Goal: Task Accomplishment & Management: Manage account settings

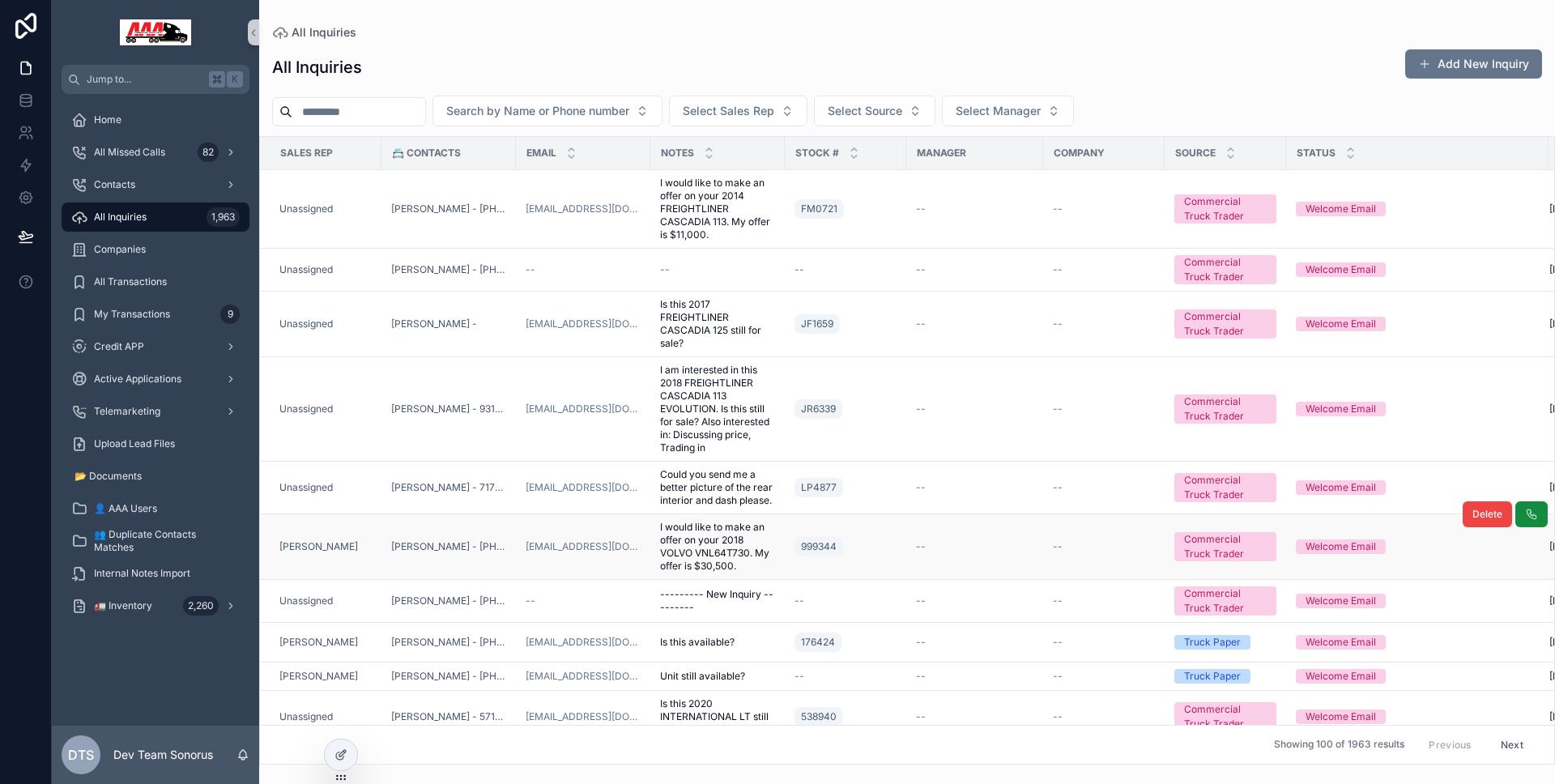
click at [376, 541] on td "[PERSON_NAME]" at bounding box center [320, 547] width 121 height 66
click at [371, 540] on div "[PERSON_NAME]" at bounding box center [326, 546] width 93 height 13
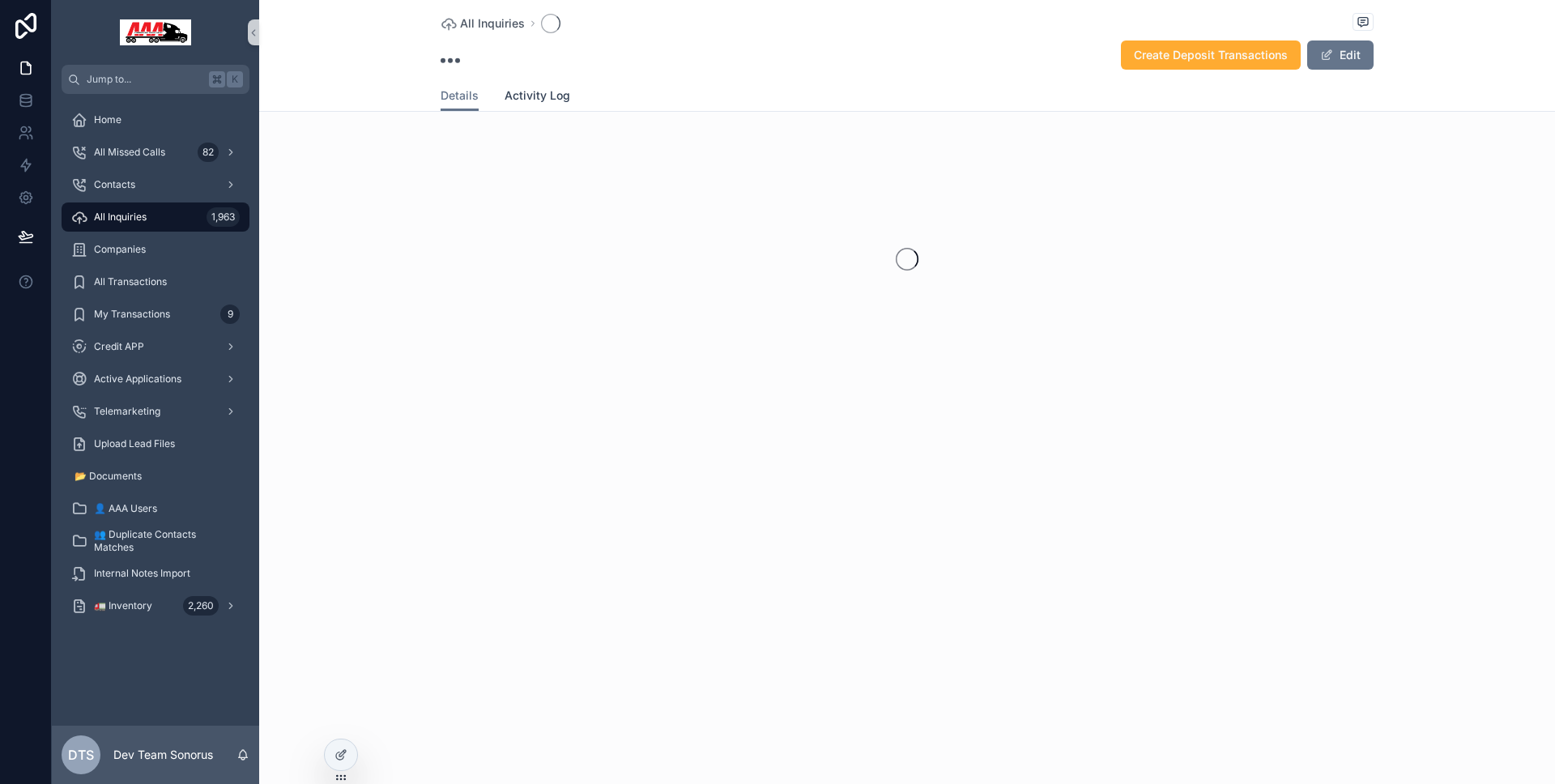
click at [557, 93] on span "Activity Log" at bounding box center [538, 95] width 66 height 16
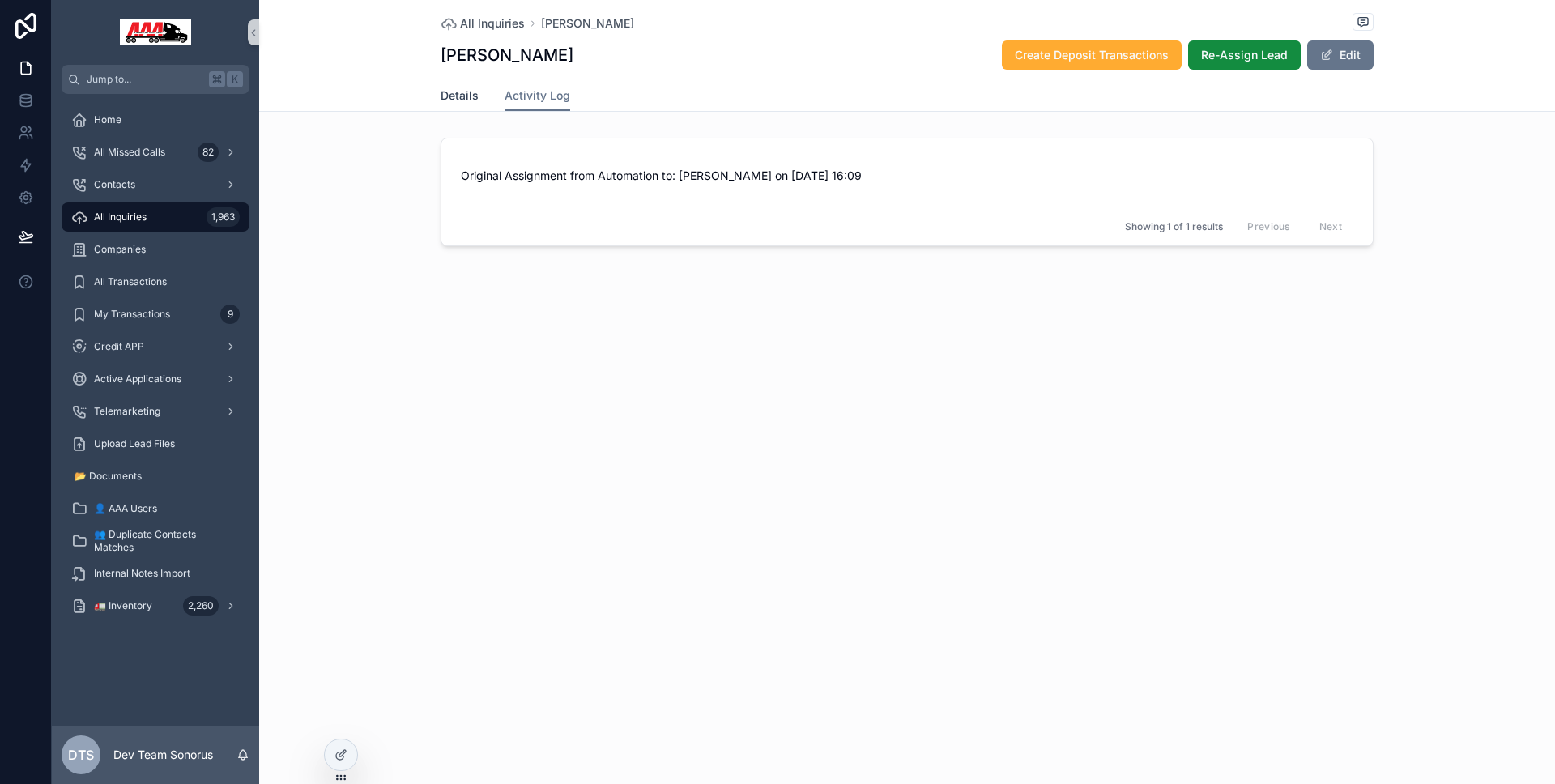
click at [459, 88] on span "Details" at bounding box center [460, 95] width 38 height 16
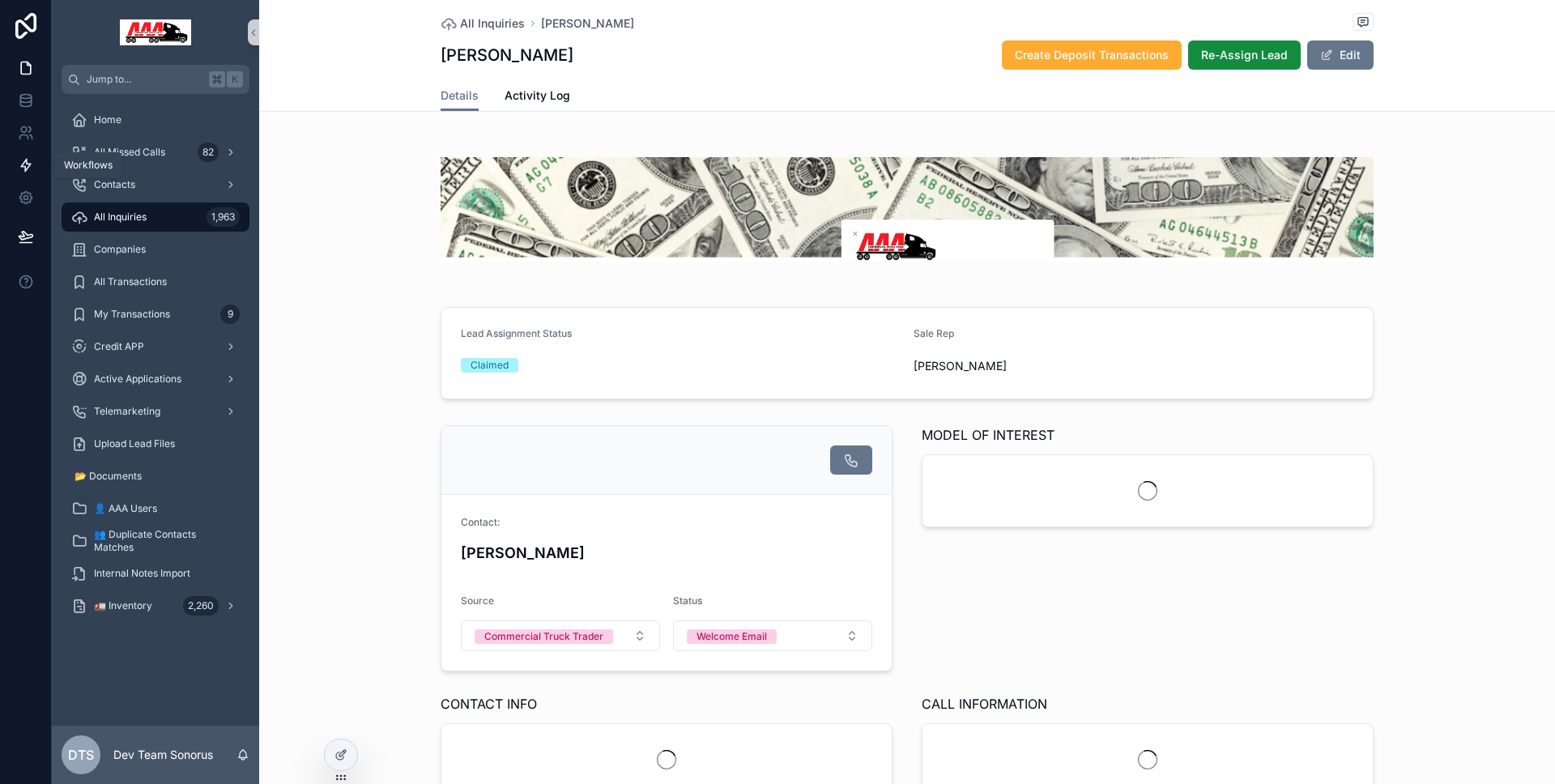
click at [24, 172] on icon at bounding box center [26, 164] width 16 height 16
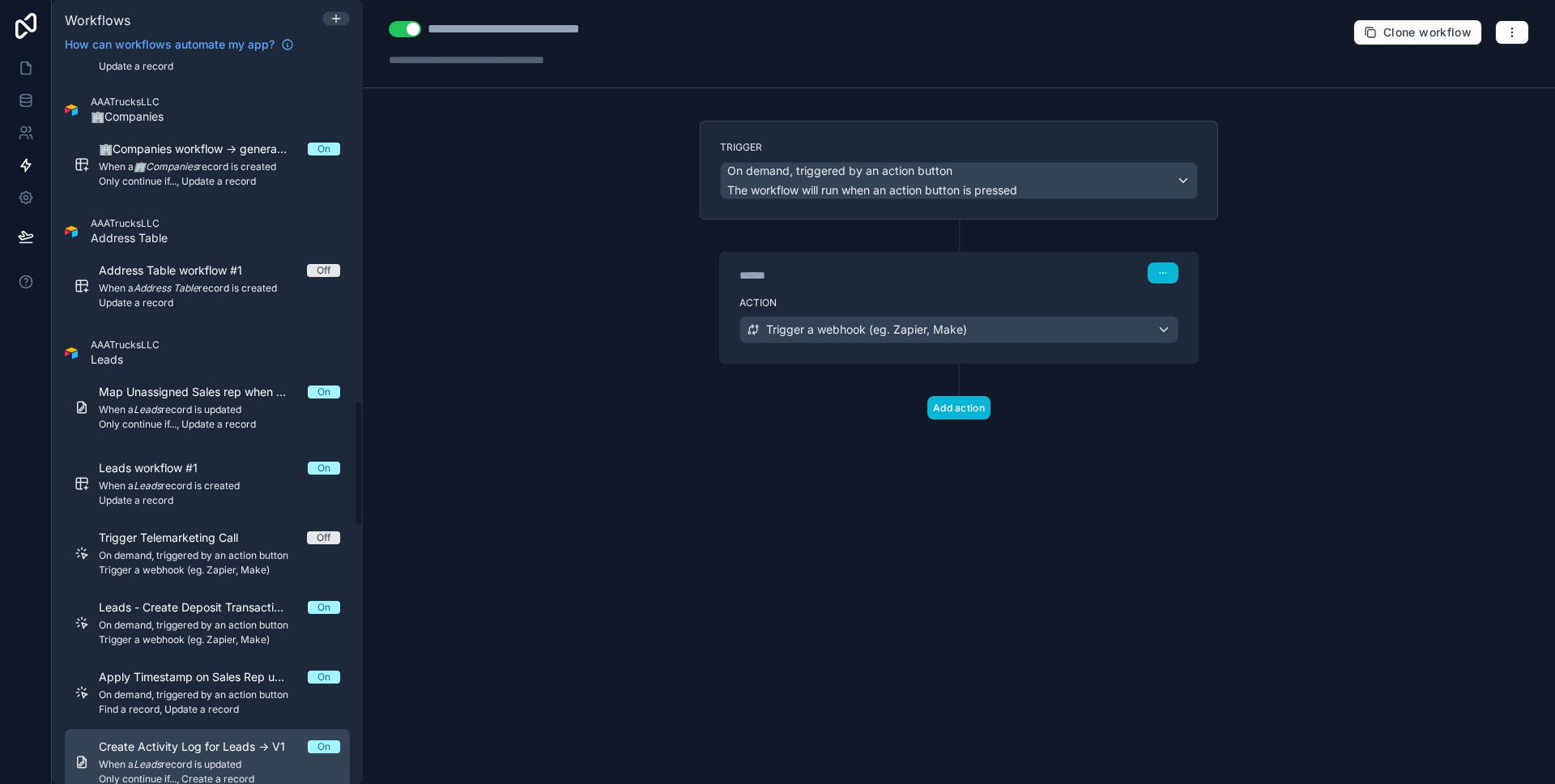
scroll to position [1937, 0]
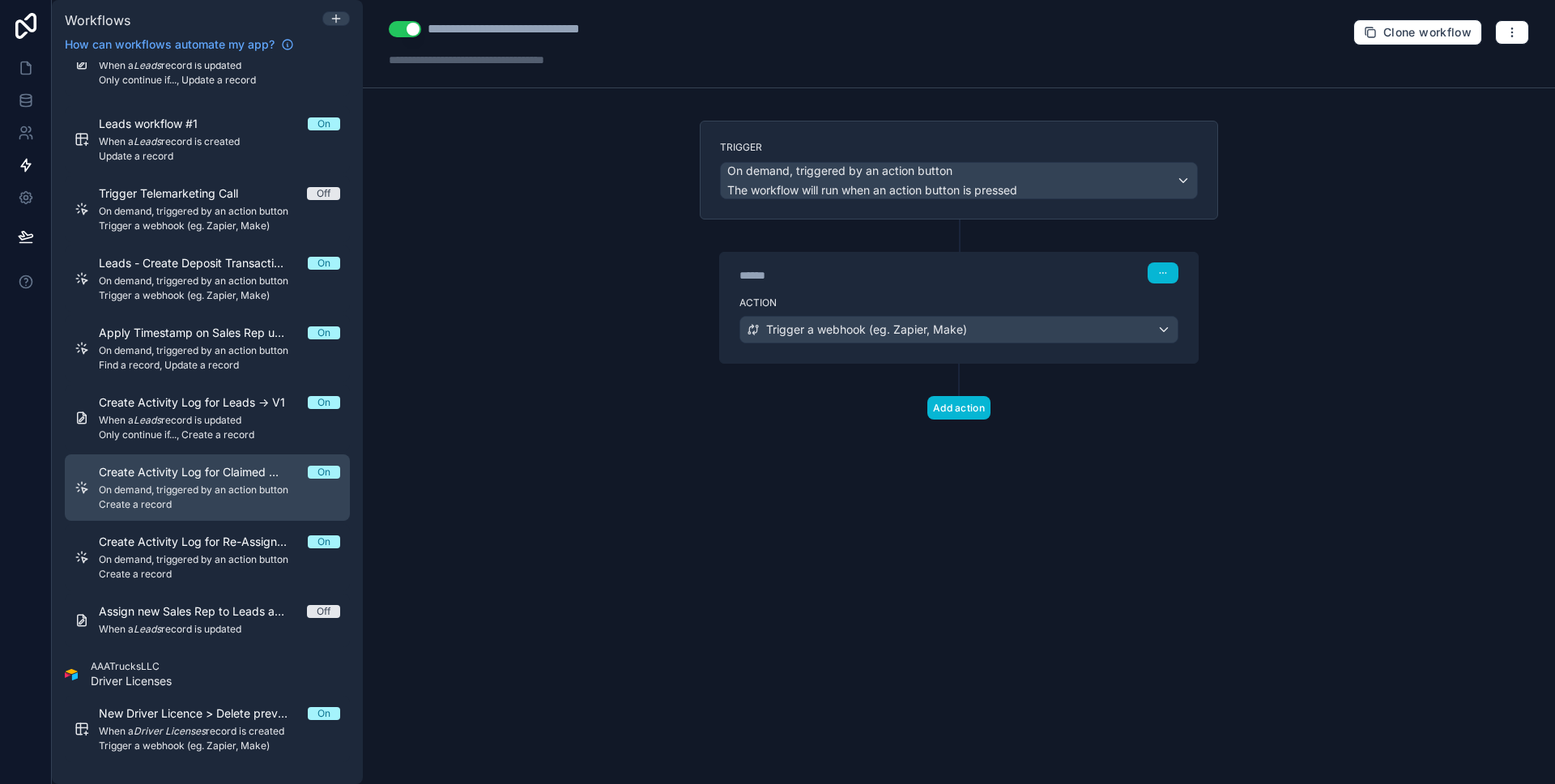
click at [225, 480] on div "Create Activity Log for Claimed -> V1 On On demand, triggered by an action butt…" at bounding box center [219, 487] width 242 height 47
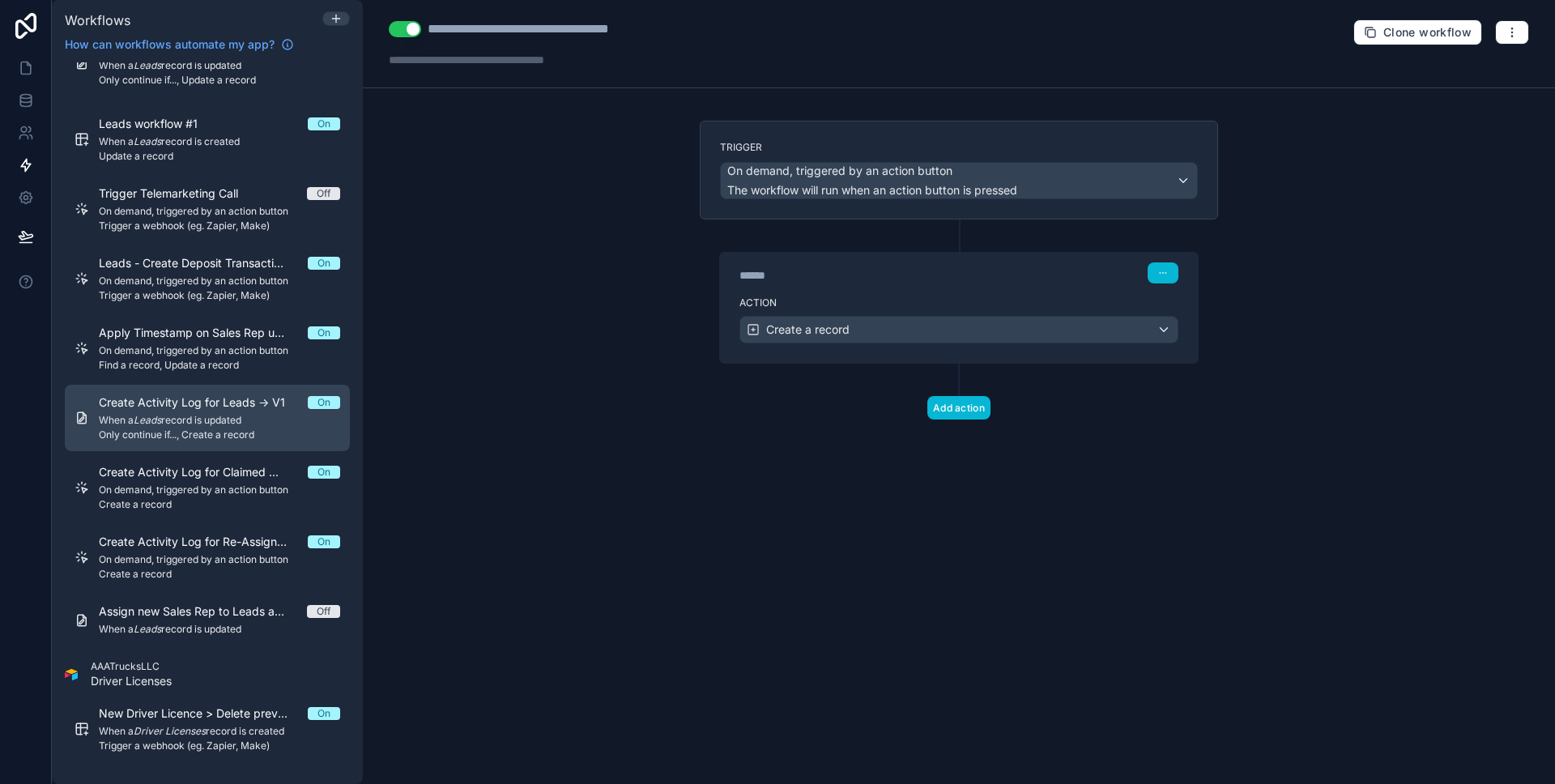
click at [236, 407] on span "Create Activity Log for Leads -> V1" at bounding box center [202, 402] width 206 height 16
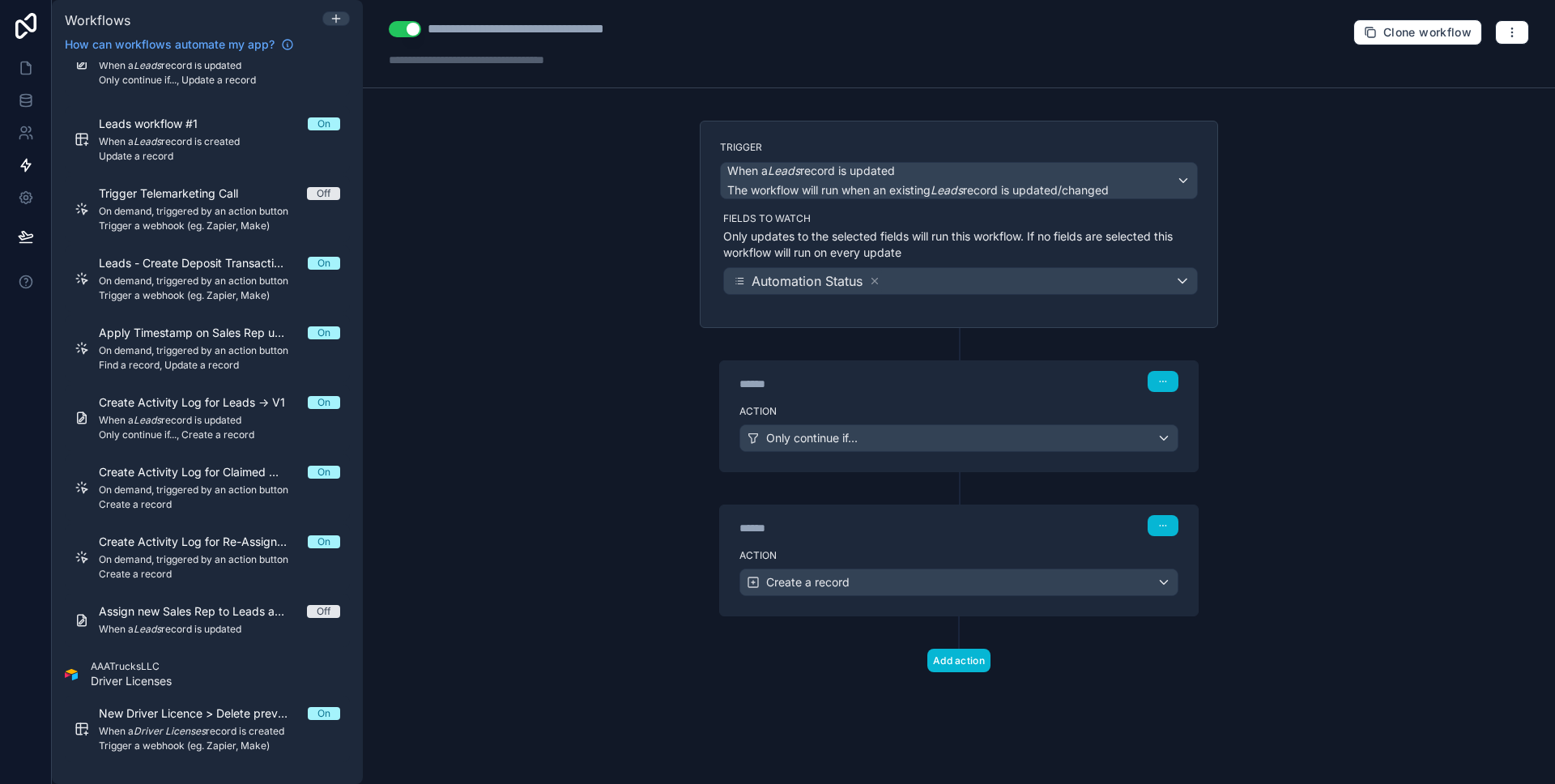
click at [886, 385] on div "******" at bounding box center [861, 383] width 243 height 16
click at [883, 393] on div "****** Step 1" at bounding box center [959, 379] width 478 height 37
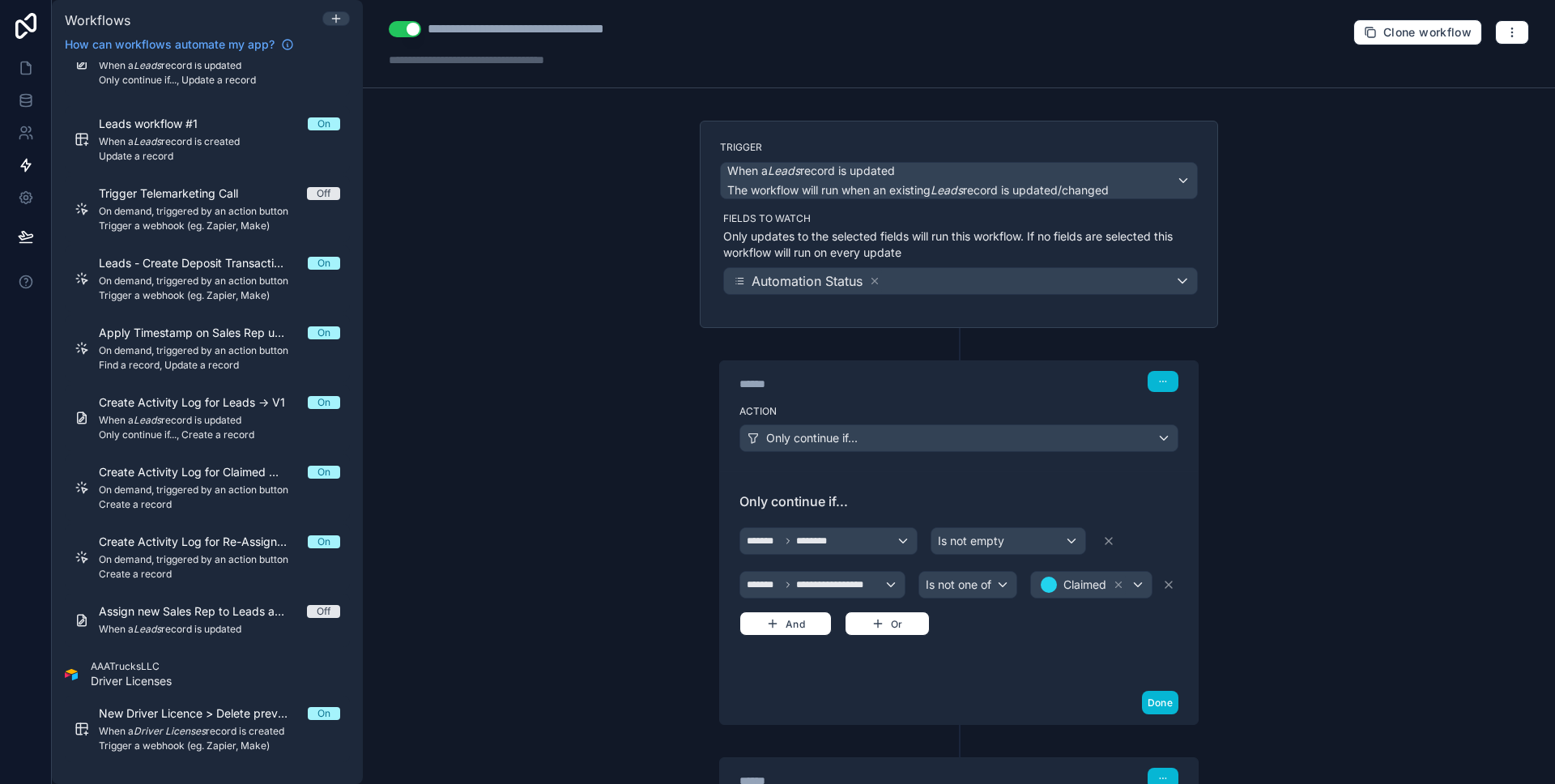
scroll to position [193, 0]
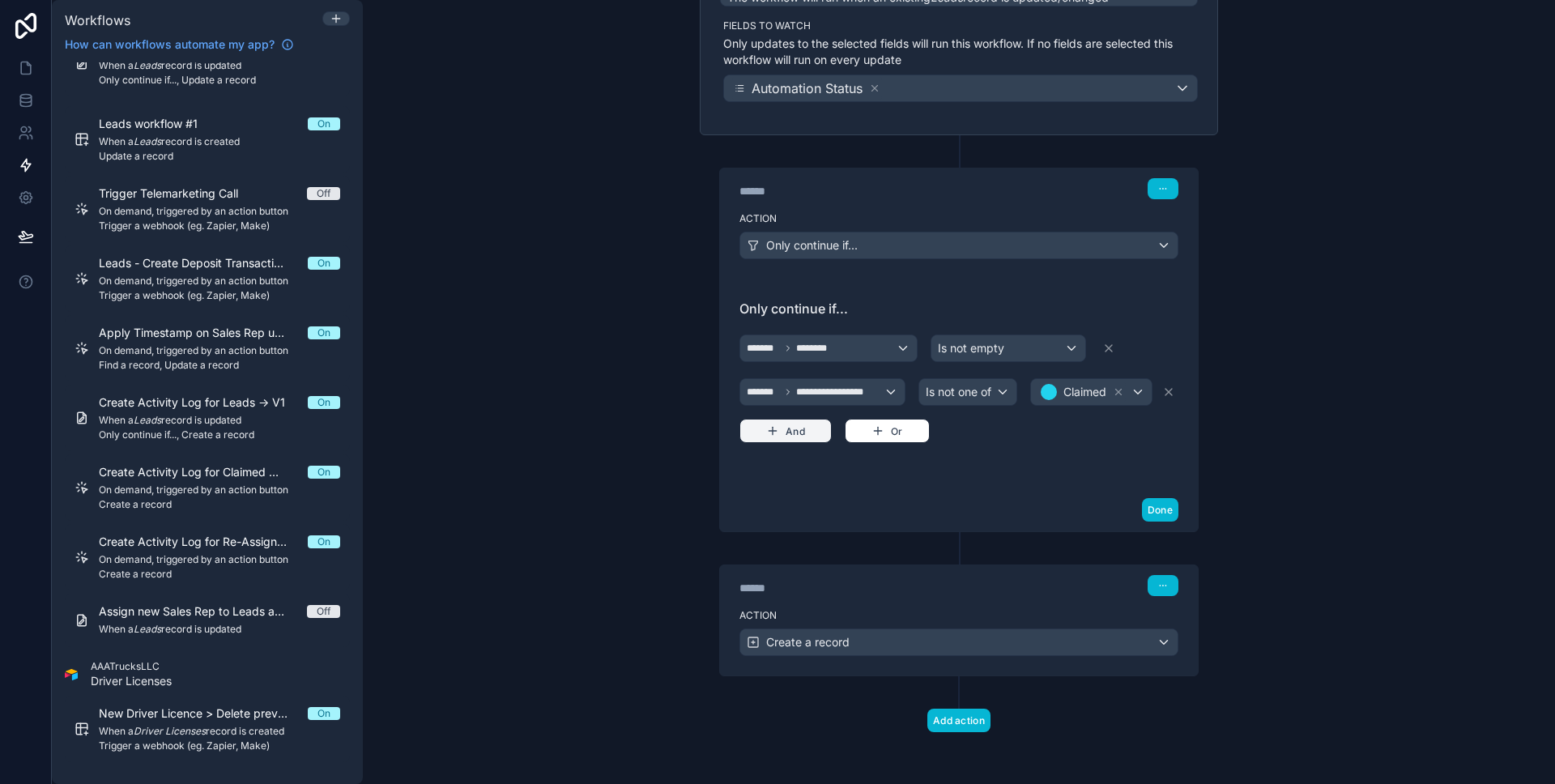
click at [793, 434] on button "And" at bounding box center [785, 431] width 93 height 24
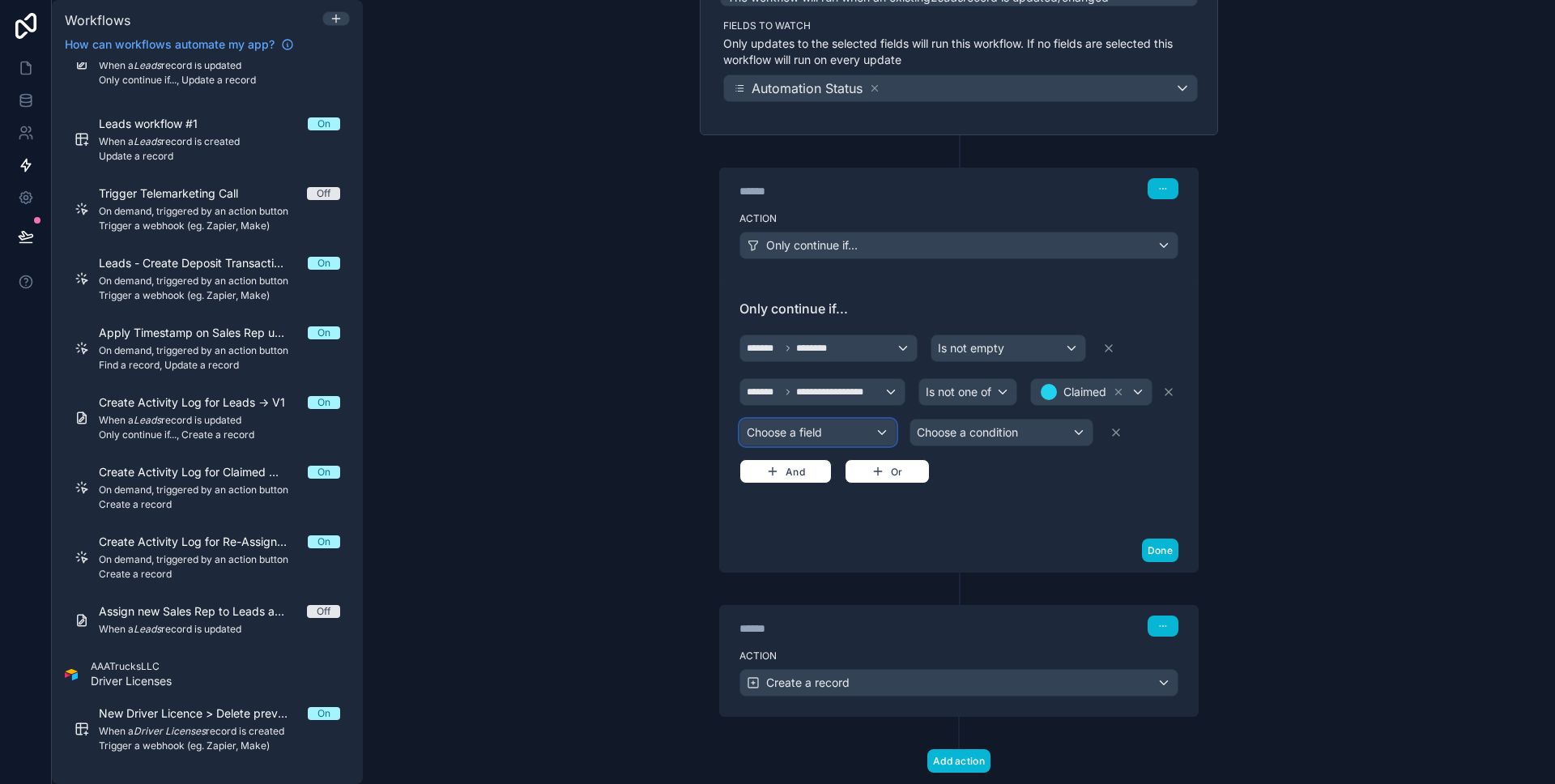
click at [795, 434] on div "Choose a field" at bounding box center [818, 433] width 156 height 26
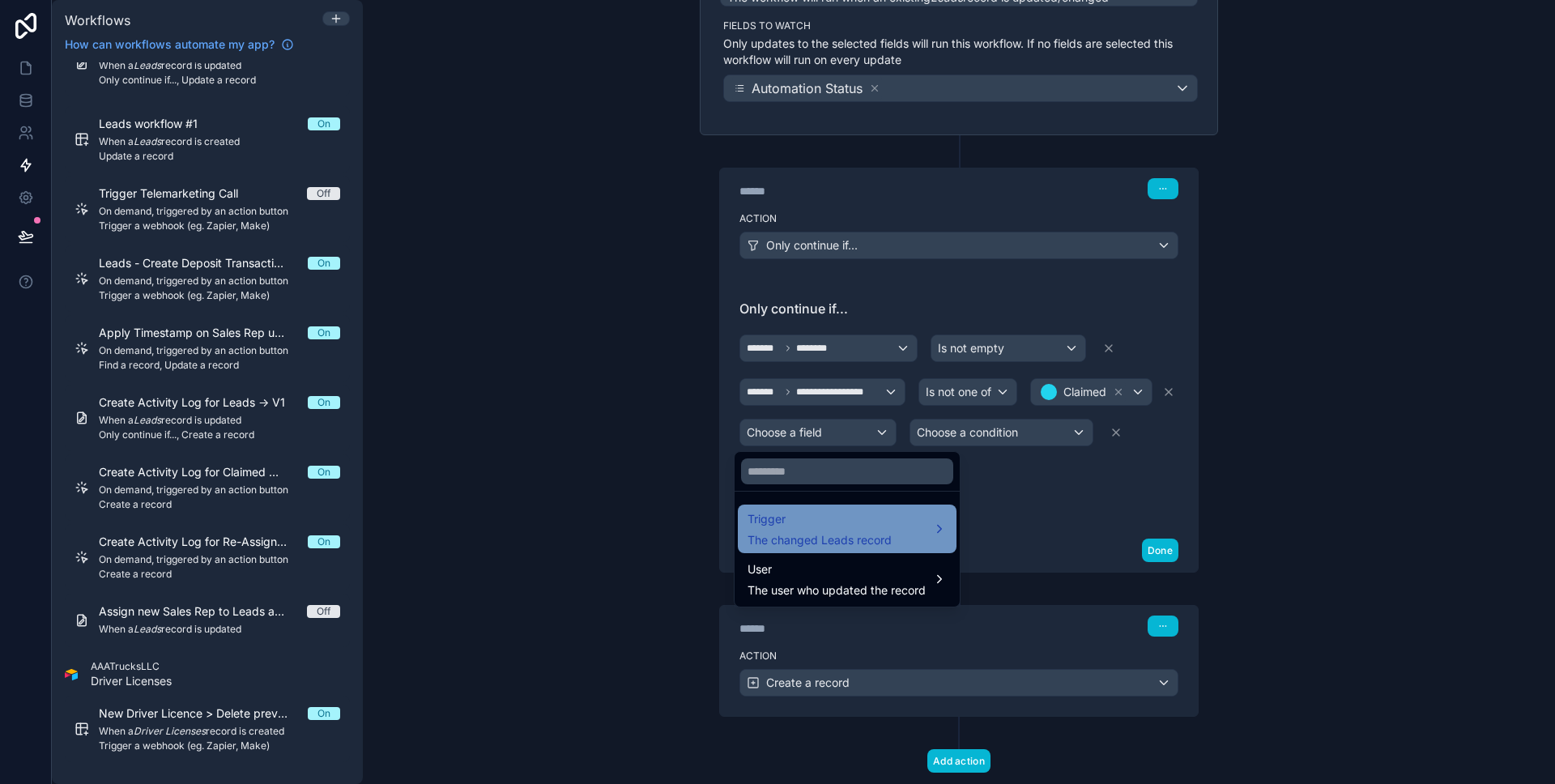
click at [836, 536] on span "The changed Leads record" at bounding box center [819, 540] width 145 height 16
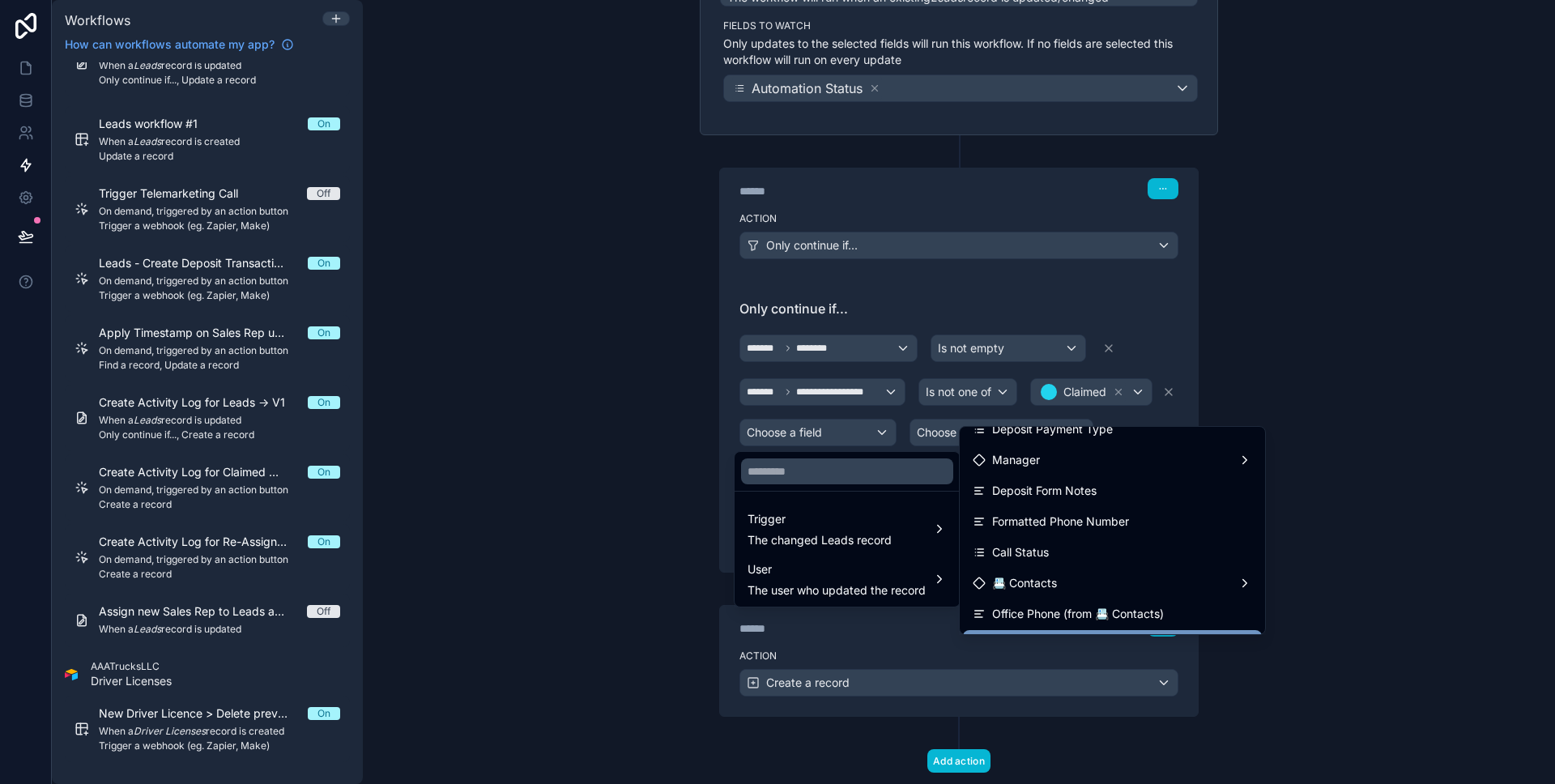
scroll to position [969, 0]
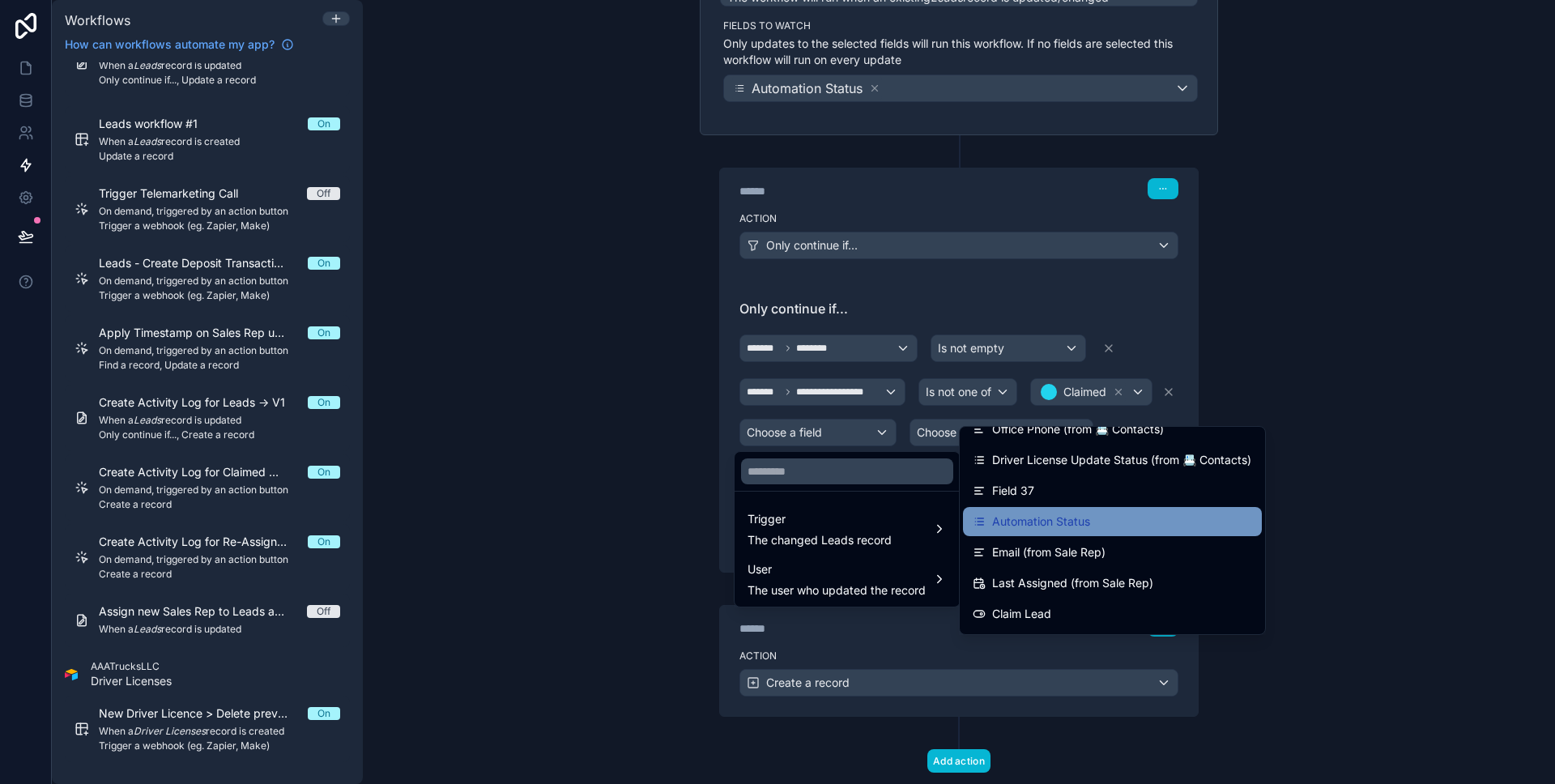
click at [1077, 531] on div "Automation Status" at bounding box center [1112, 522] width 299 height 29
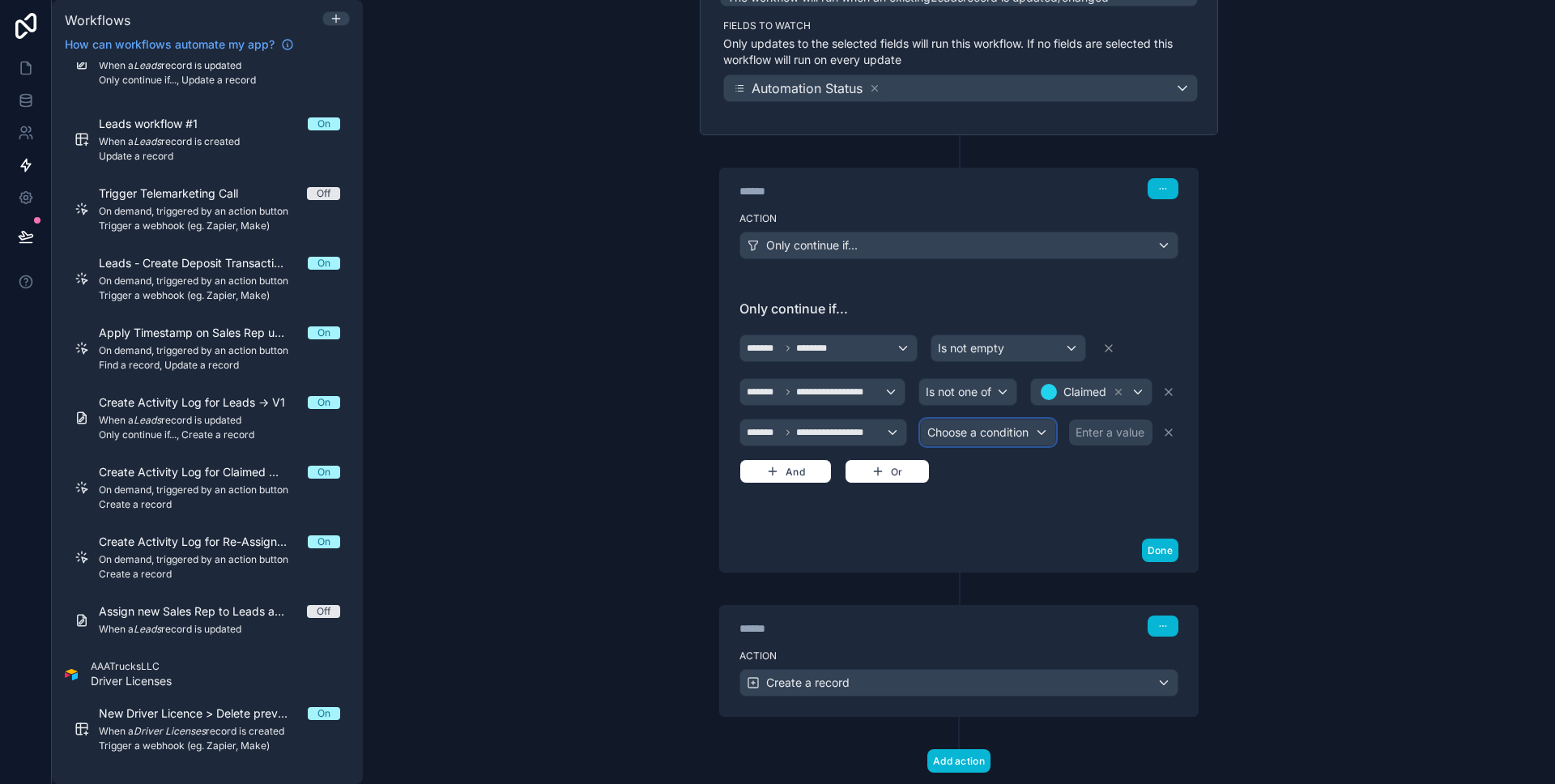
click at [951, 437] on span "Choose a condition" at bounding box center [978, 432] width 101 height 14
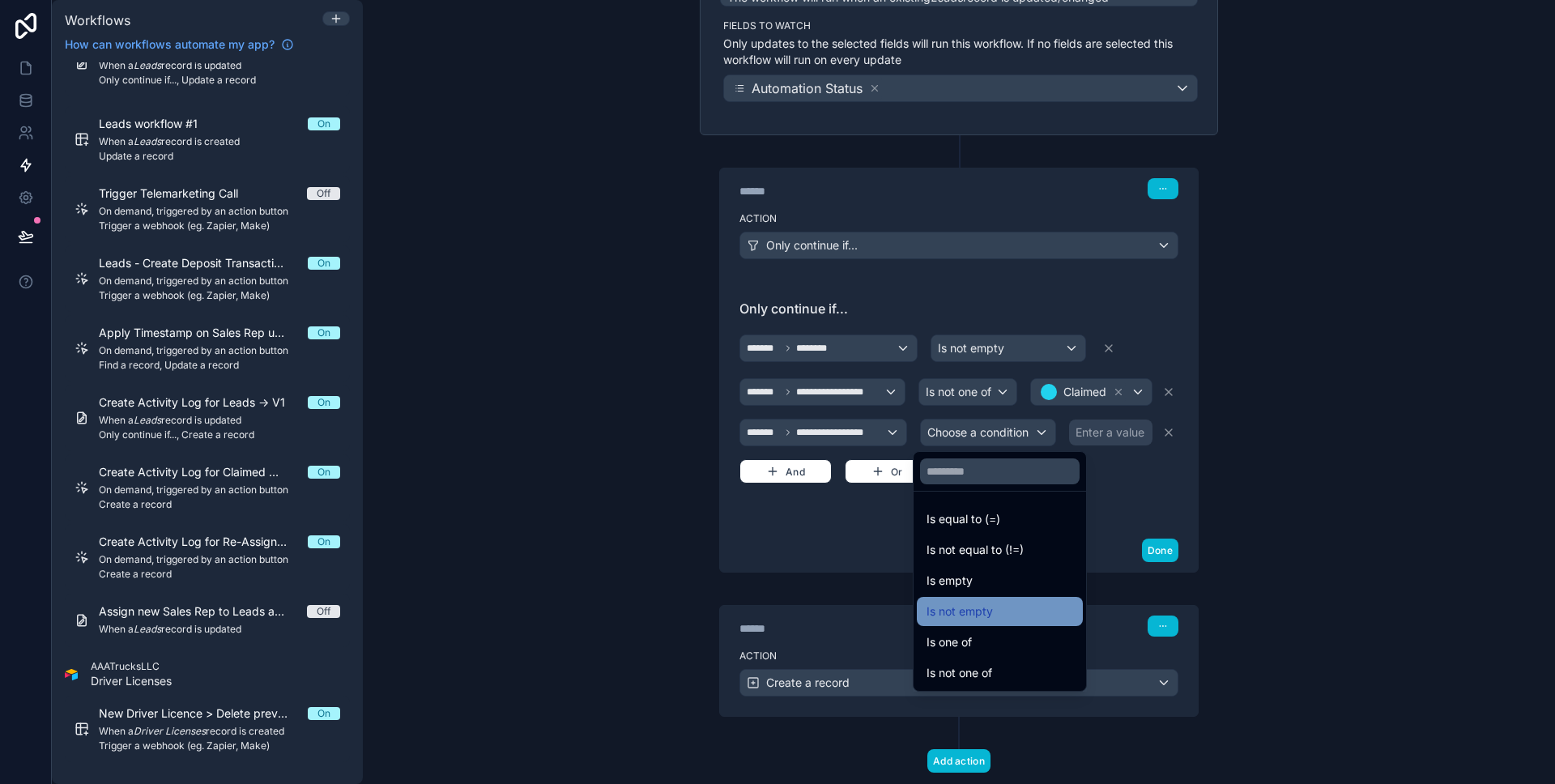
click at [999, 613] on div "Is not empty" at bounding box center [999, 611] width 146 height 19
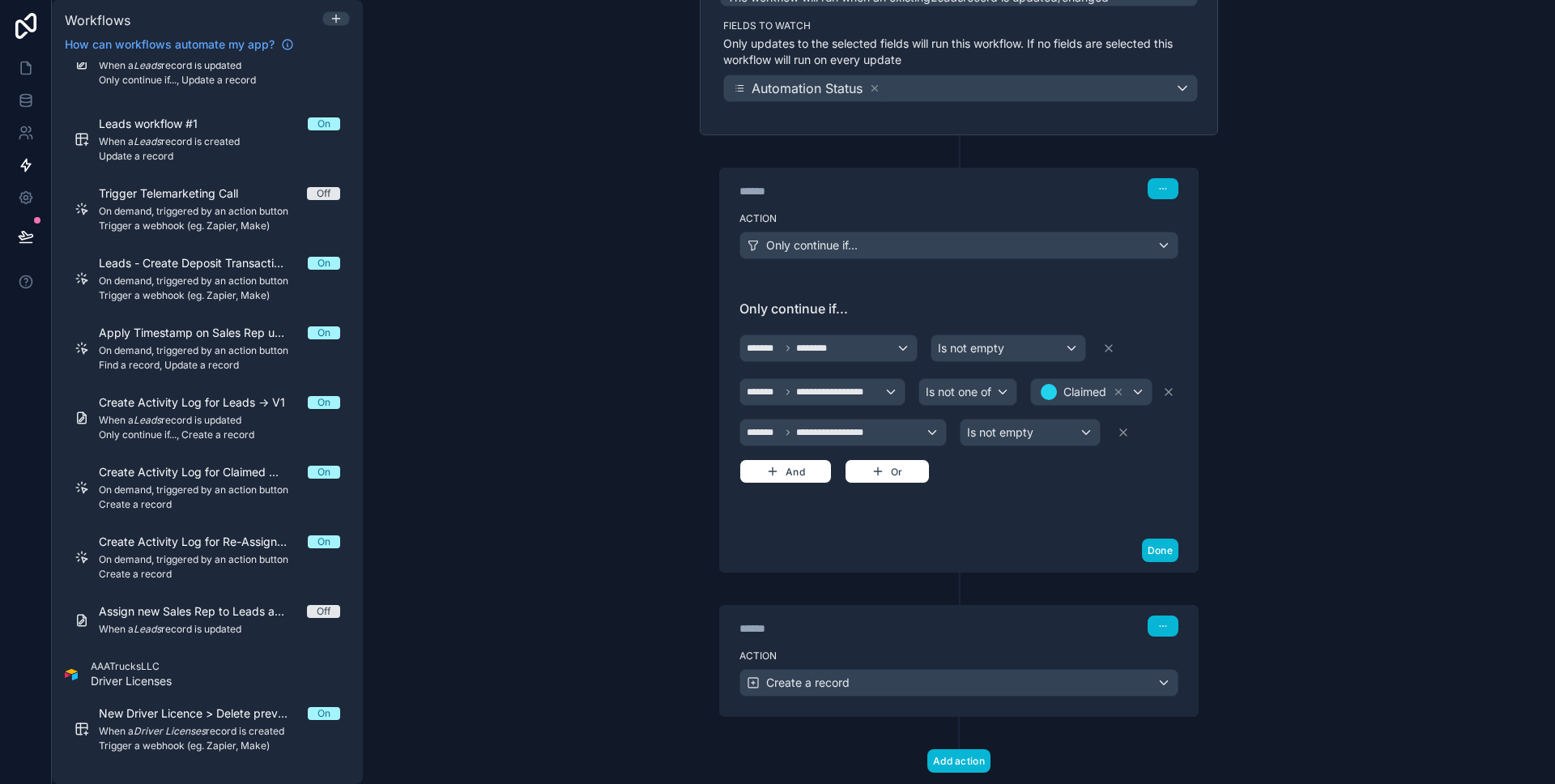
click at [1060, 531] on div "Done" at bounding box center [959, 550] width 478 height 43
click at [1151, 554] on button "Done" at bounding box center [1160, 549] width 36 height 23
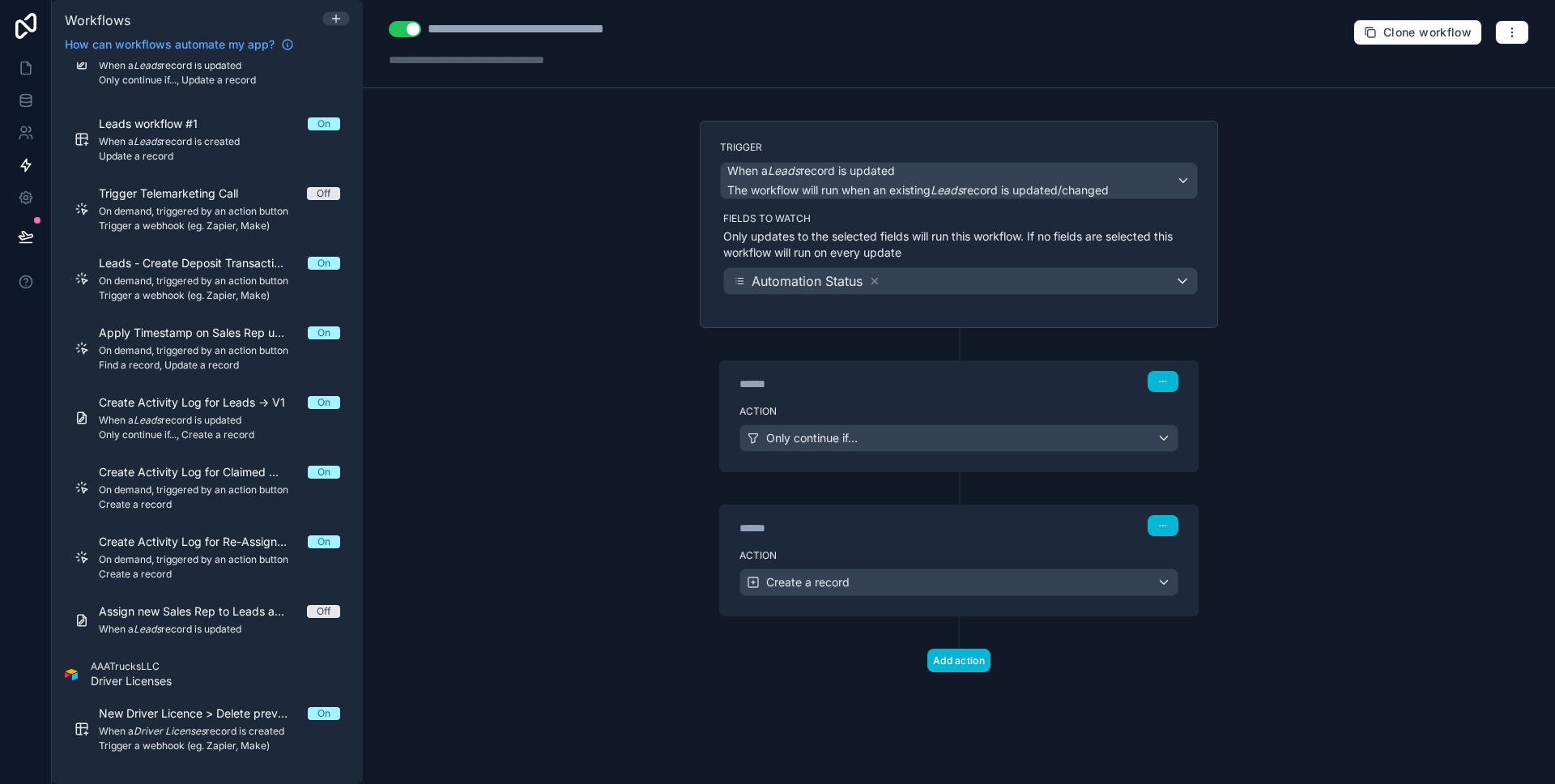
scroll to position [0, 0]
click at [22, 235] on icon at bounding box center [26, 236] width 16 height 16
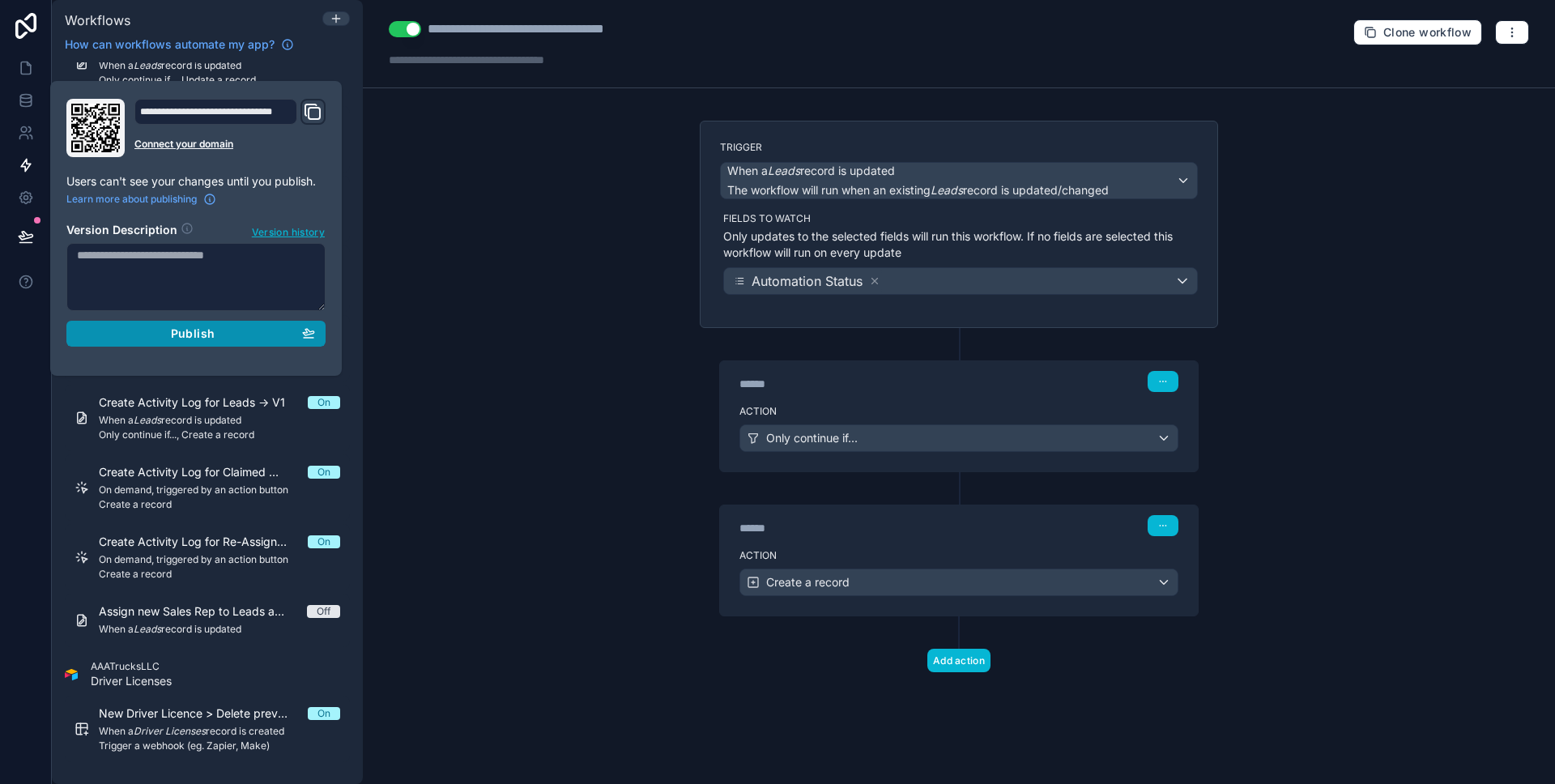
click at [126, 336] on div "Publish" at bounding box center [196, 333] width 238 height 15
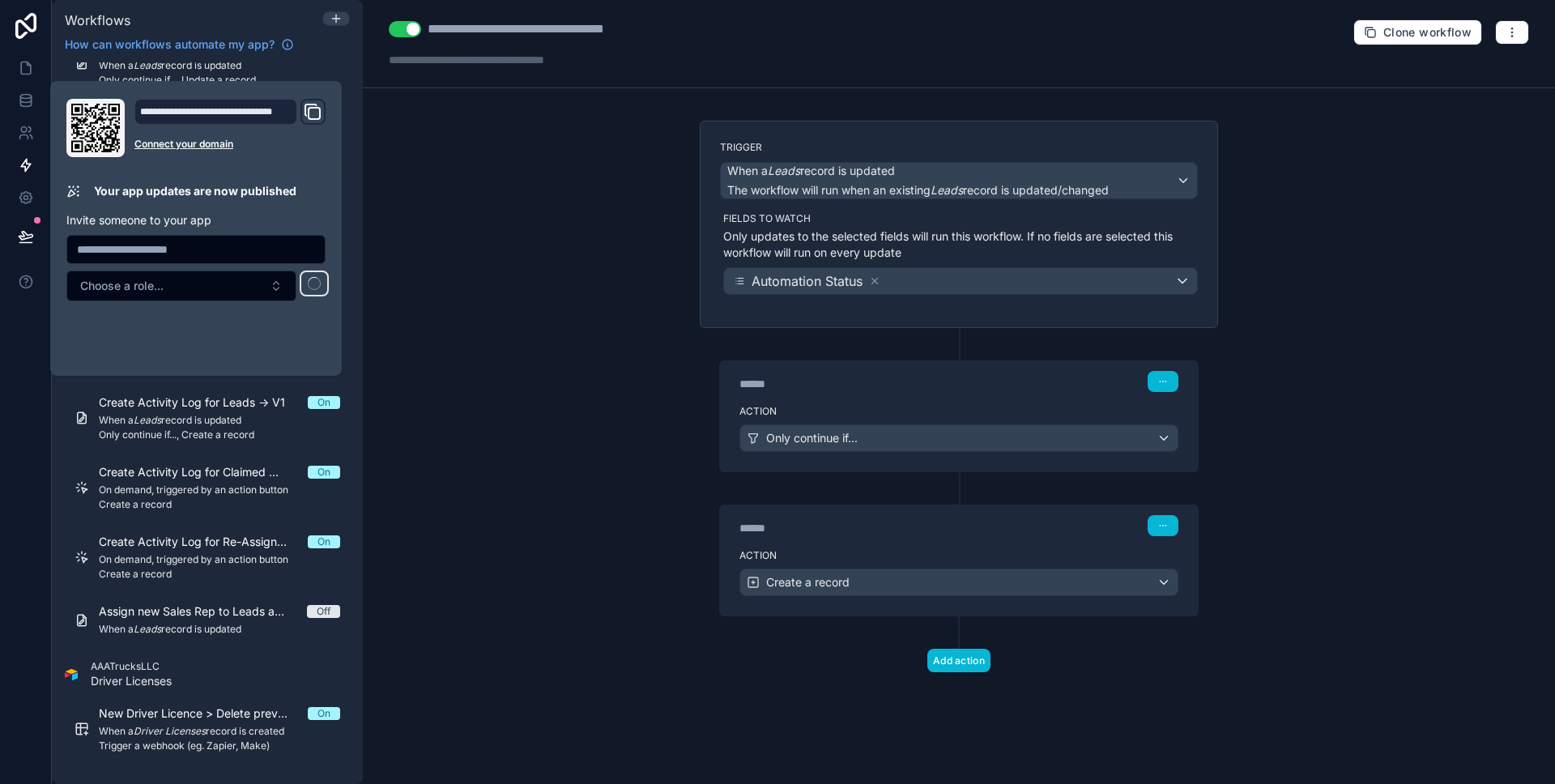
click at [9, 337] on div at bounding box center [26, 392] width 52 height 784
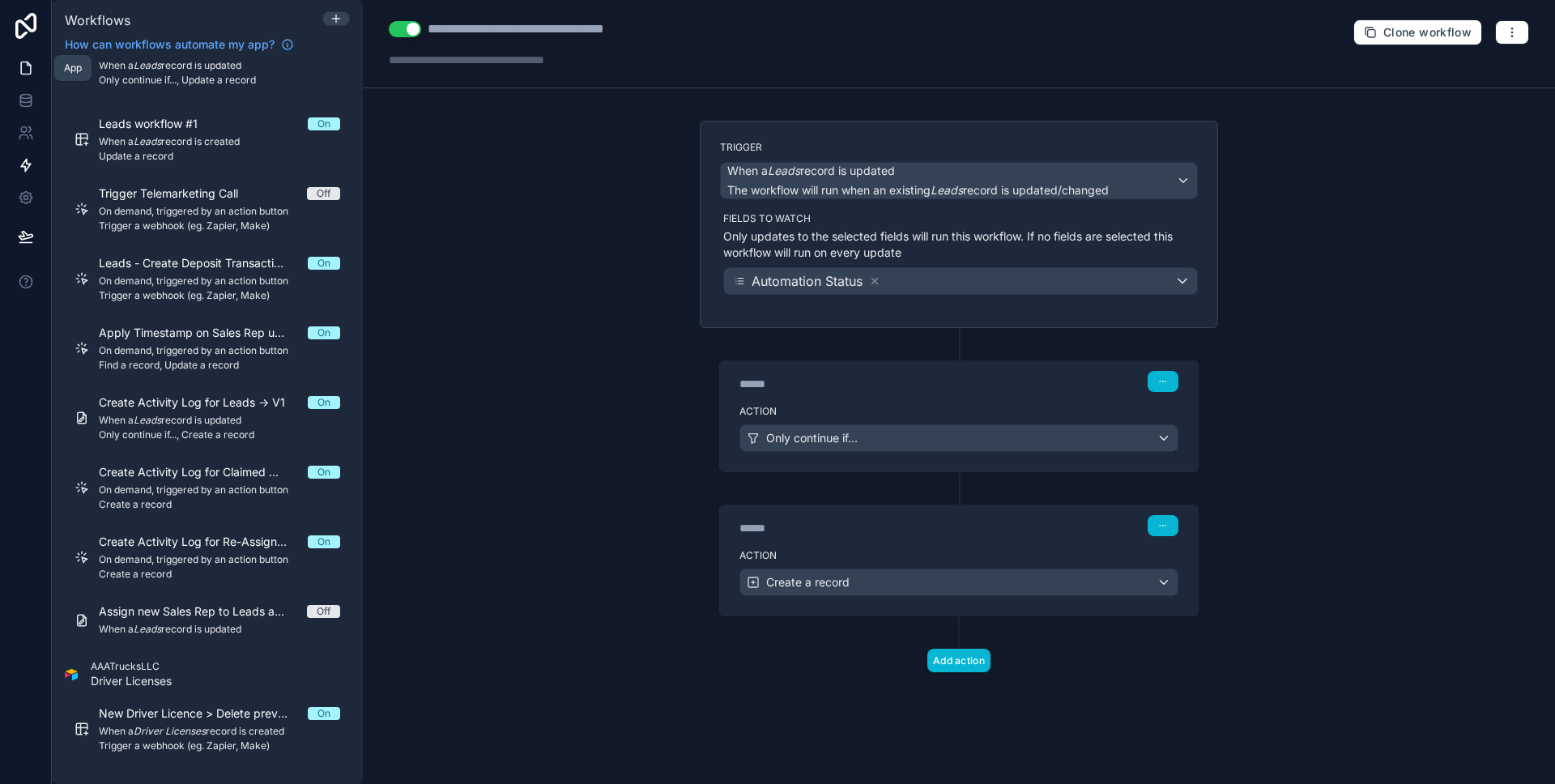
click at [30, 70] on icon at bounding box center [25, 68] width 10 height 12
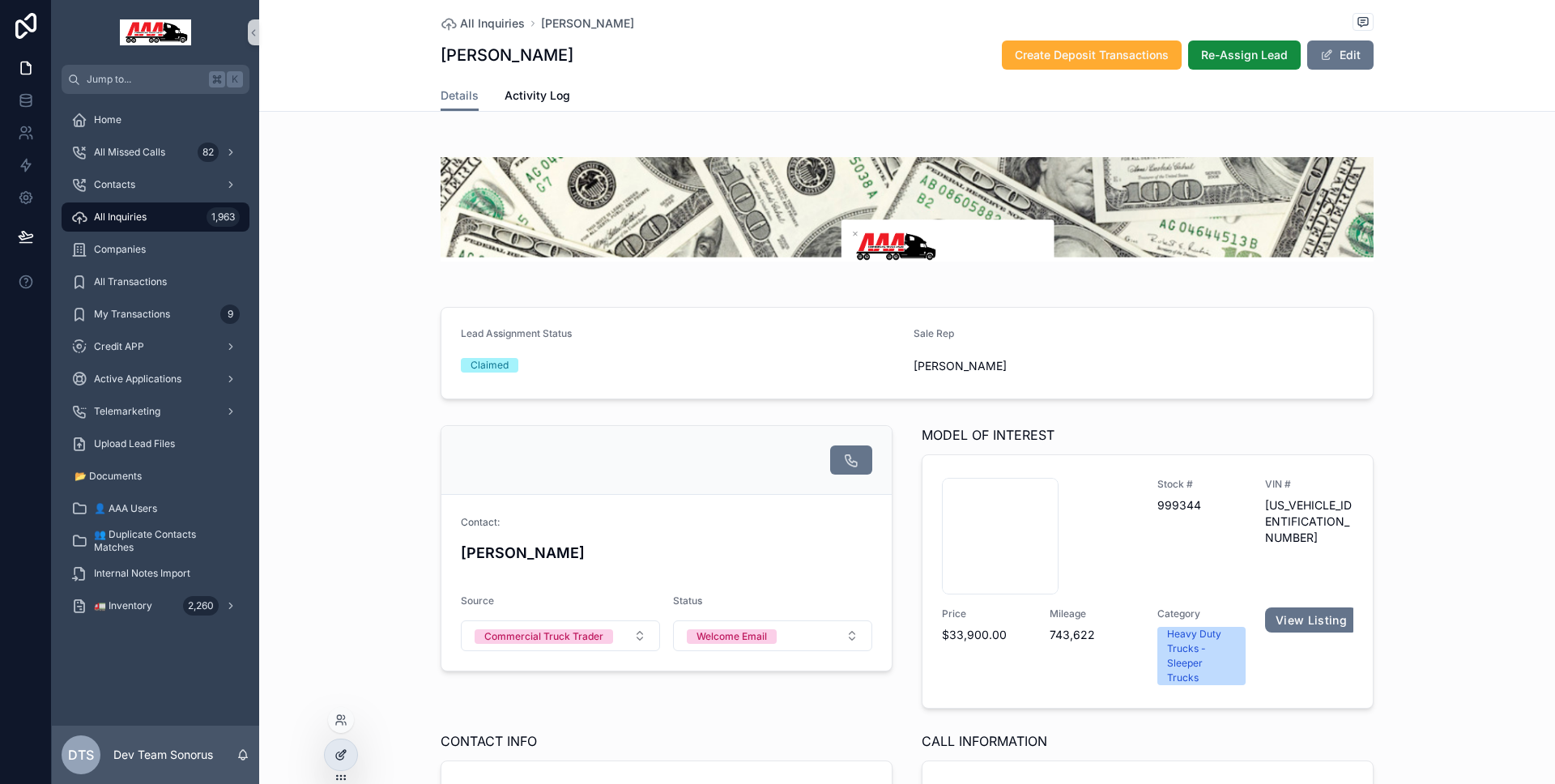
click at [347, 747] on div at bounding box center [340, 755] width 32 height 31
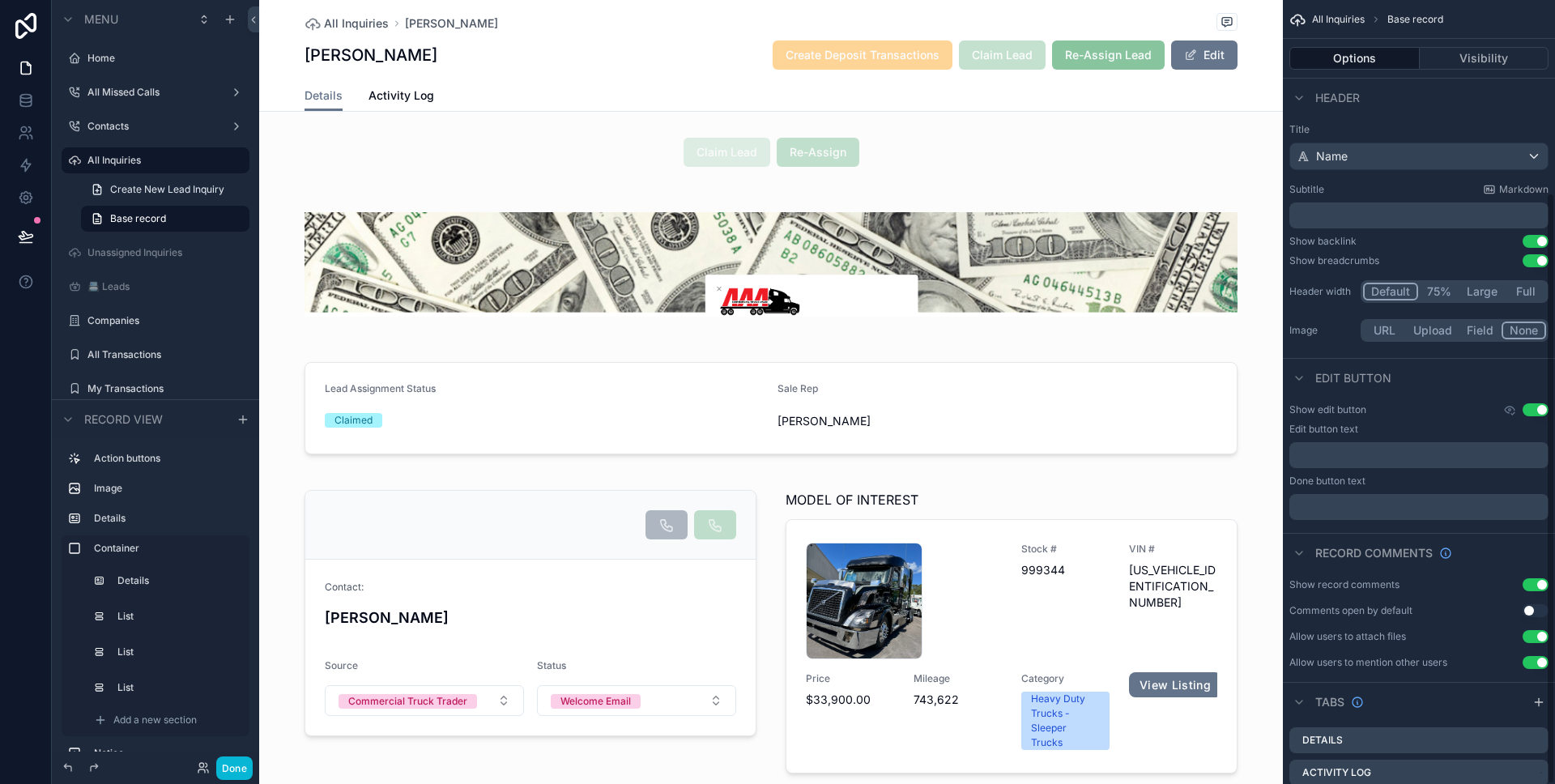
scroll to position [254, 0]
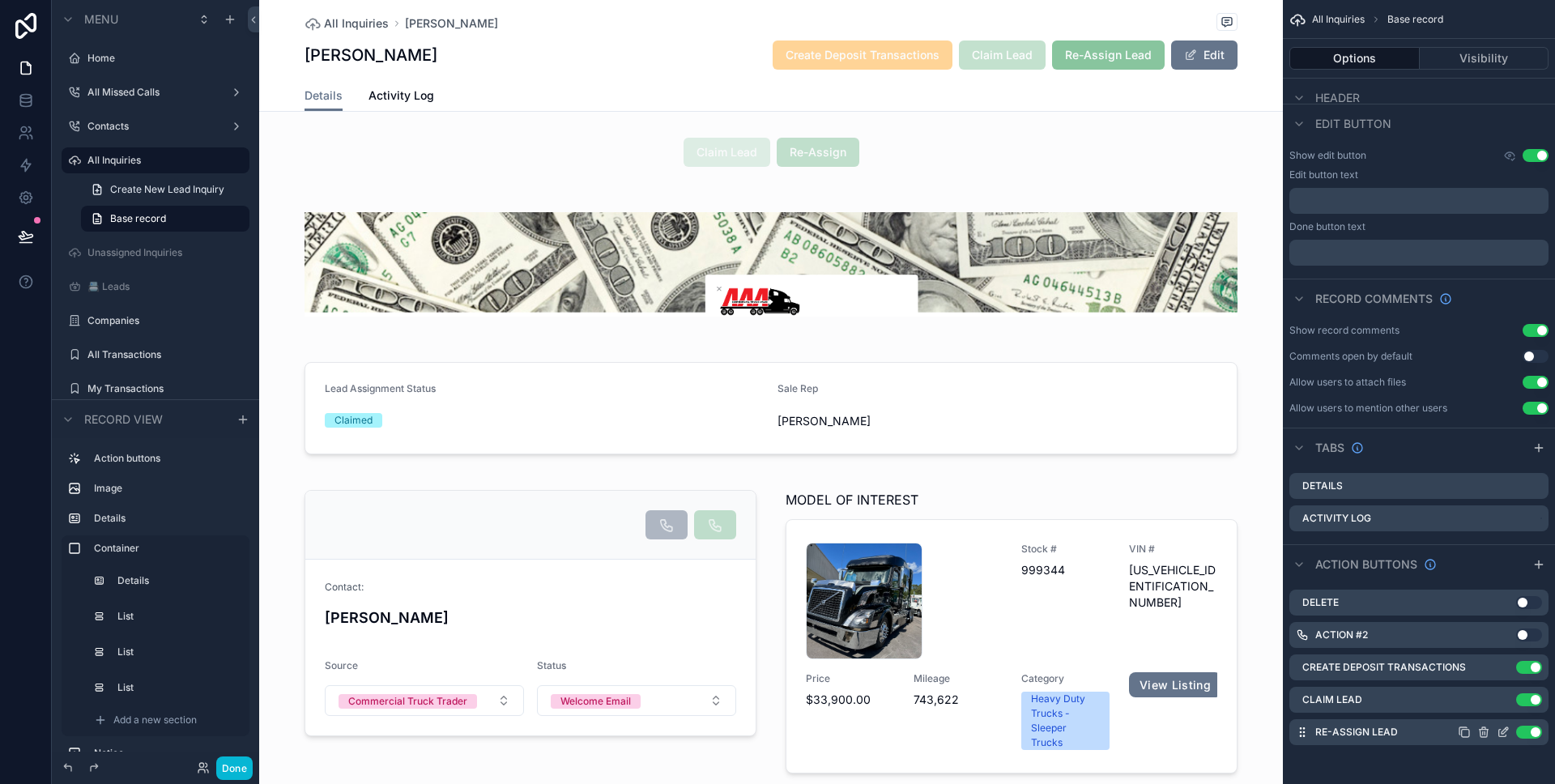
click at [1507, 735] on icon "scrollable content" at bounding box center [1503, 731] width 13 height 13
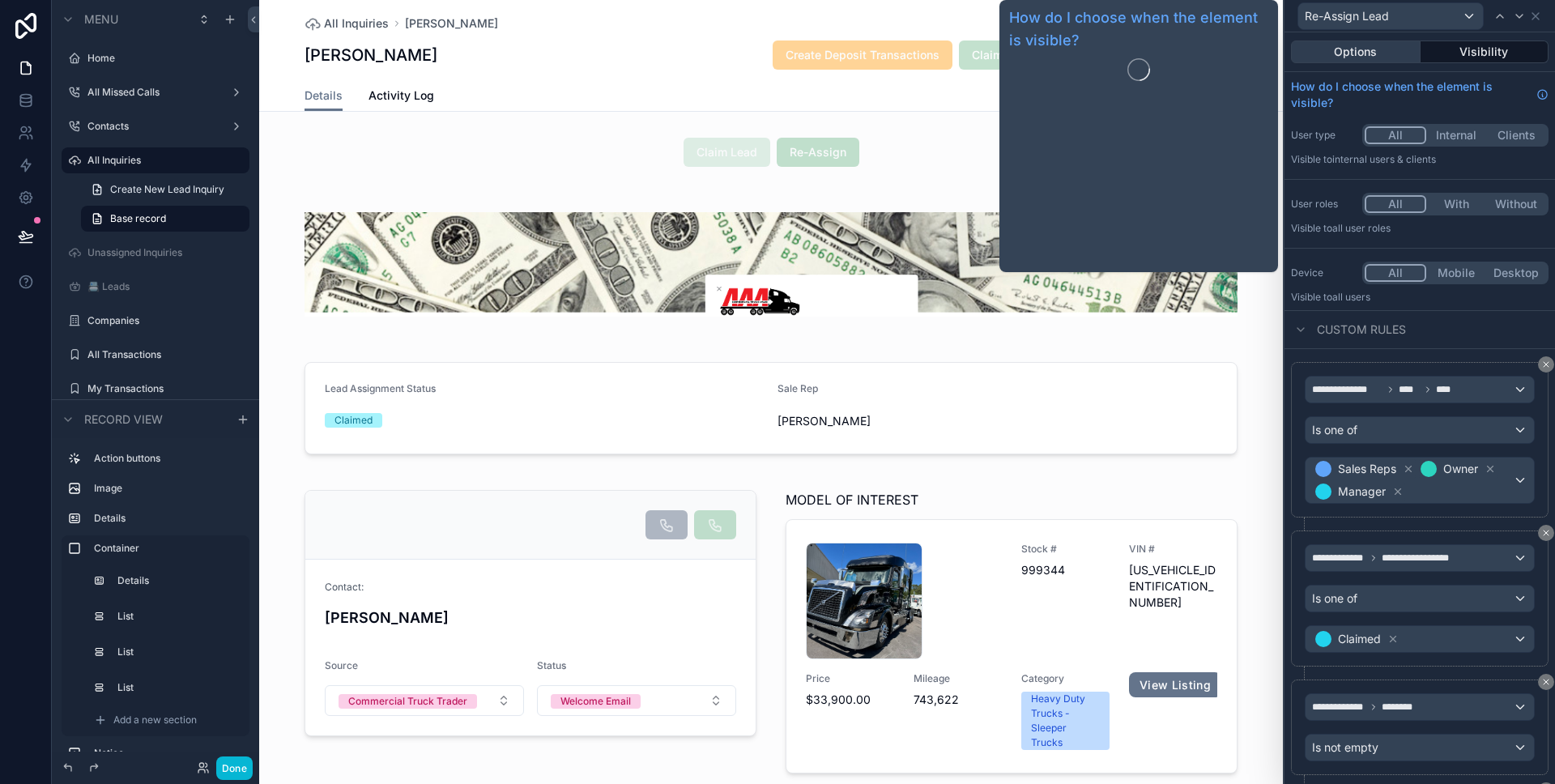
click at [1376, 47] on button "Options" at bounding box center [1356, 52] width 130 height 22
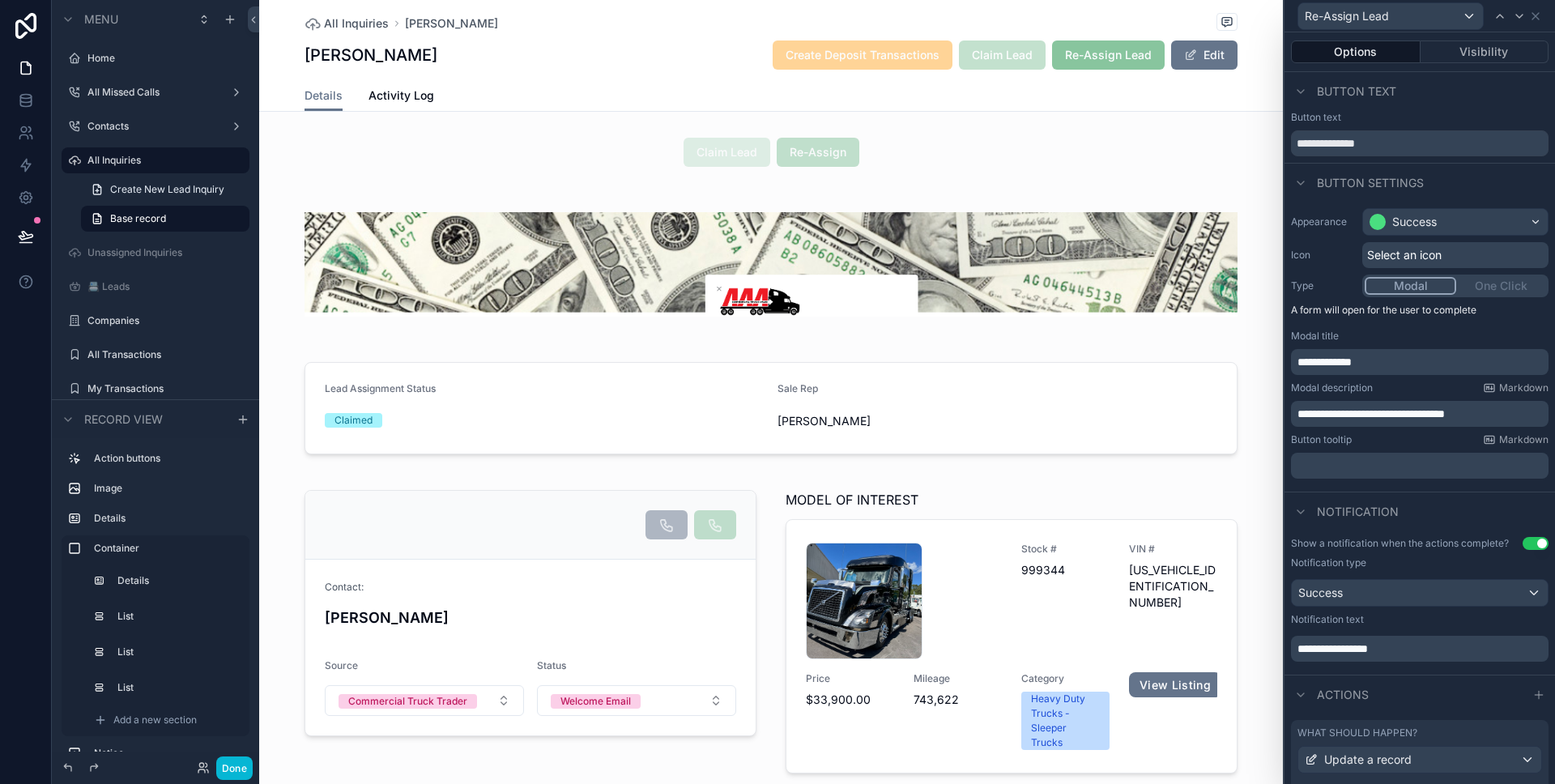
scroll to position [333, 0]
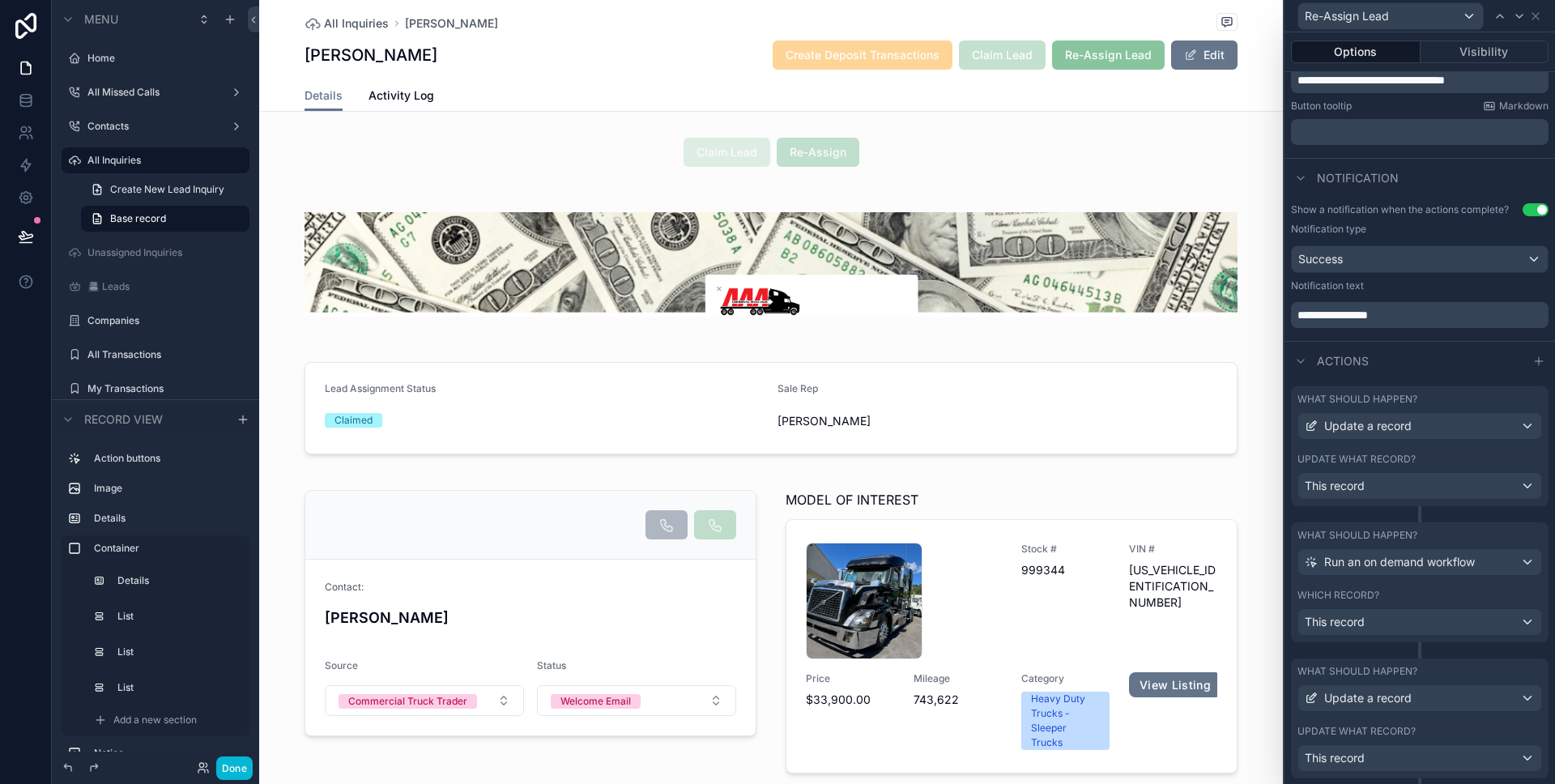
click at [1404, 401] on label "What should happen?" at bounding box center [1358, 399] width 119 height 13
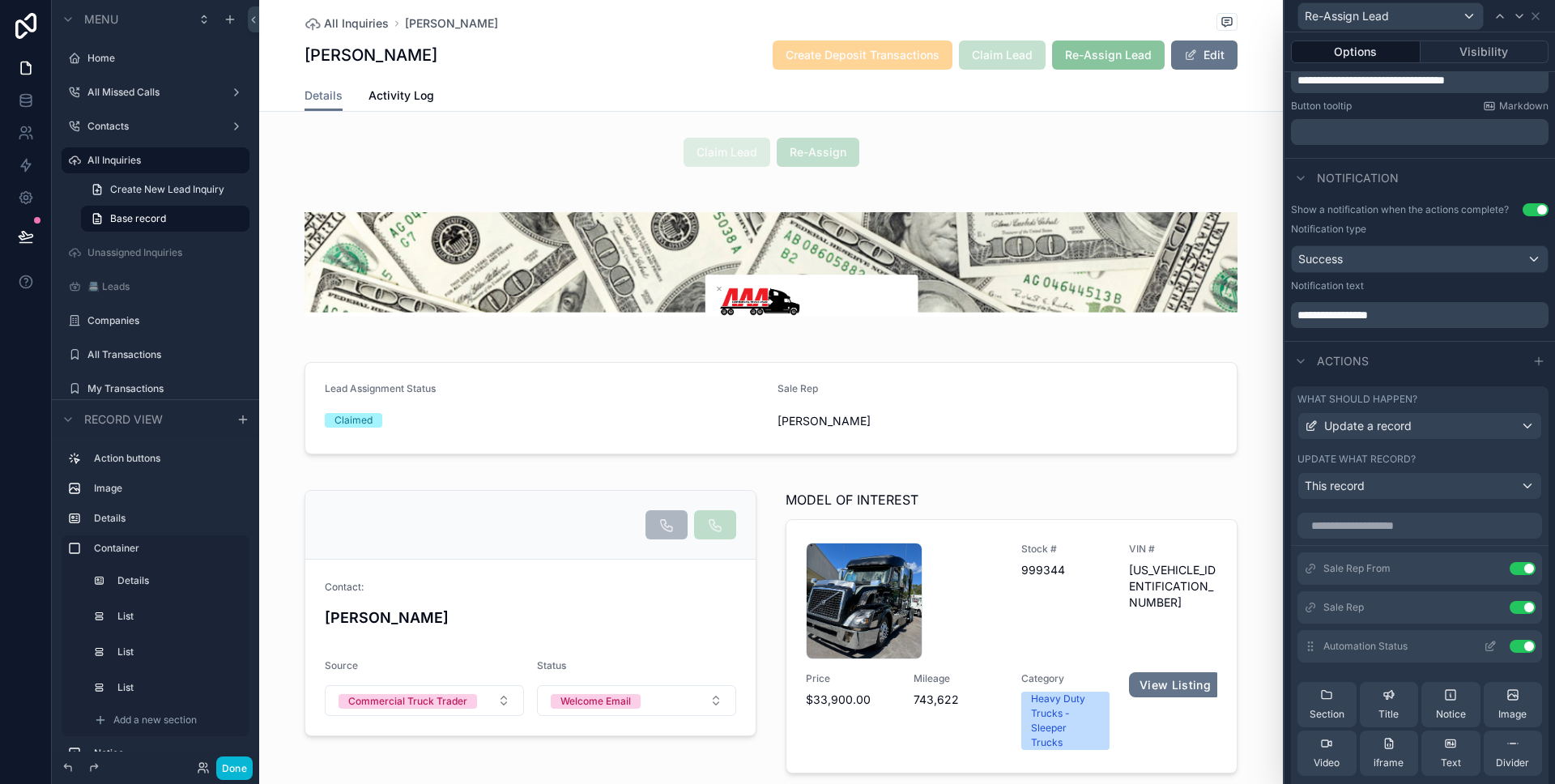
click at [1484, 640] on icon at bounding box center [1490, 646] width 13 height 13
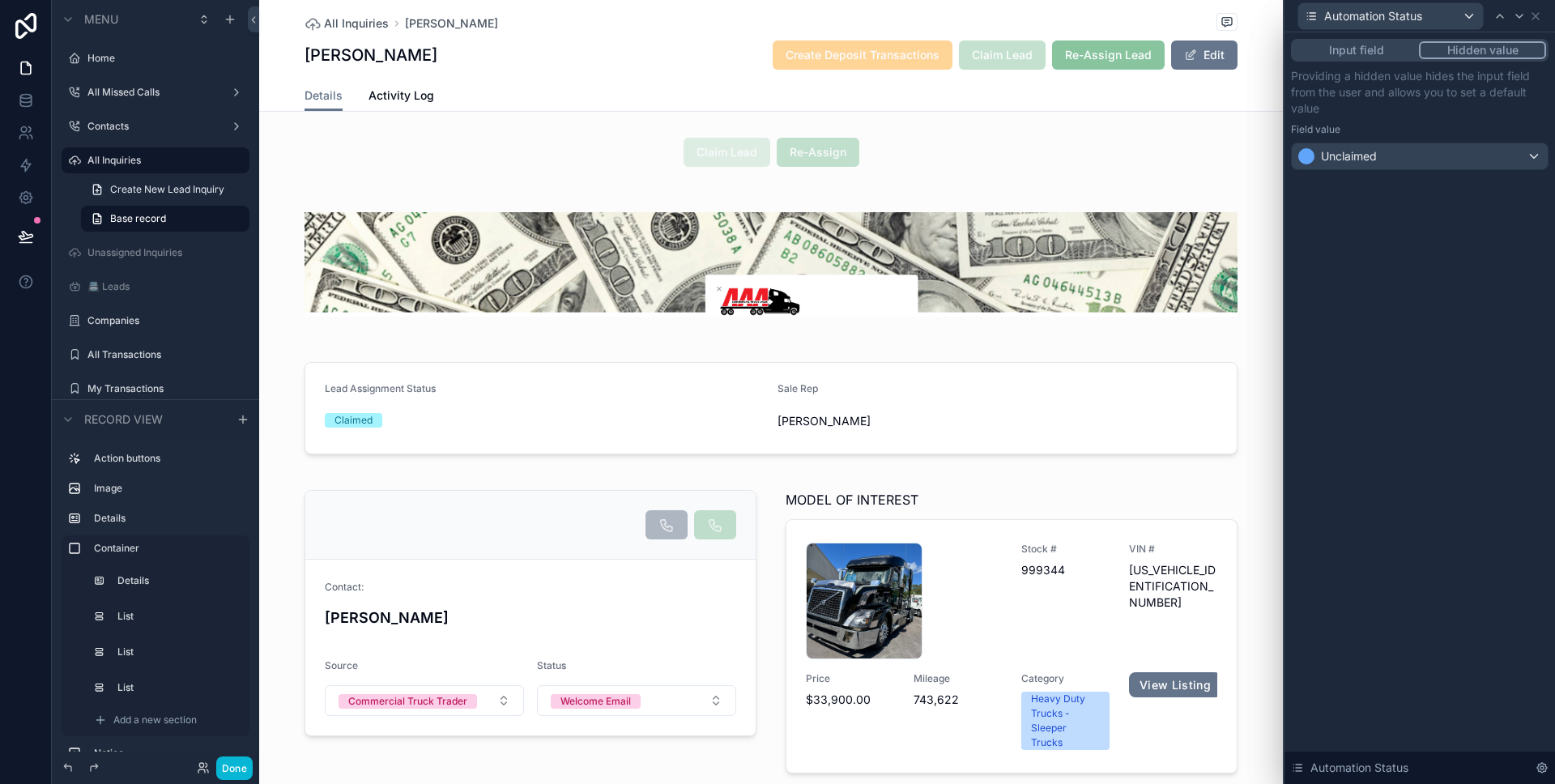
click at [1434, 138] on div "Providing a hidden value hides the input field from the user and allows you to …" at bounding box center [1419, 119] width 257 height 102
click at [1431, 145] on div "Unclaimed" at bounding box center [1420, 157] width 256 height 26
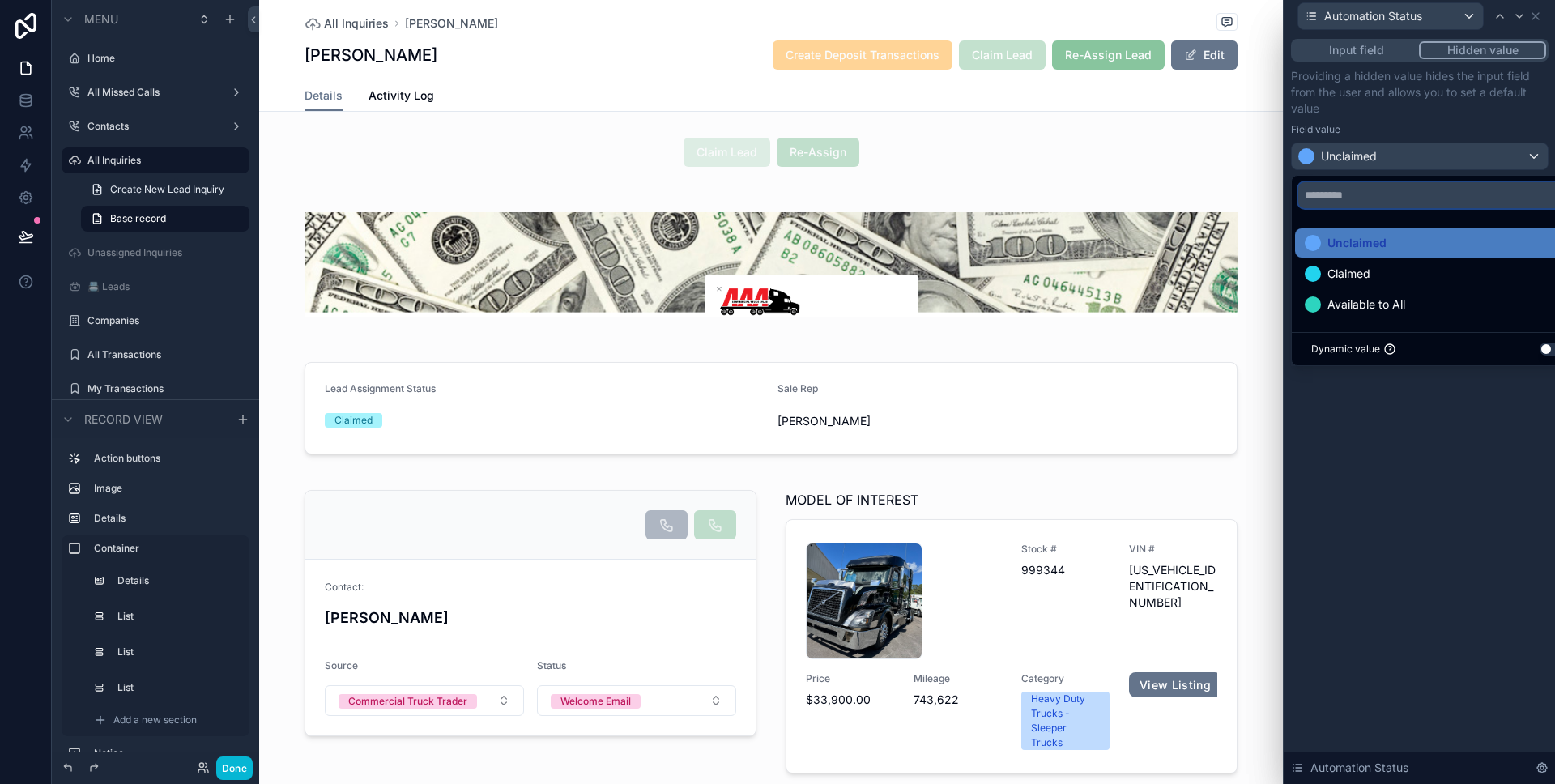
click at [1426, 192] on input "text" at bounding box center [1439, 195] width 281 height 26
click at [1433, 382] on div at bounding box center [1420, 392] width 270 height 784
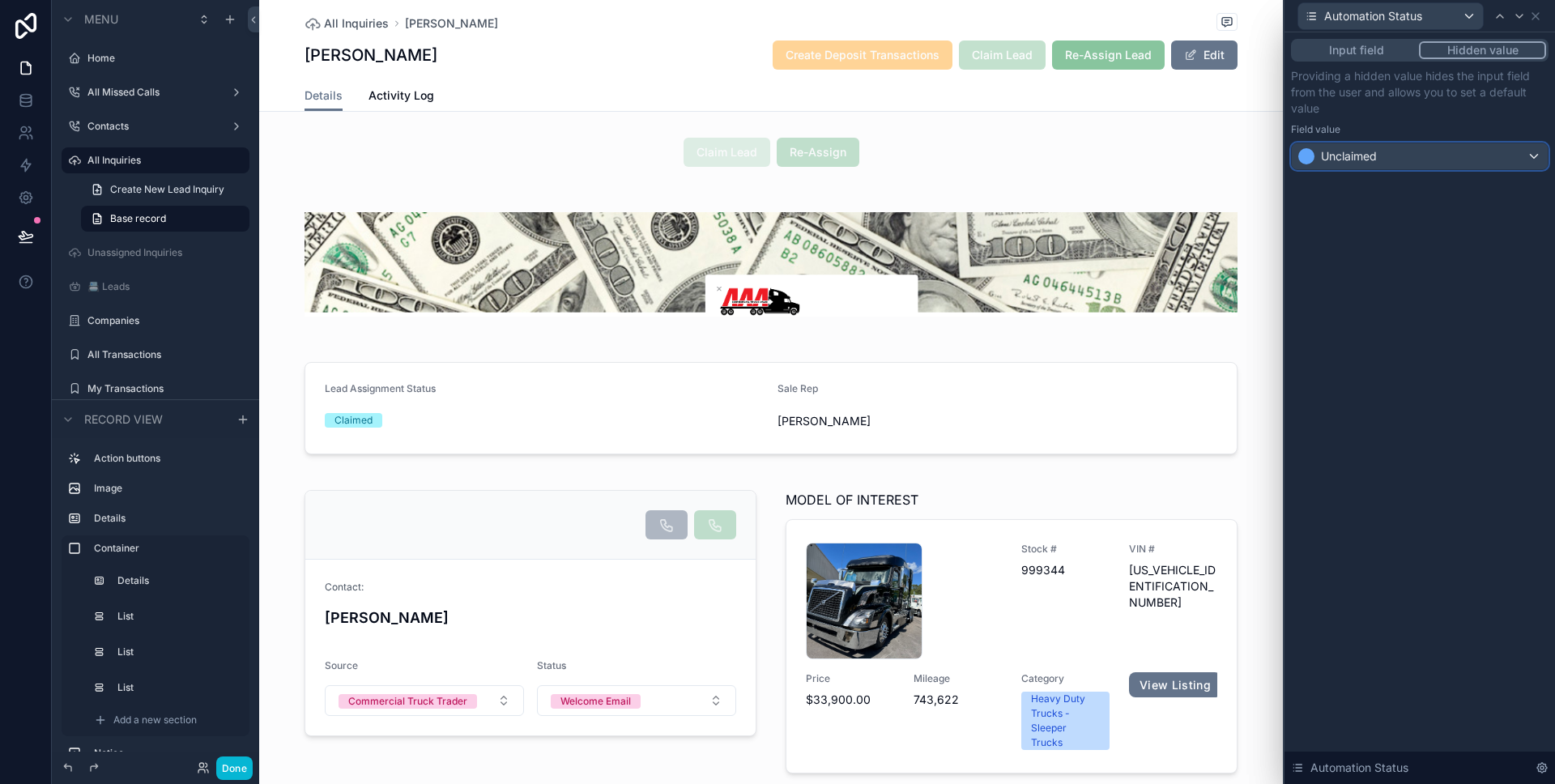
click at [1381, 157] on div "Unclaimed" at bounding box center [1420, 157] width 256 height 26
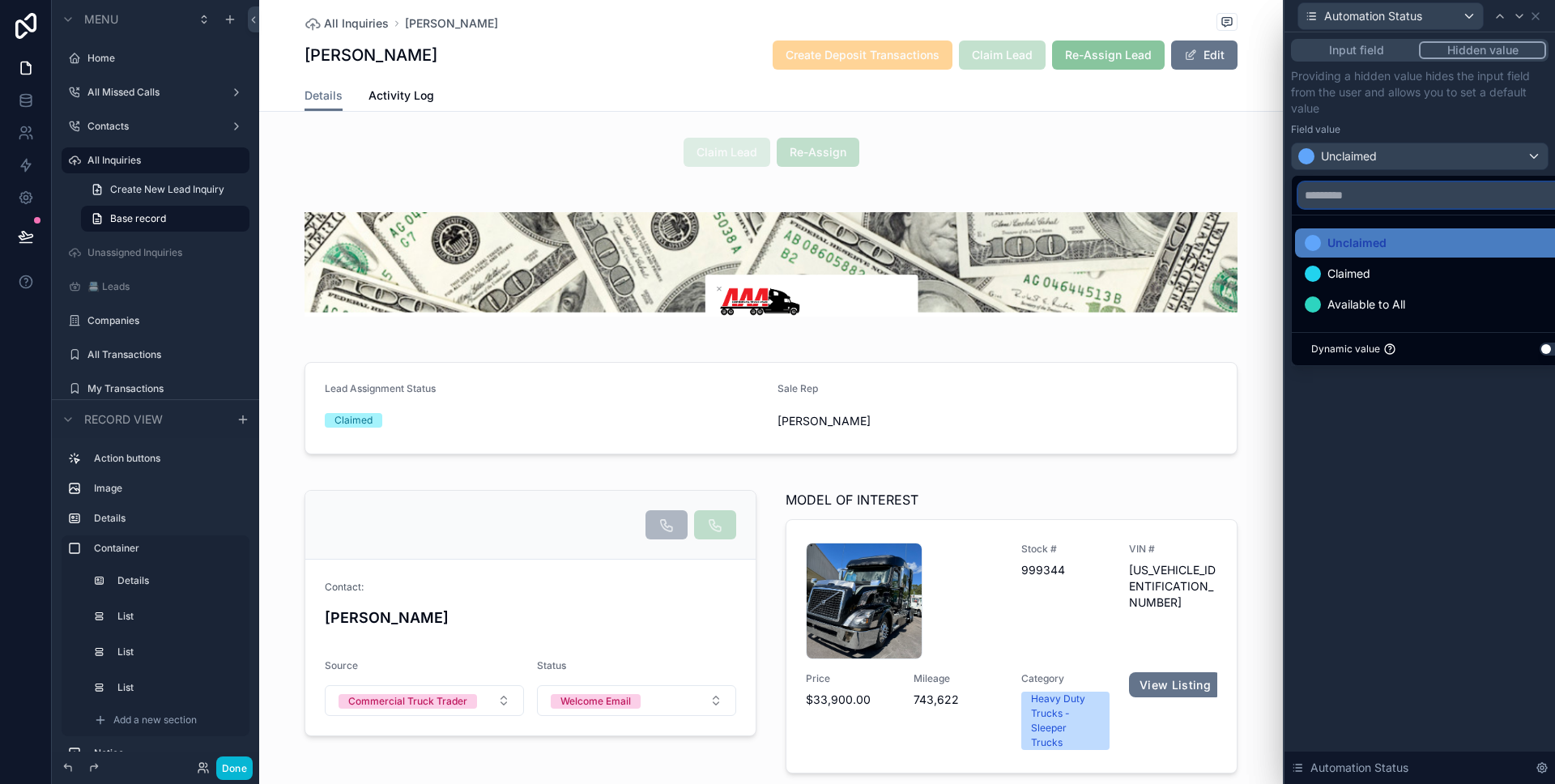
click at [1403, 204] on input "text" at bounding box center [1439, 195] width 281 height 26
click at [1414, 126] on div at bounding box center [1420, 392] width 270 height 784
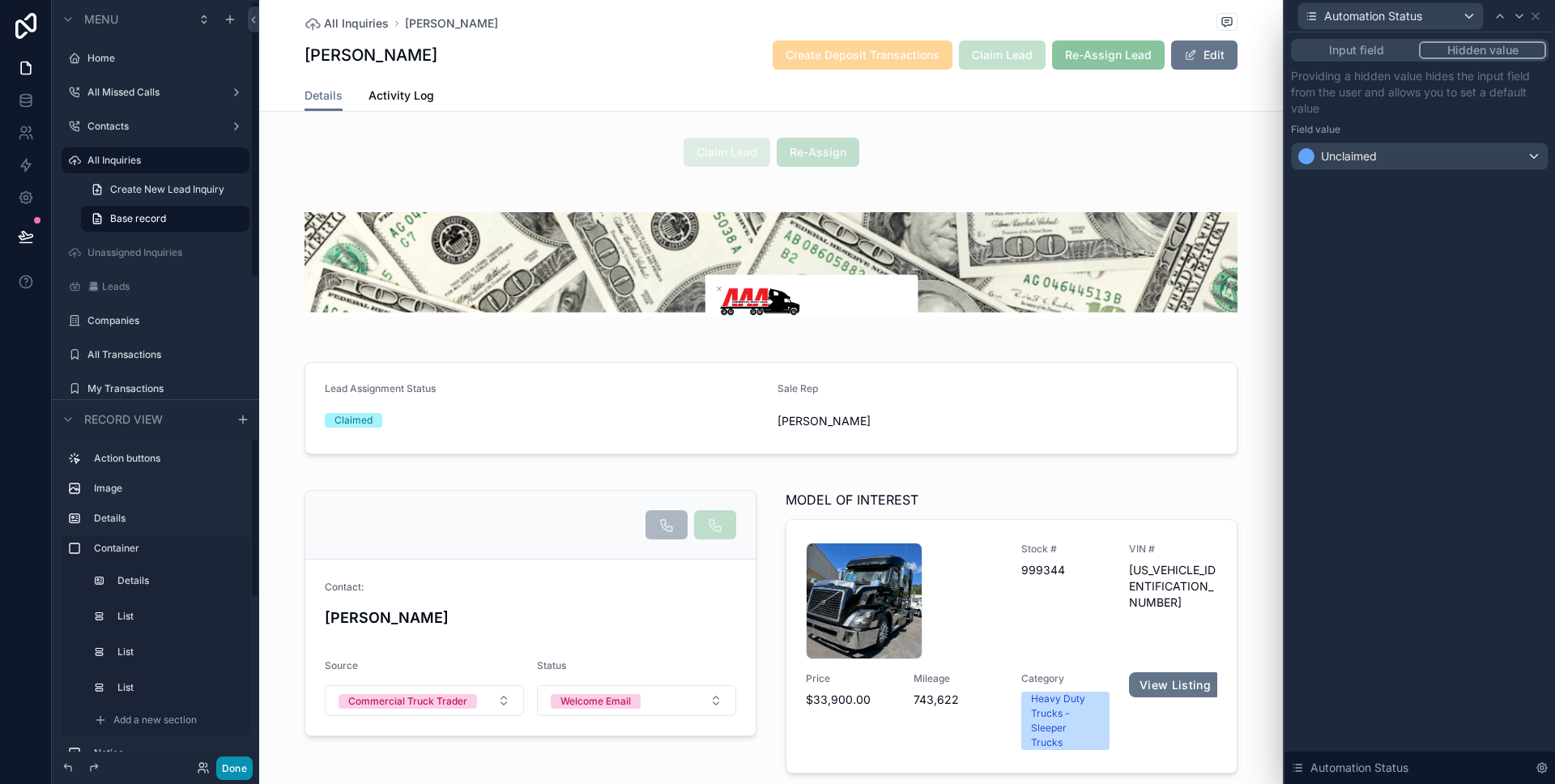
click at [228, 760] on button "Done" at bounding box center [235, 768] width 36 height 23
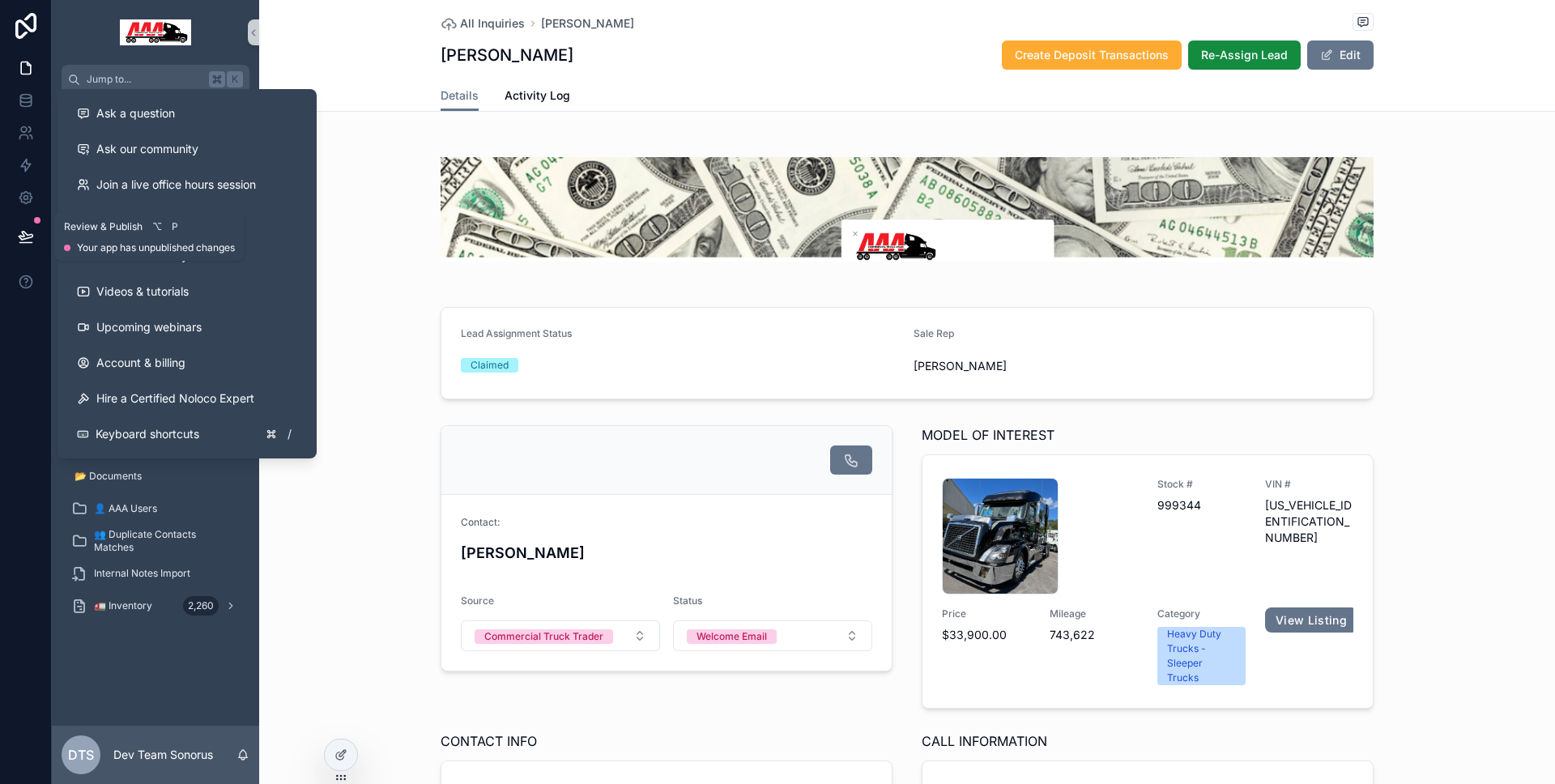
click at [25, 233] on icon at bounding box center [26, 235] width 14 height 8
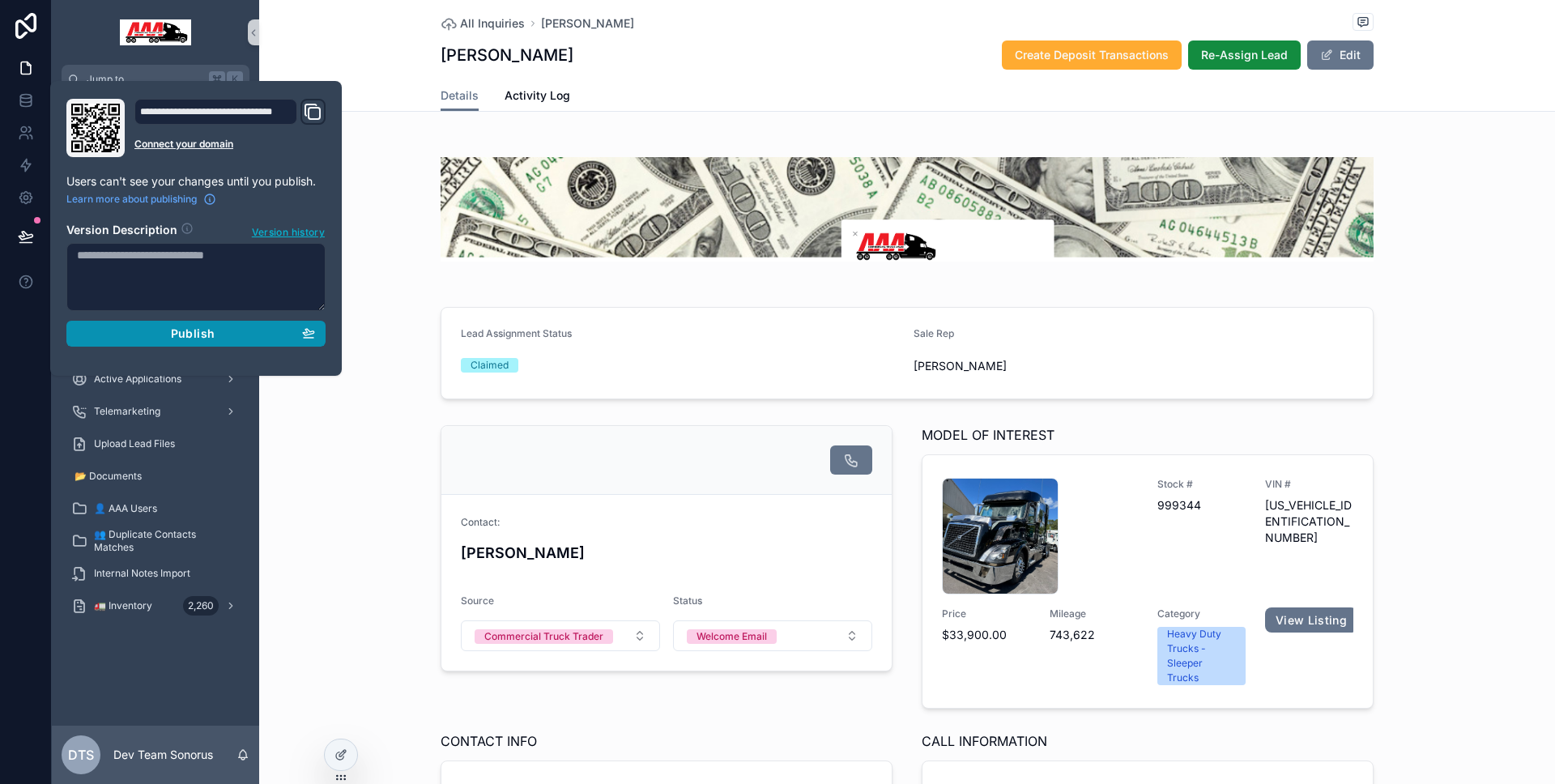
click at [92, 333] on div "Publish" at bounding box center [196, 333] width 238 height 15
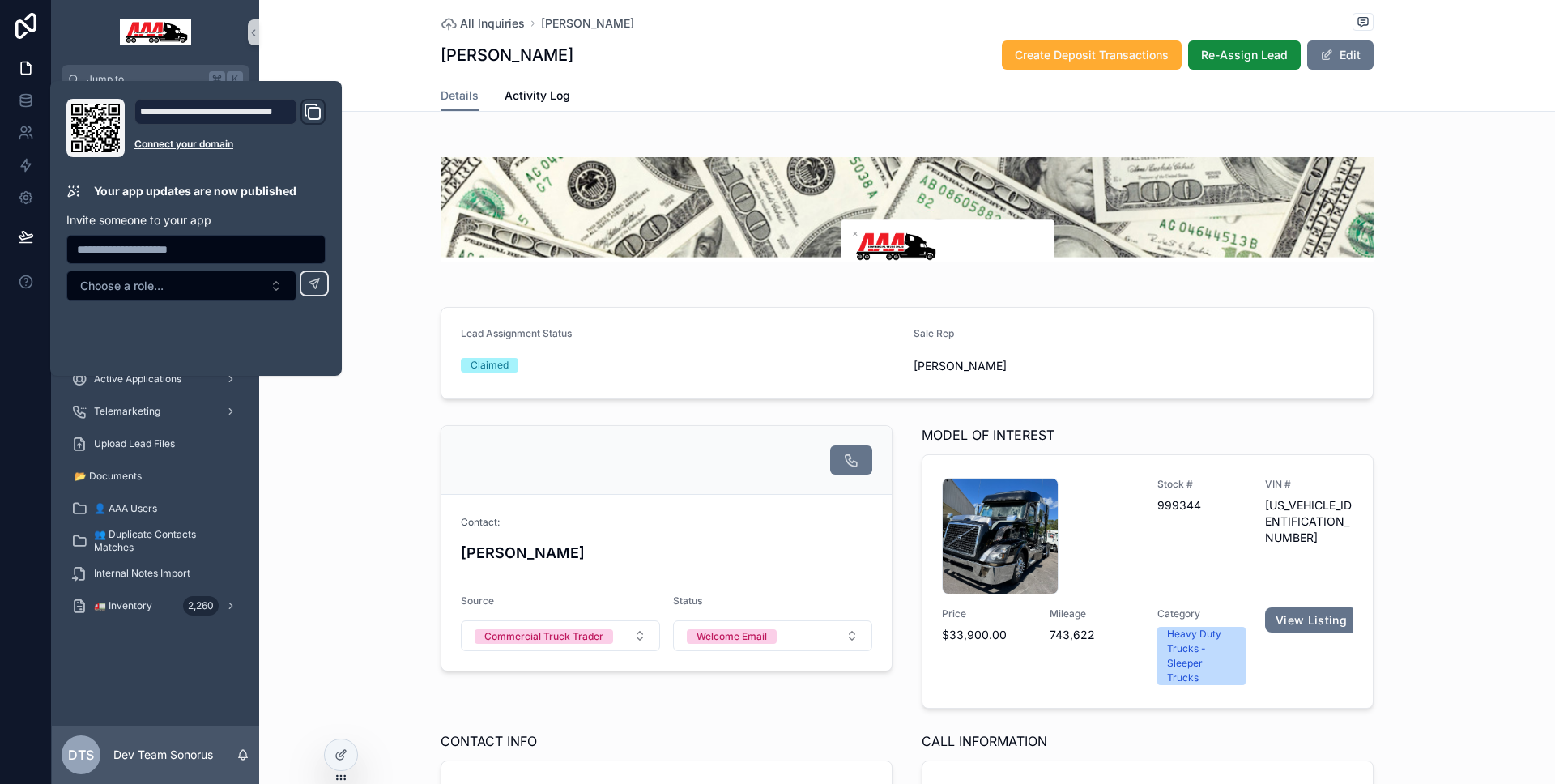
click at [3, 352] on div at bounding box center [26, 392] width 52 height 784
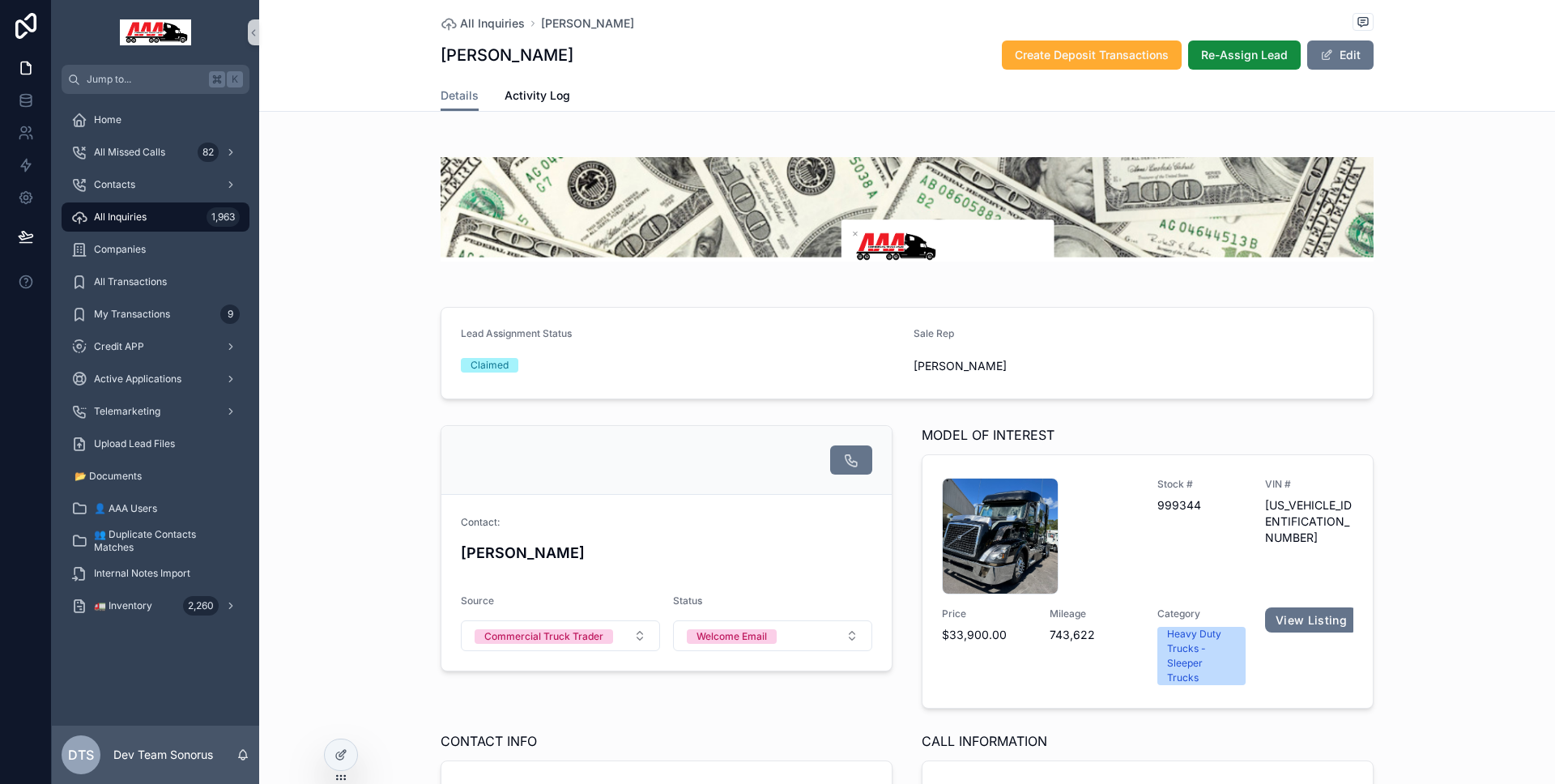
click at [153, 225] on div "All Inquiries 1,963" at bounding box center [155, 217] width 169 height 26
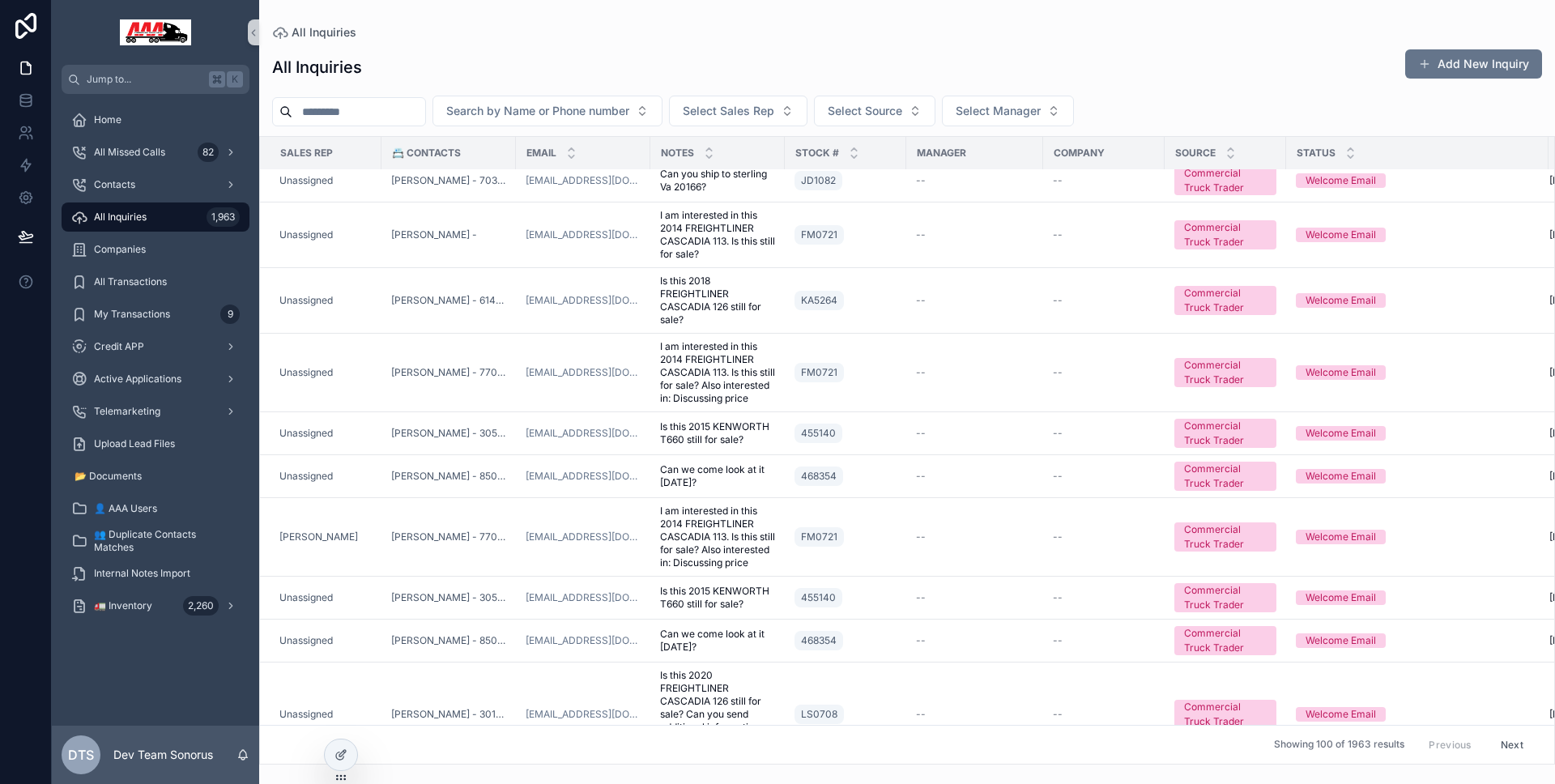
scroll to position [4106, 0]
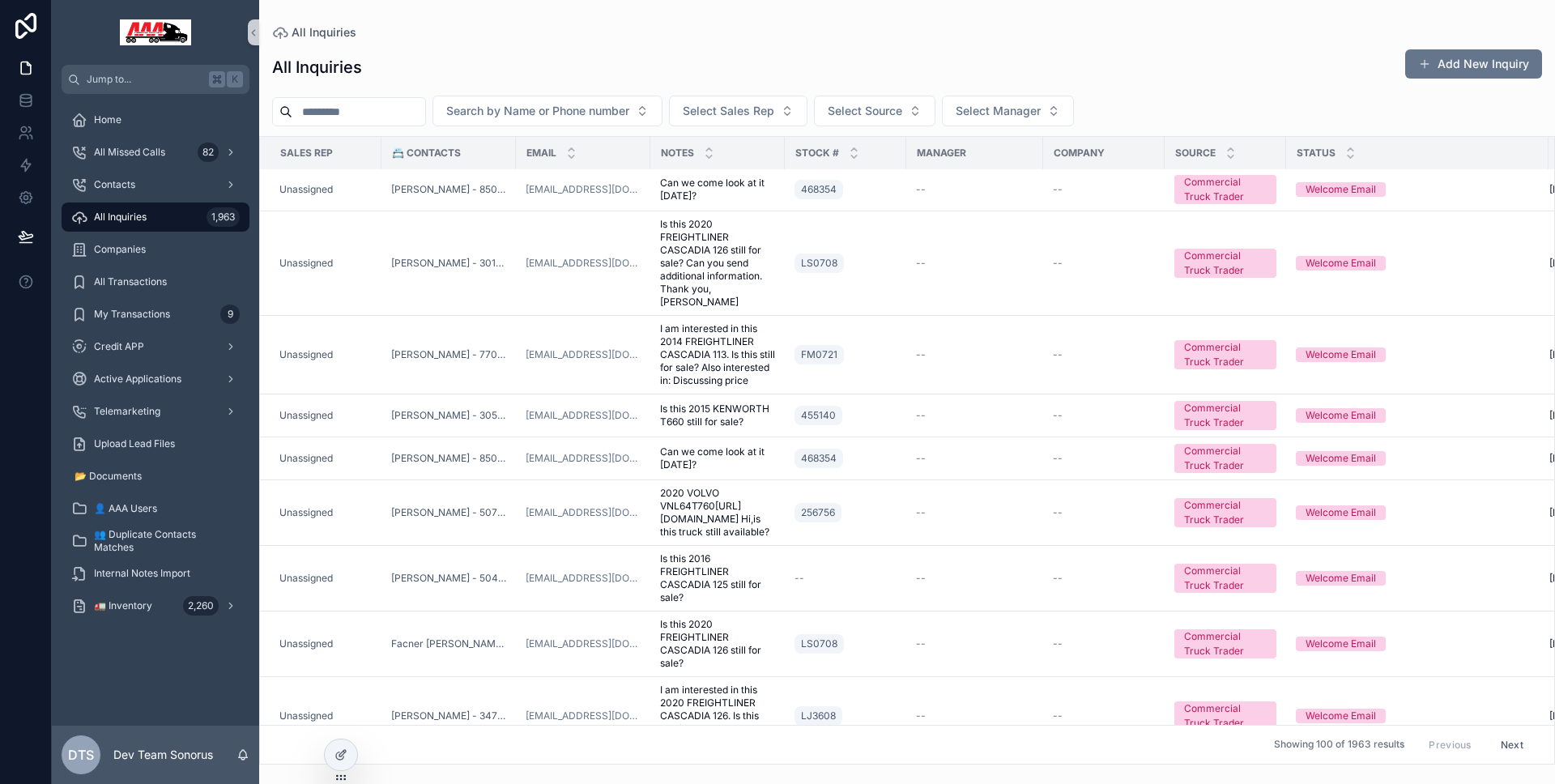
click at [1494, 734] on button "Next" at bounding box center [1512, 744] width 45 height 25
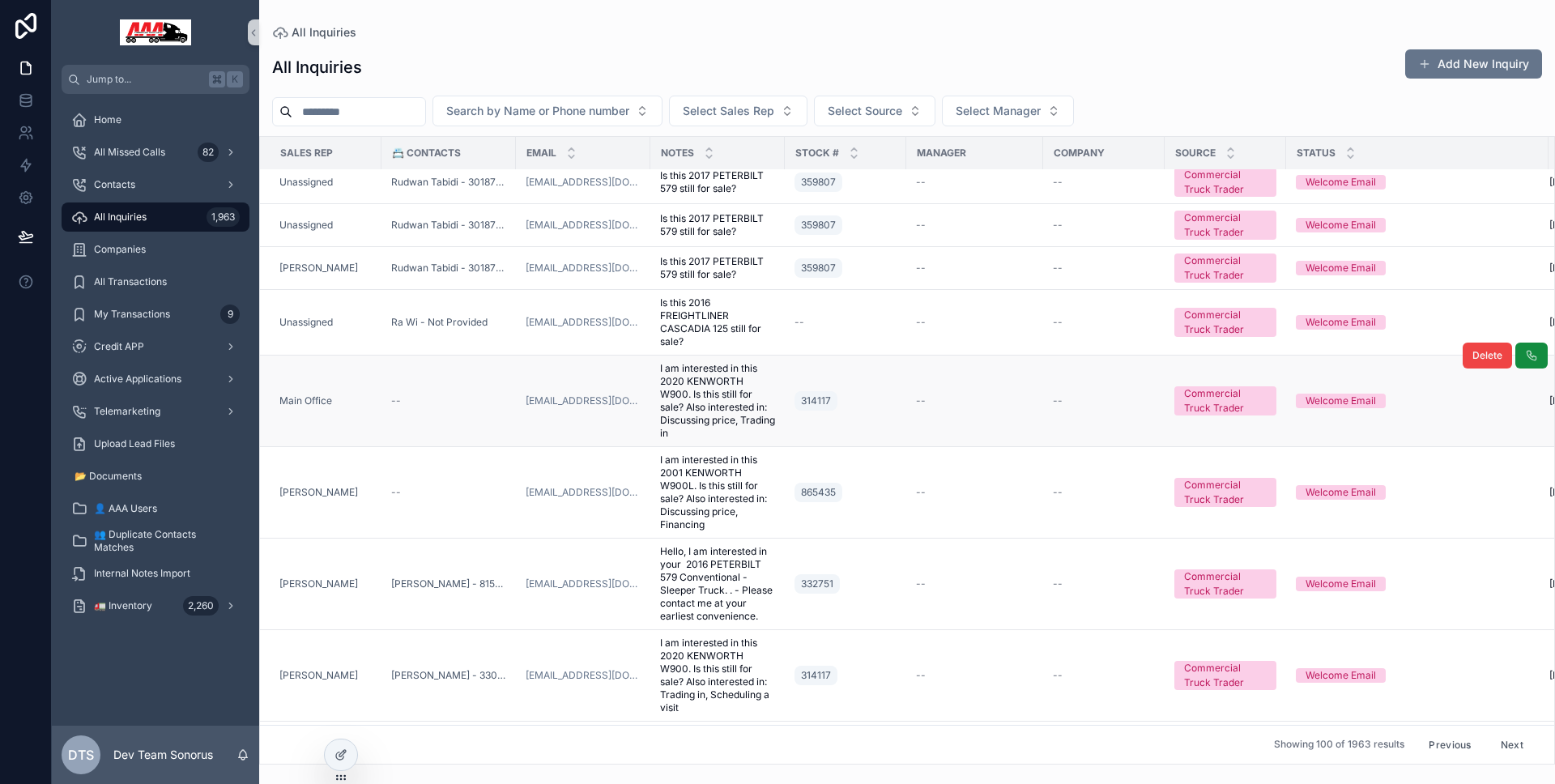
scroll to position [254, 0]
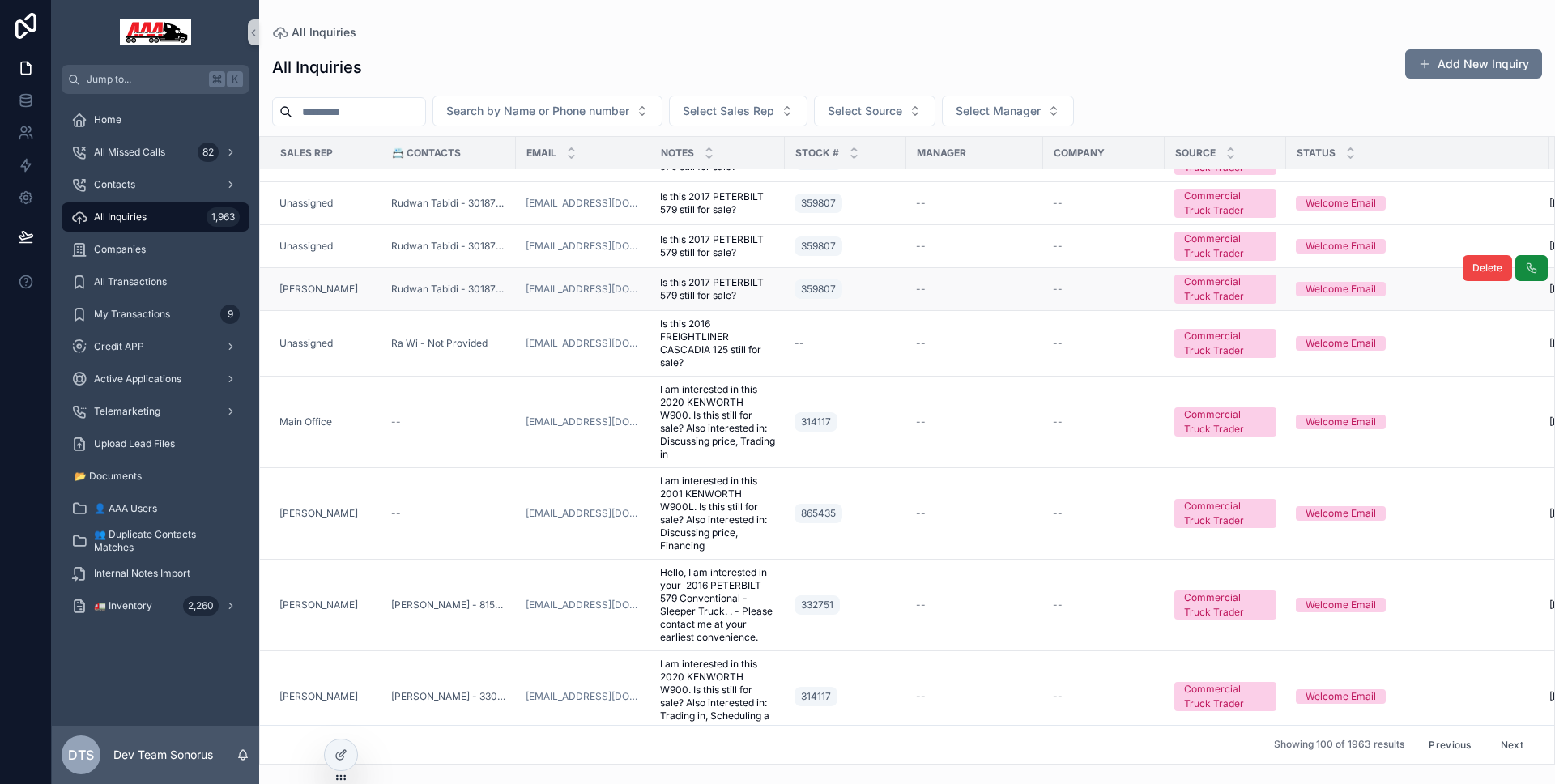
click at [365, 291] on div "[PERSON_NAME]" at bounding box center [326, 288] width 93 height 13
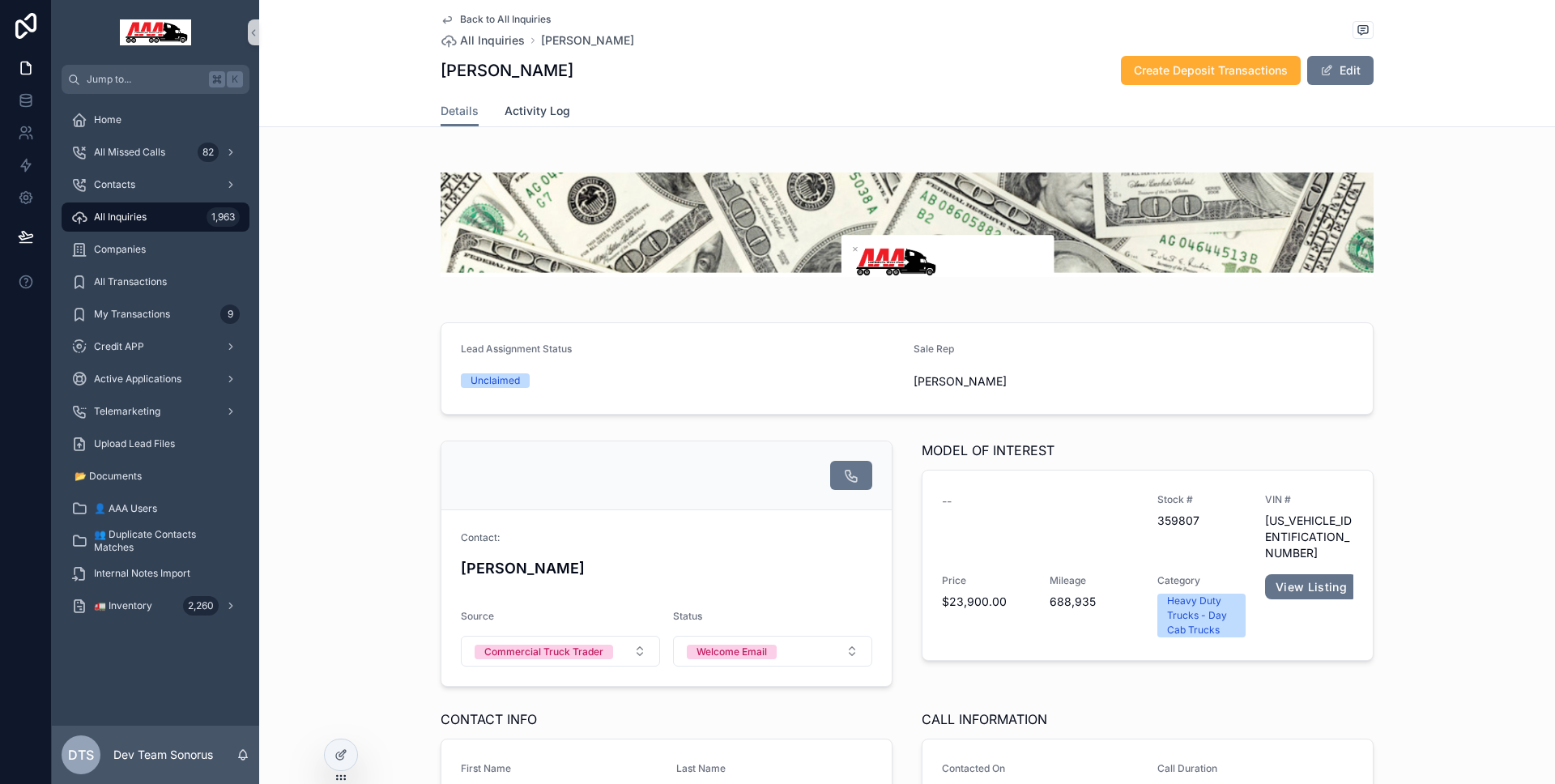
click at [531, 118] on span "Activity Log" at bounding box center [538, 111] width 66 height 16
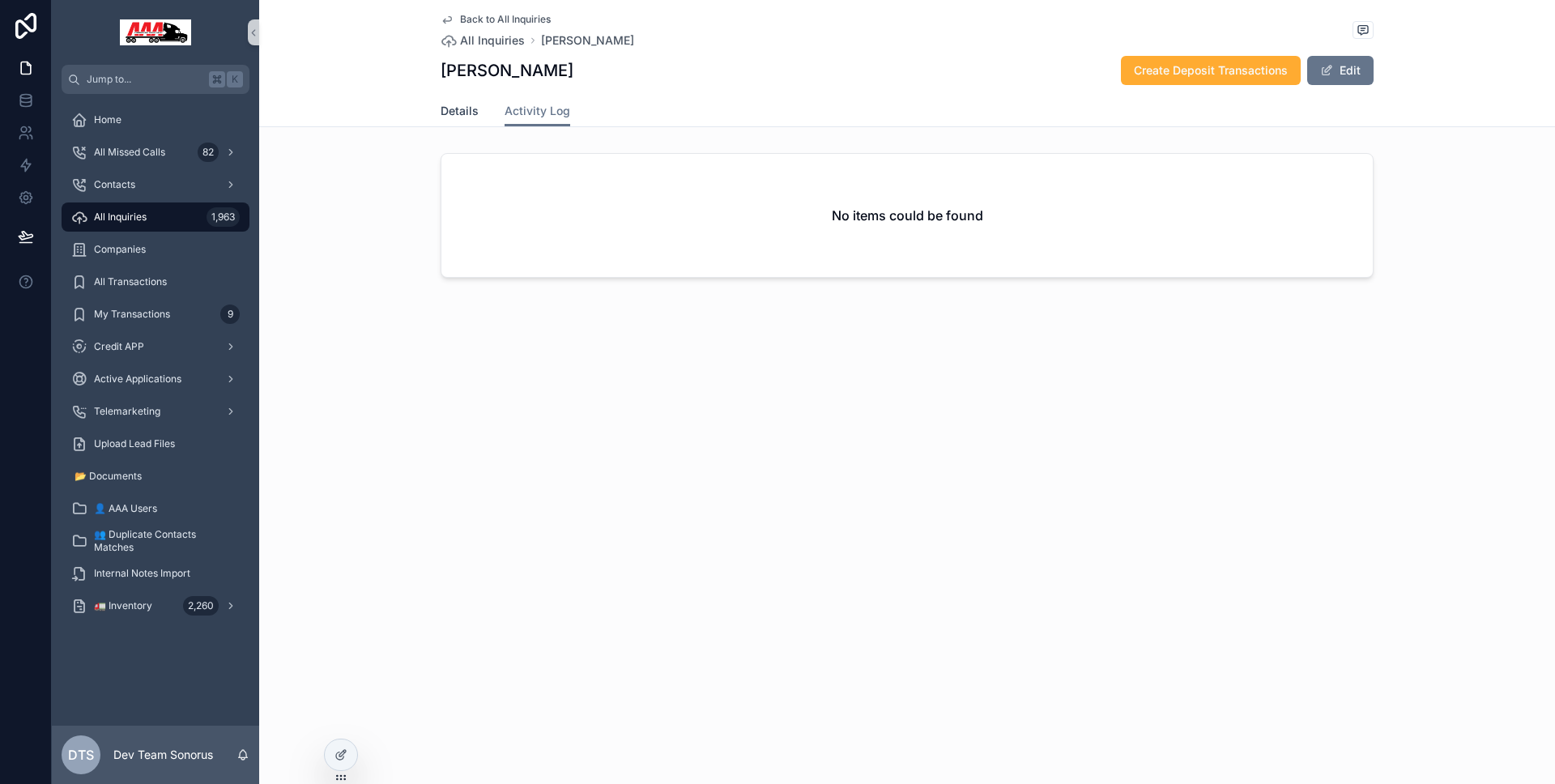
click at [470, 112] on span "Details" at bounding box center [460, 111] width 38 height 16
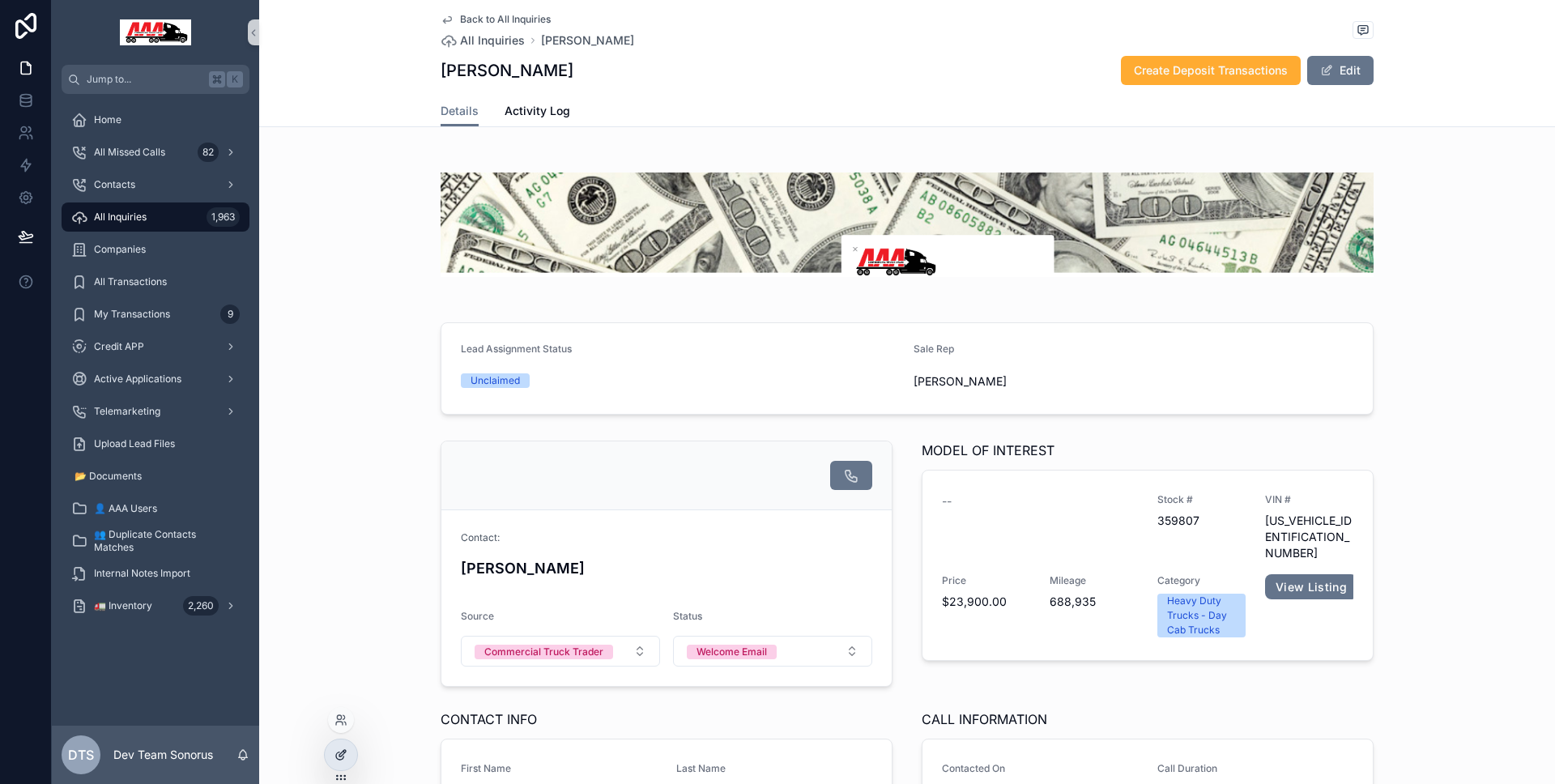
click at [339, 758] on icon at bounding box center [340, 754] width 13 height 13
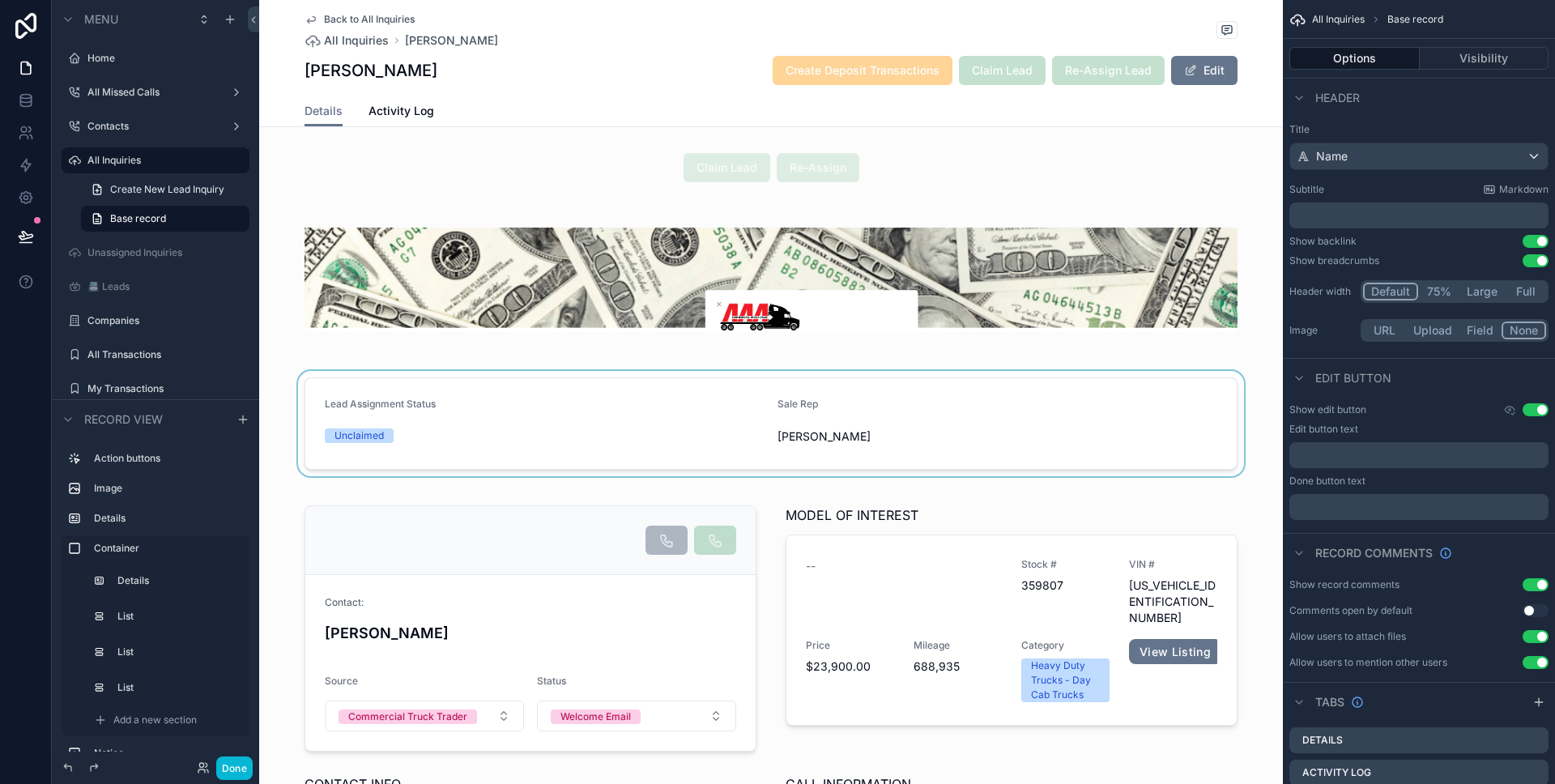
click at [1158, 442] on div "scrollable content" at bounding box center [771, 423] width 1023 height 106
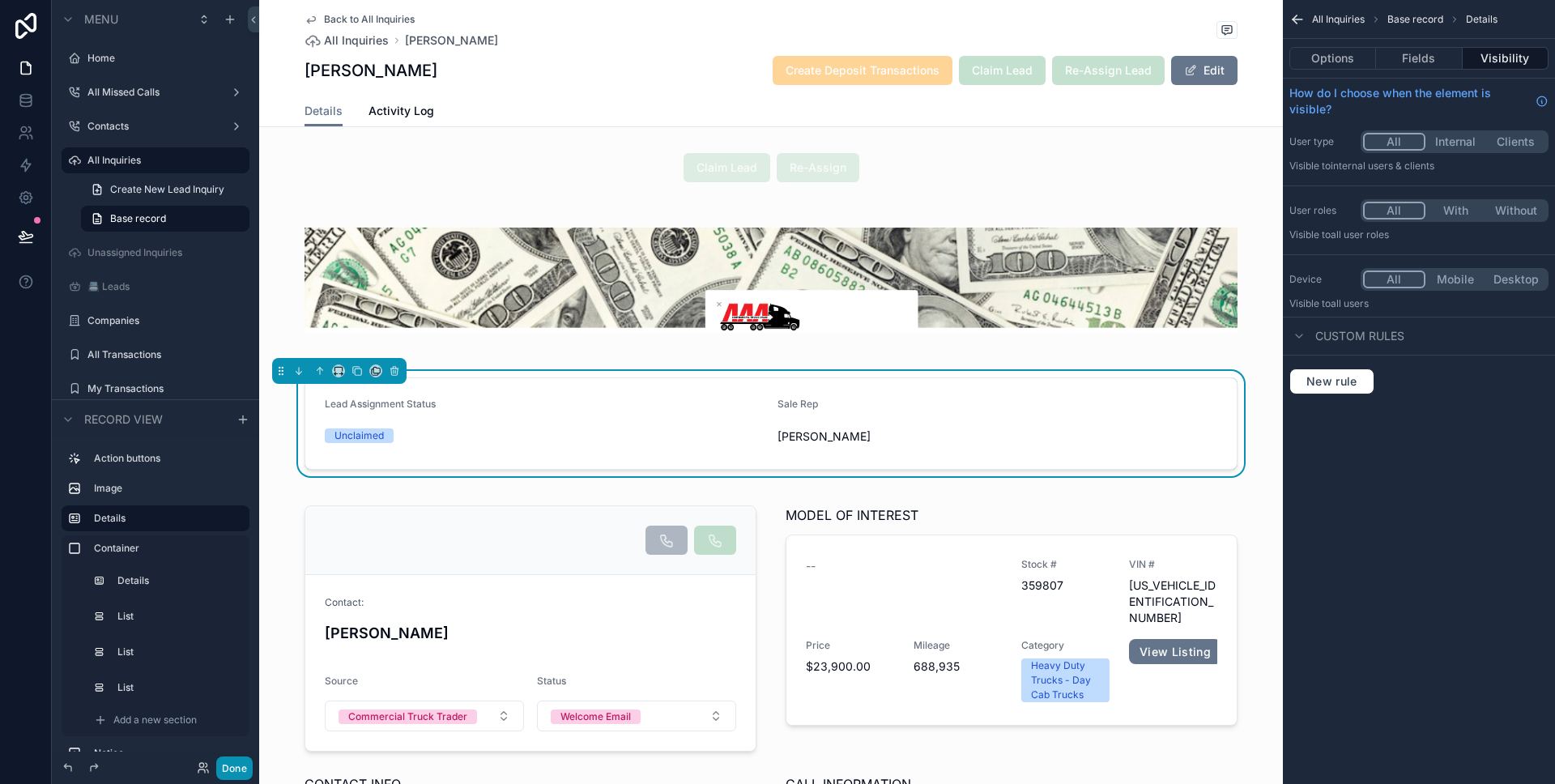
click at [248, 769] on button "Done" at bounding box center [235, 768] width 36 height 23
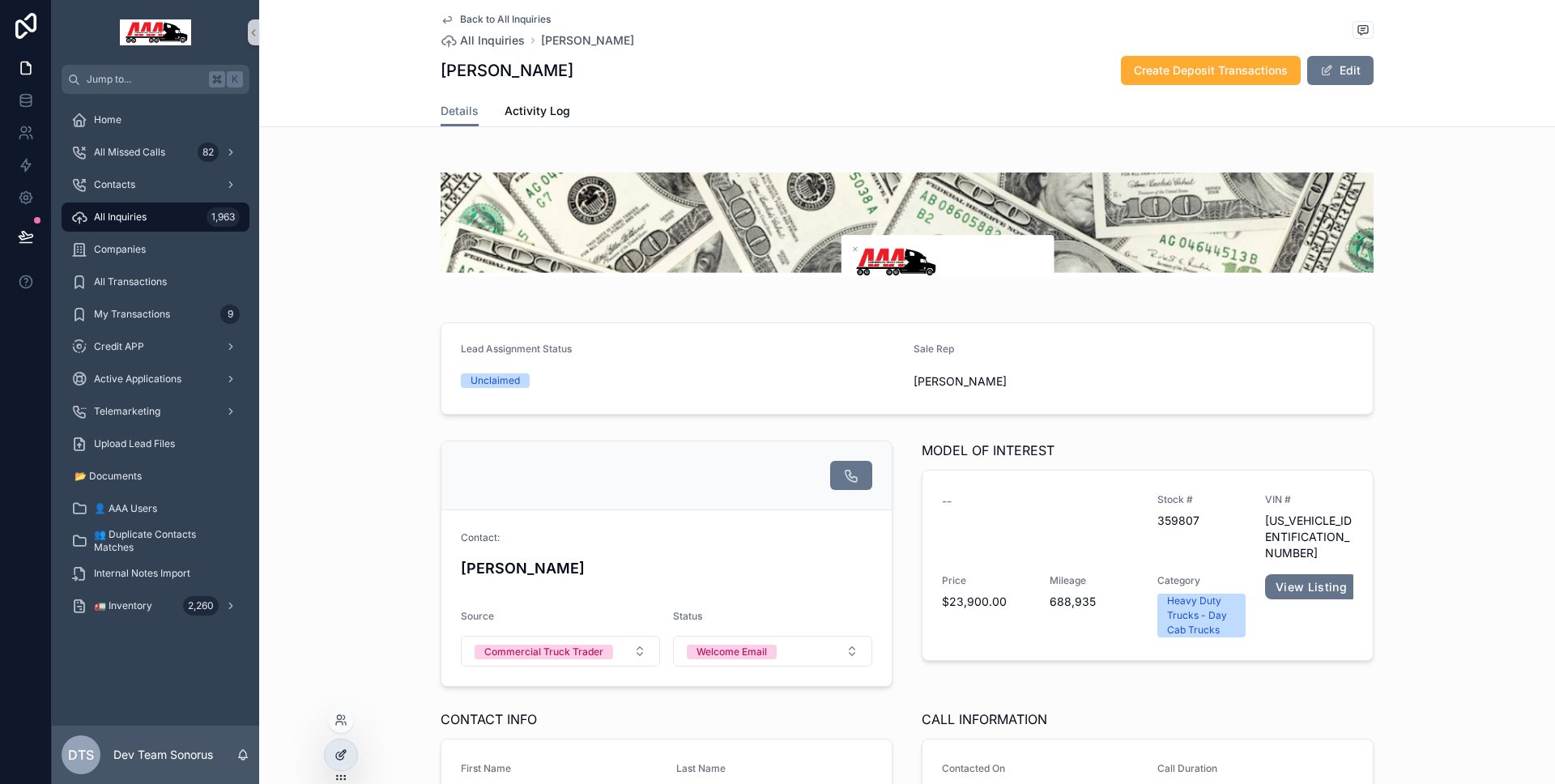
click at [345, 749] on icon at bounding box center [340, 754] width 13 height 13
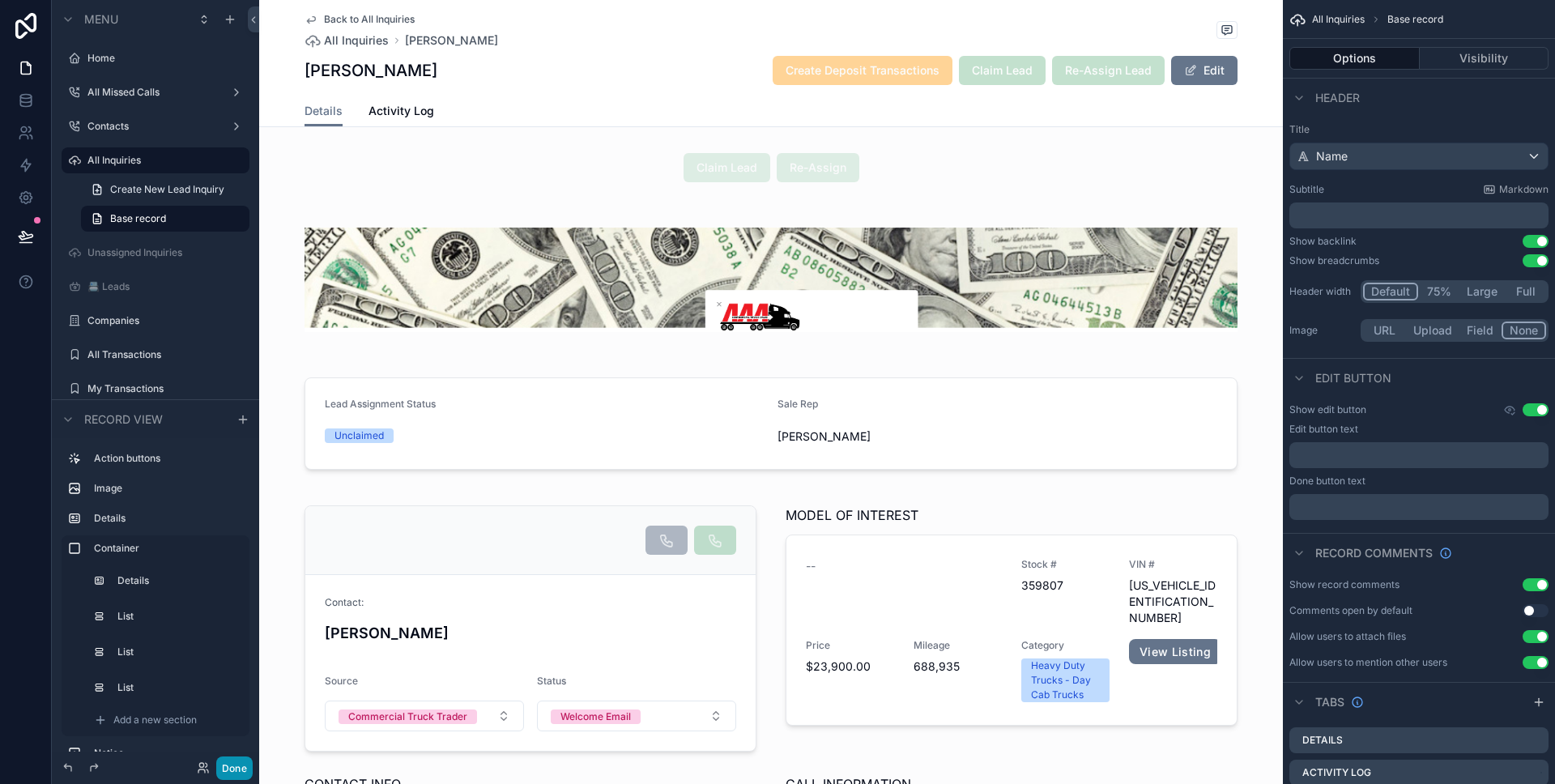
click at [243, 768] on button "Done" at bounding box center [235, 768] width 36 height 23
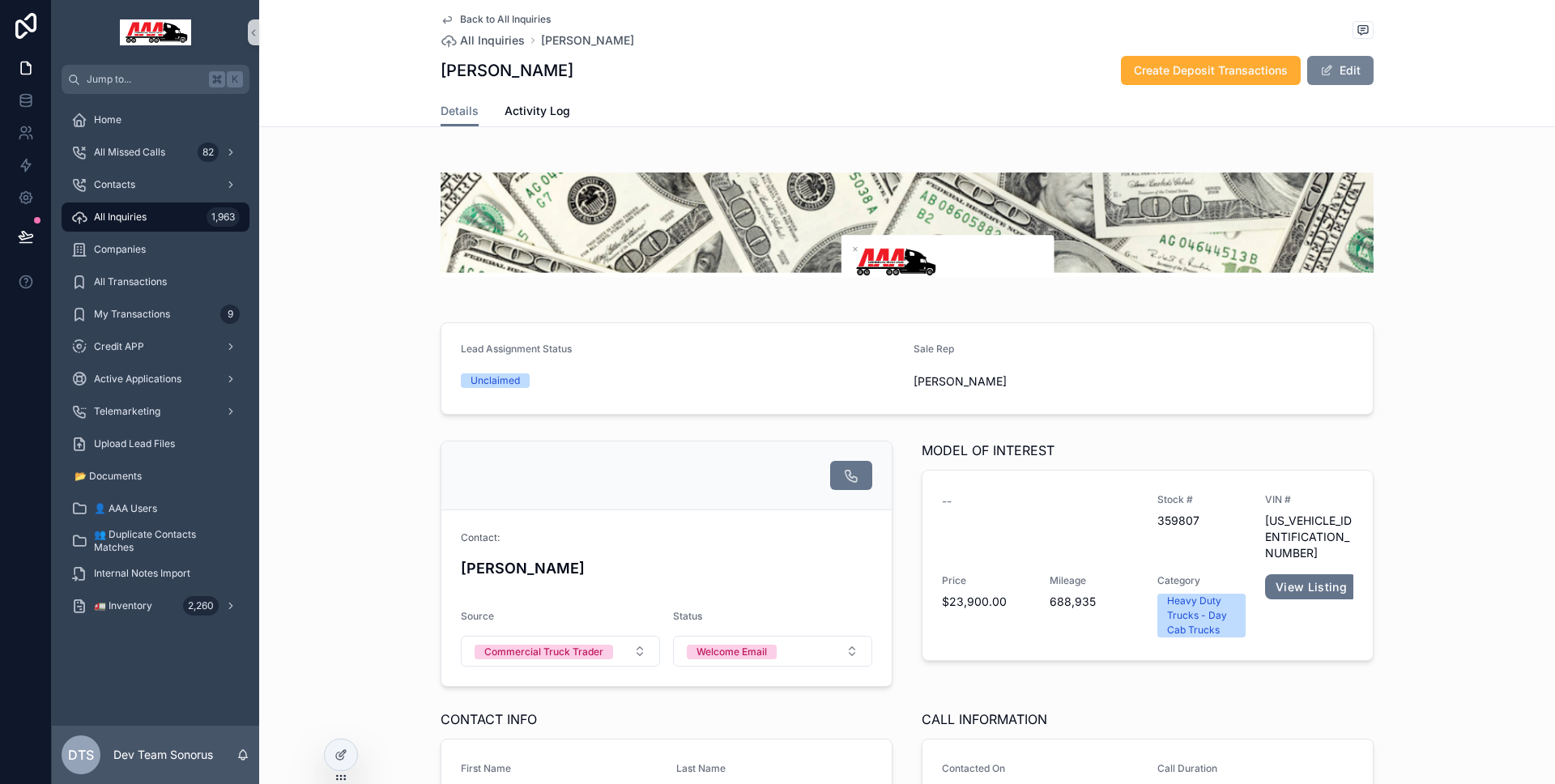
click at [1339, 82] on button "Edit" at bounding box center [1340, 71] width 67 height 29
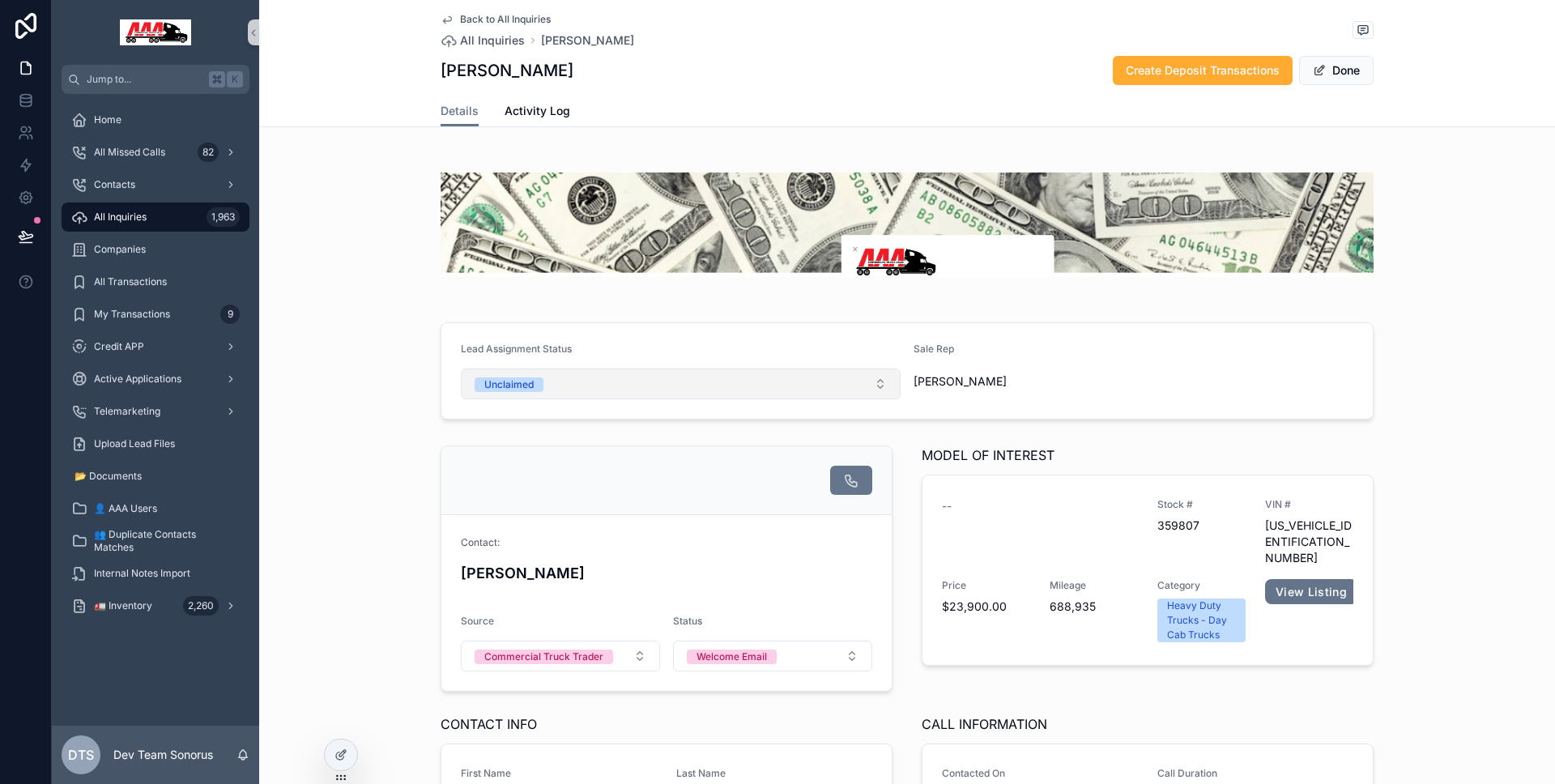
click at [642, 376] on button "Unclaimed" at bounding box center [681, 384] width 440 height 31
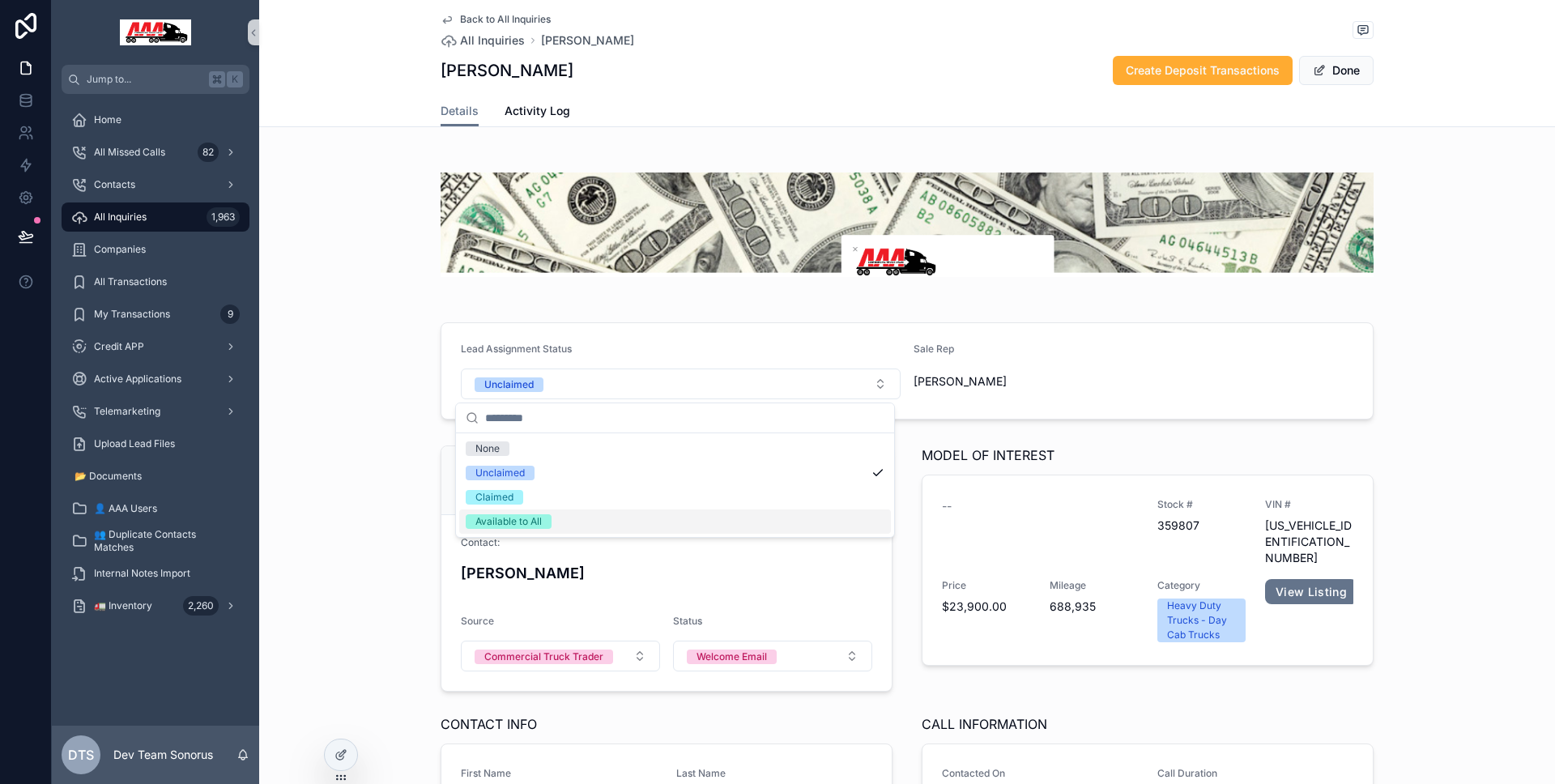
click at [627, 512] on div "Available to All" at bounding box center [674, 521] width 432 height 24
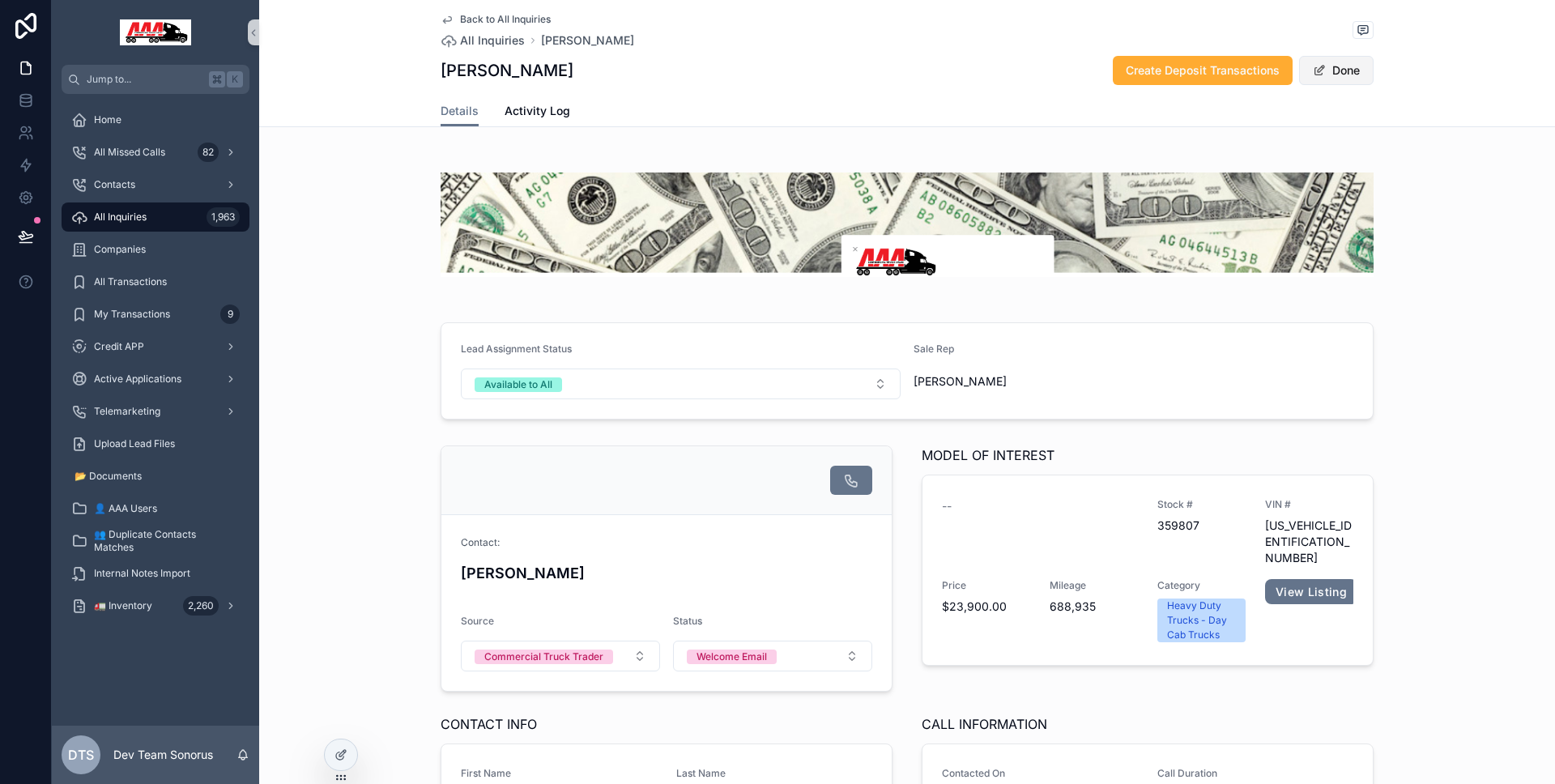
click at [1347, 77] on button "Done" at bounding box center [1337, 71] width 74 height 29
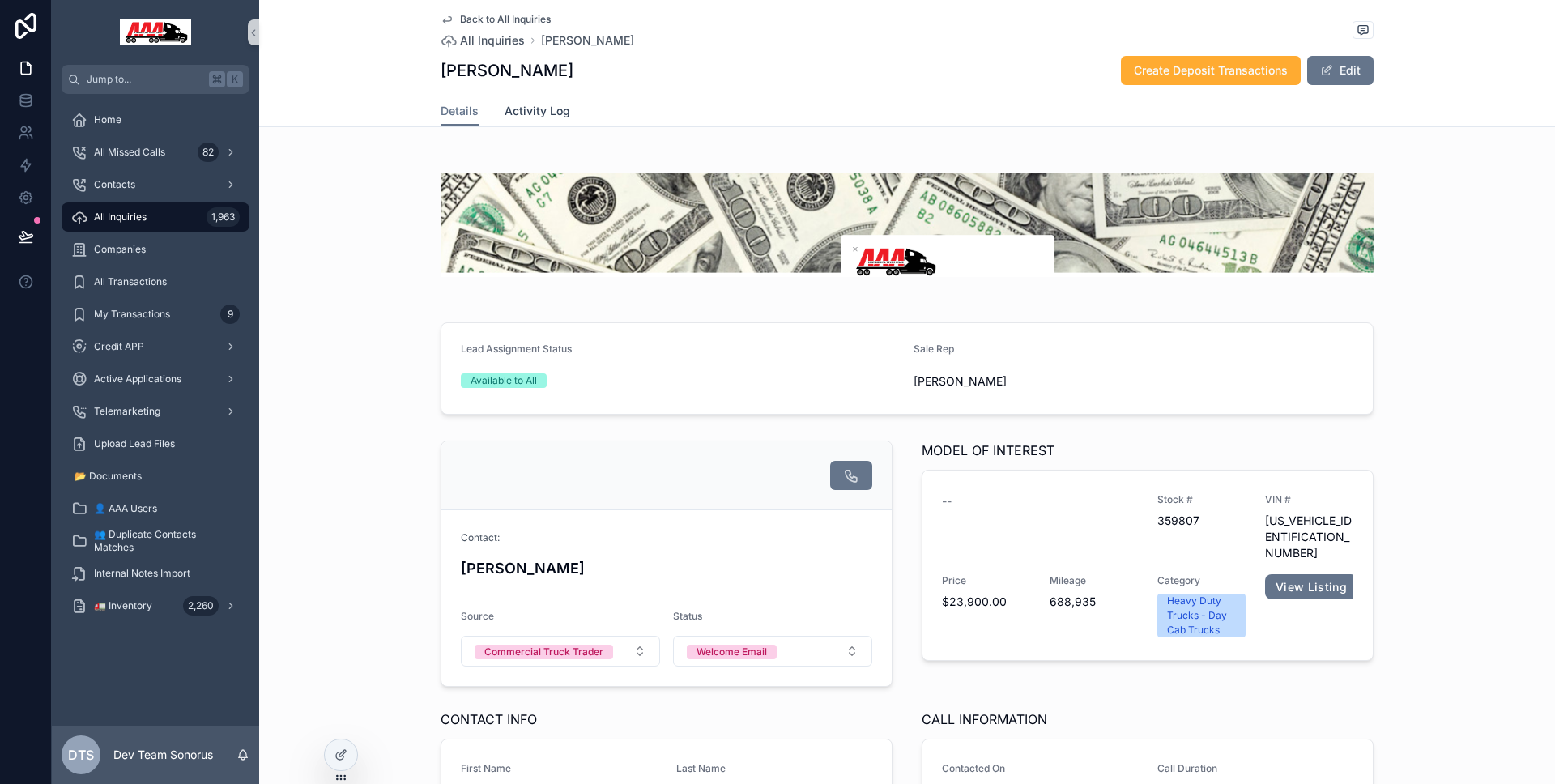
click at [532, 118] on span "Activity Log" at bounding box center [538, 111] width 66 height 16
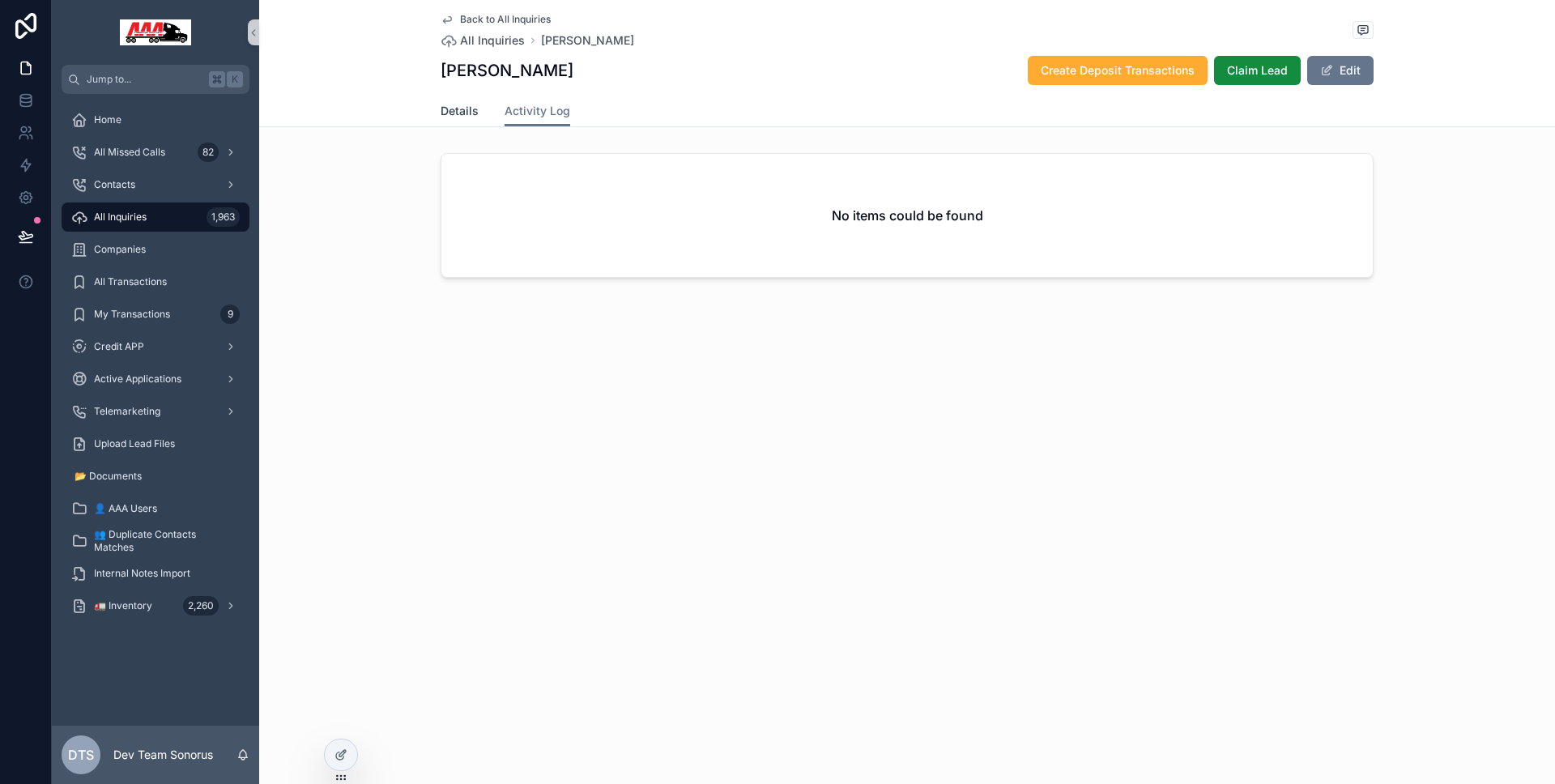
click at [455, 114] on span "Details" at bounding box center [460, 111] width 38 height 16
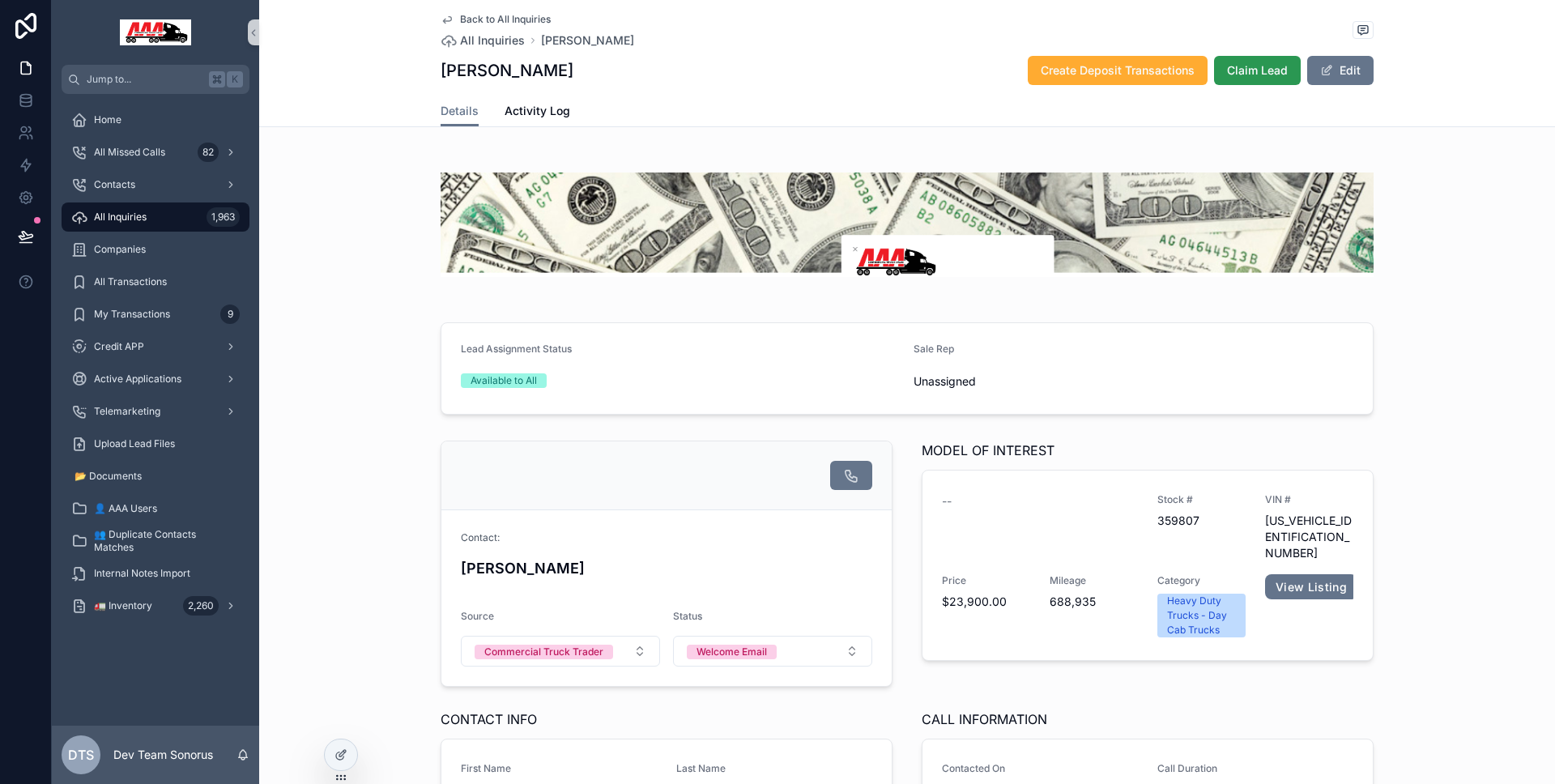
click at [1227, 73] on span "Claim Lead" at bounding box center [1257, 70] width 61 height 16
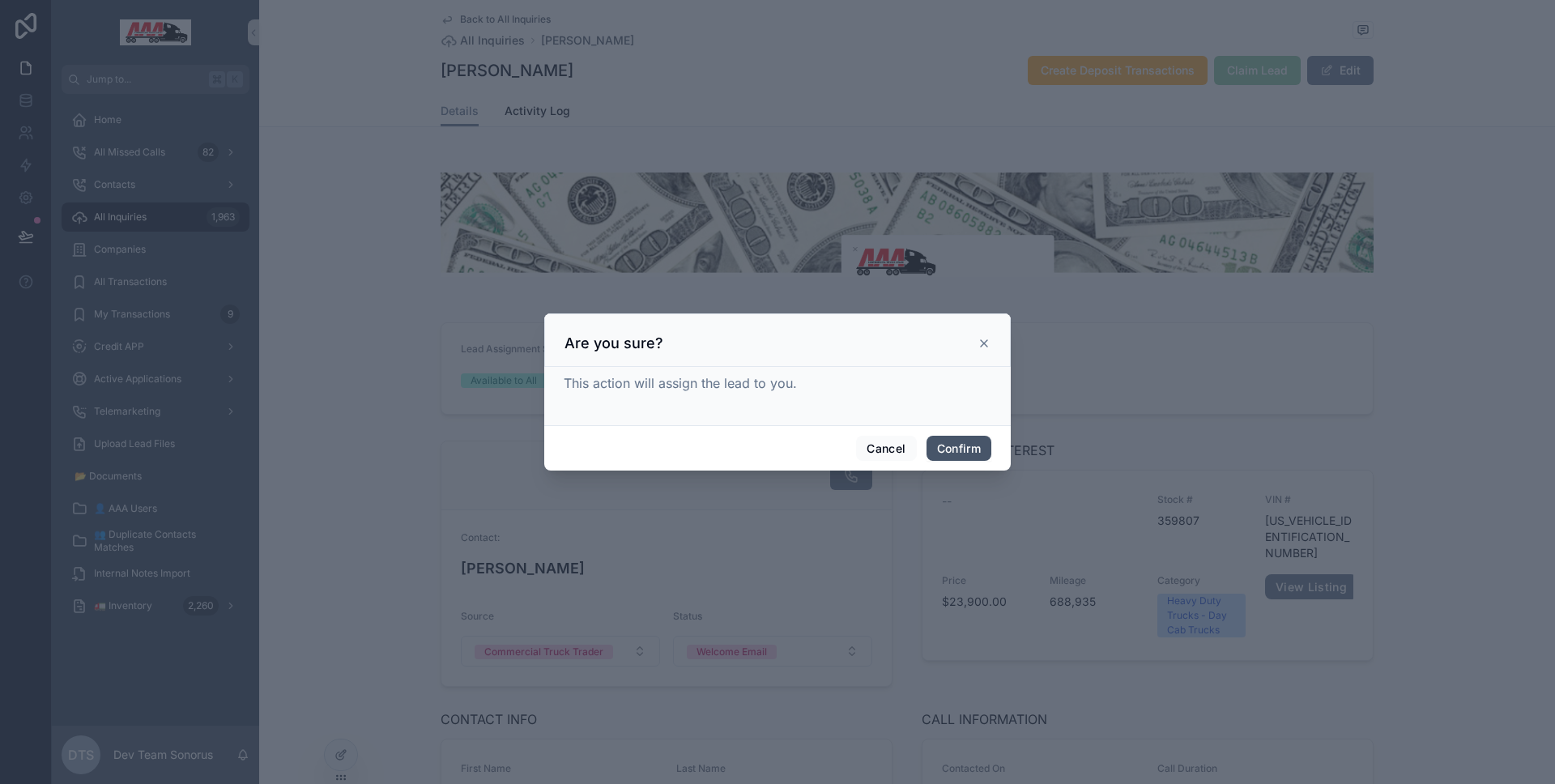
click at [952, 457] on button "Confirm" at bounding box center [958, 448] width 65 height 26
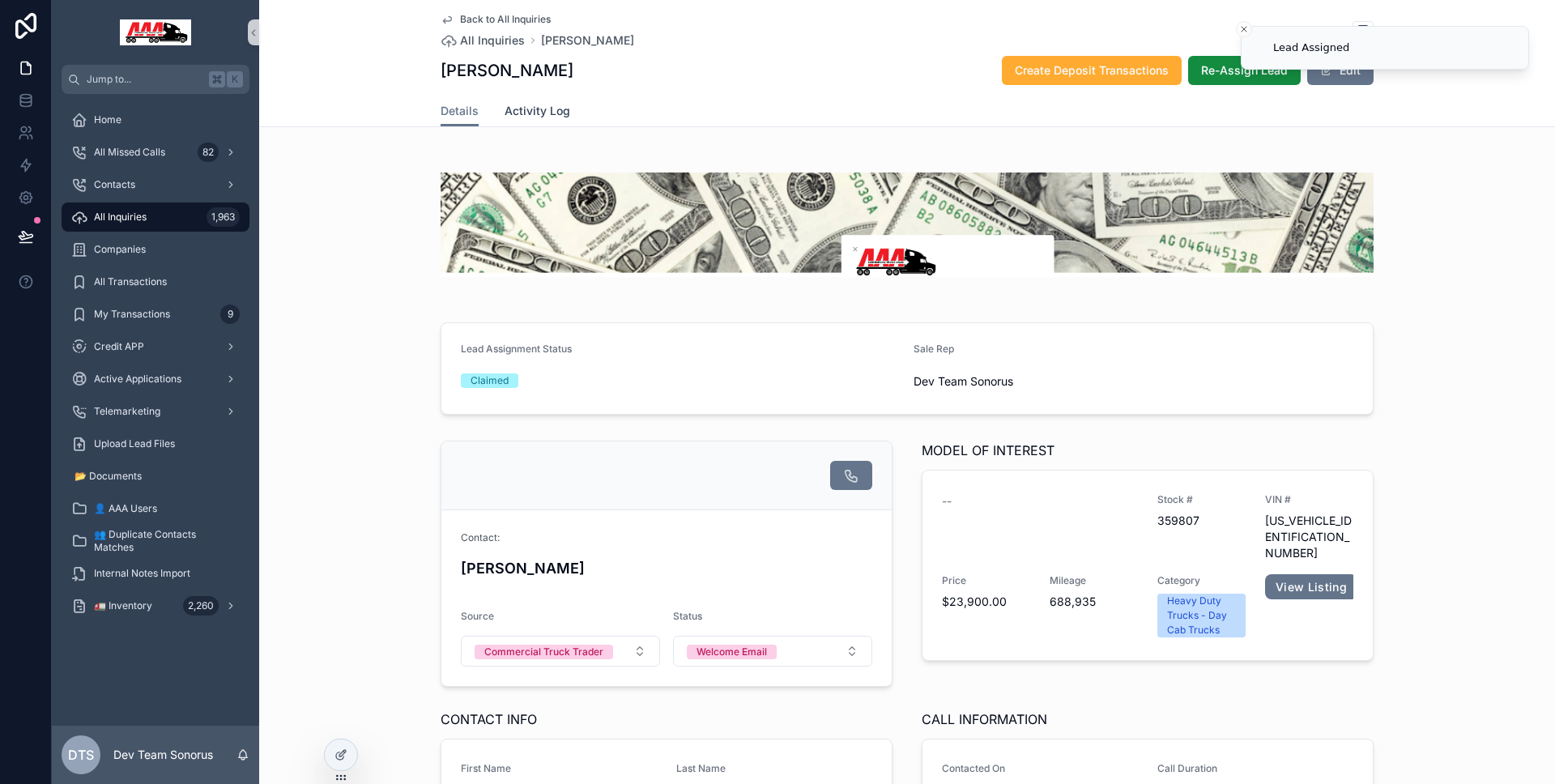
click at [542, 104] on span "Activity Log" at bounding box center [538, 111] width 66 height 16
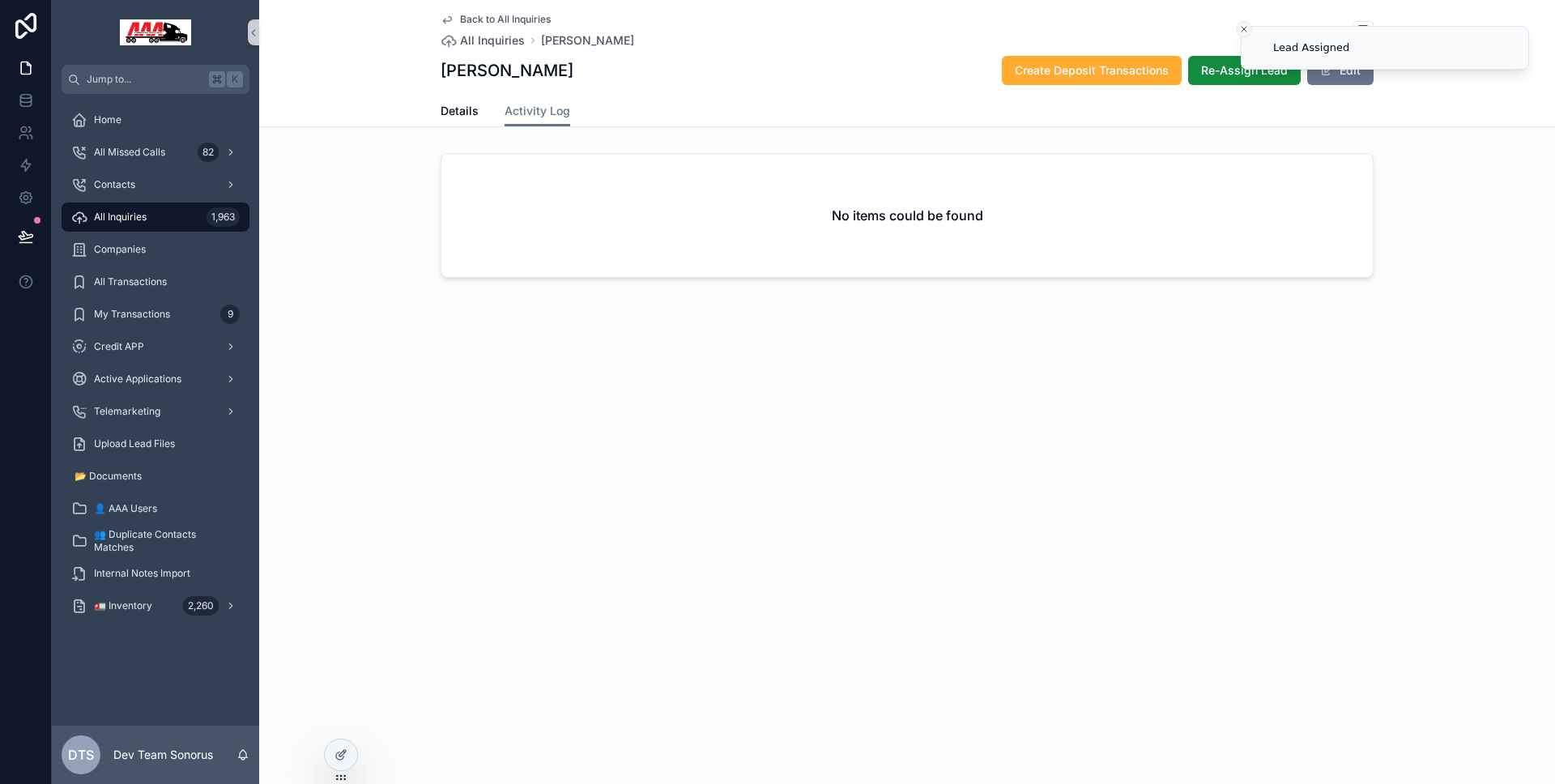
click at [1241, 32] on icon "Close toast" at bounding box center [1243, 29] width 10 height 10
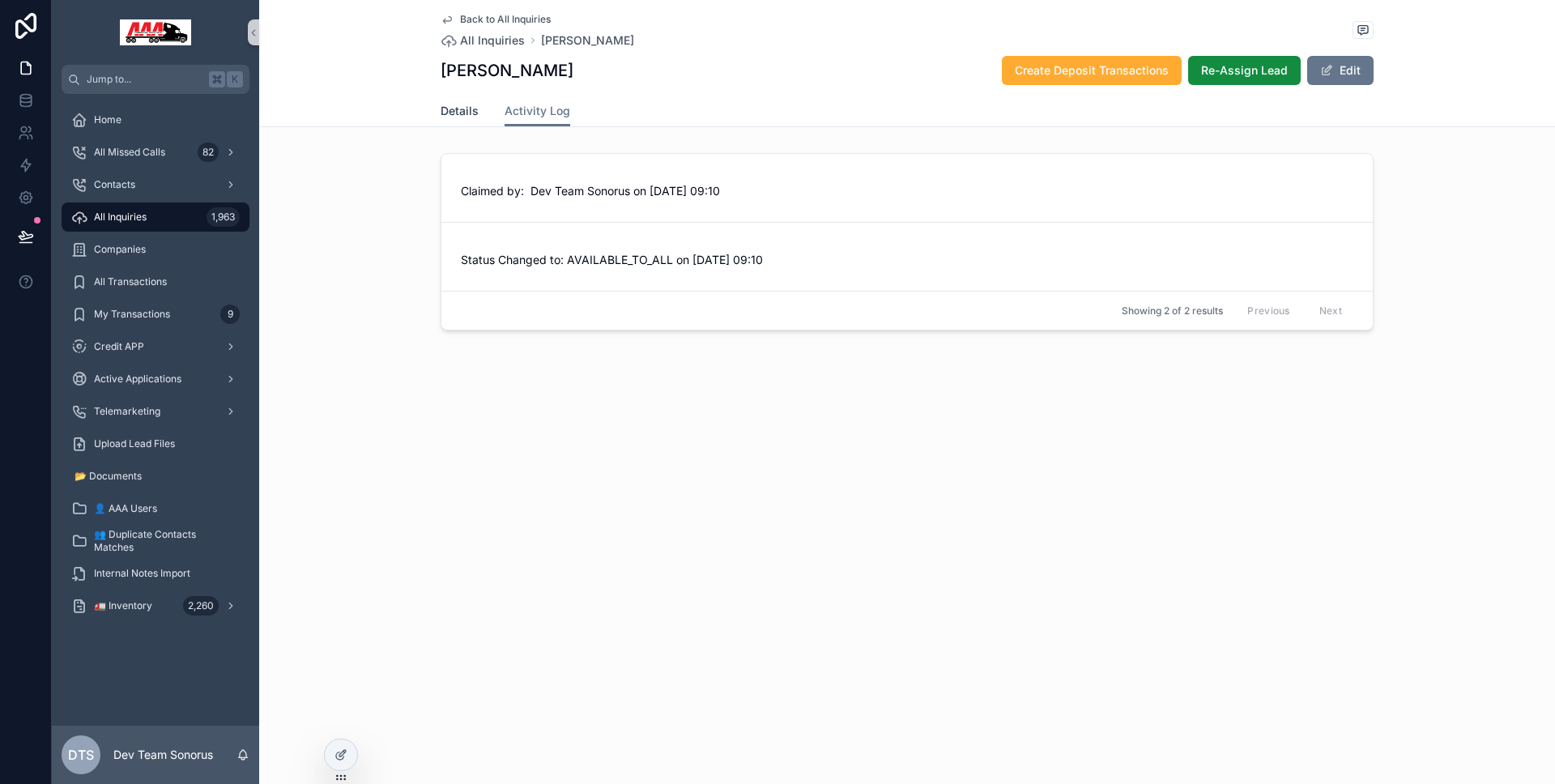
click at [472, 119] on span "Details" at bounding box center [460, 111] width 38 height 16
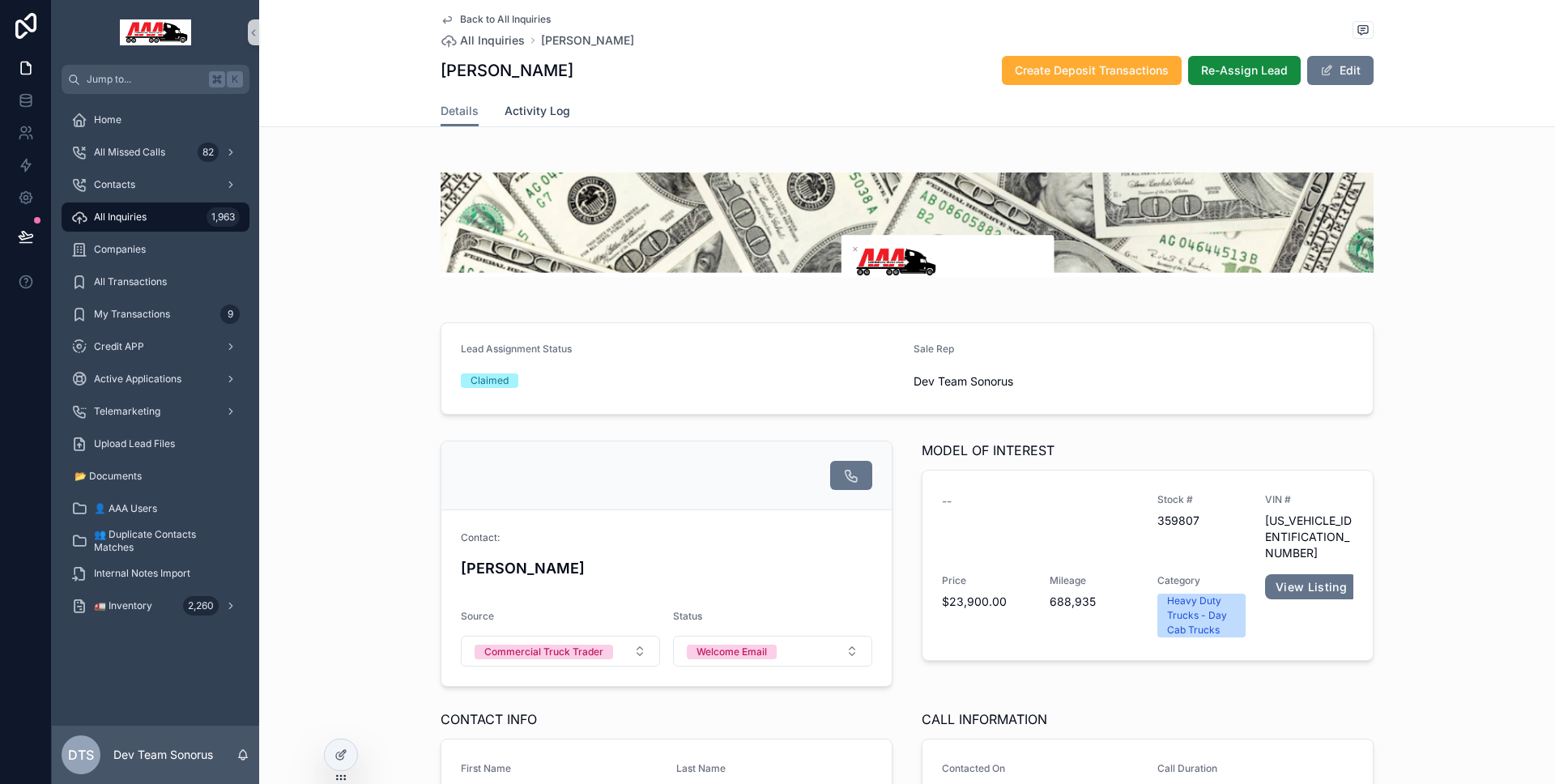
click at [557, 115] on span "Activity Log" at bounding box center [538, 111] width 66 height 16
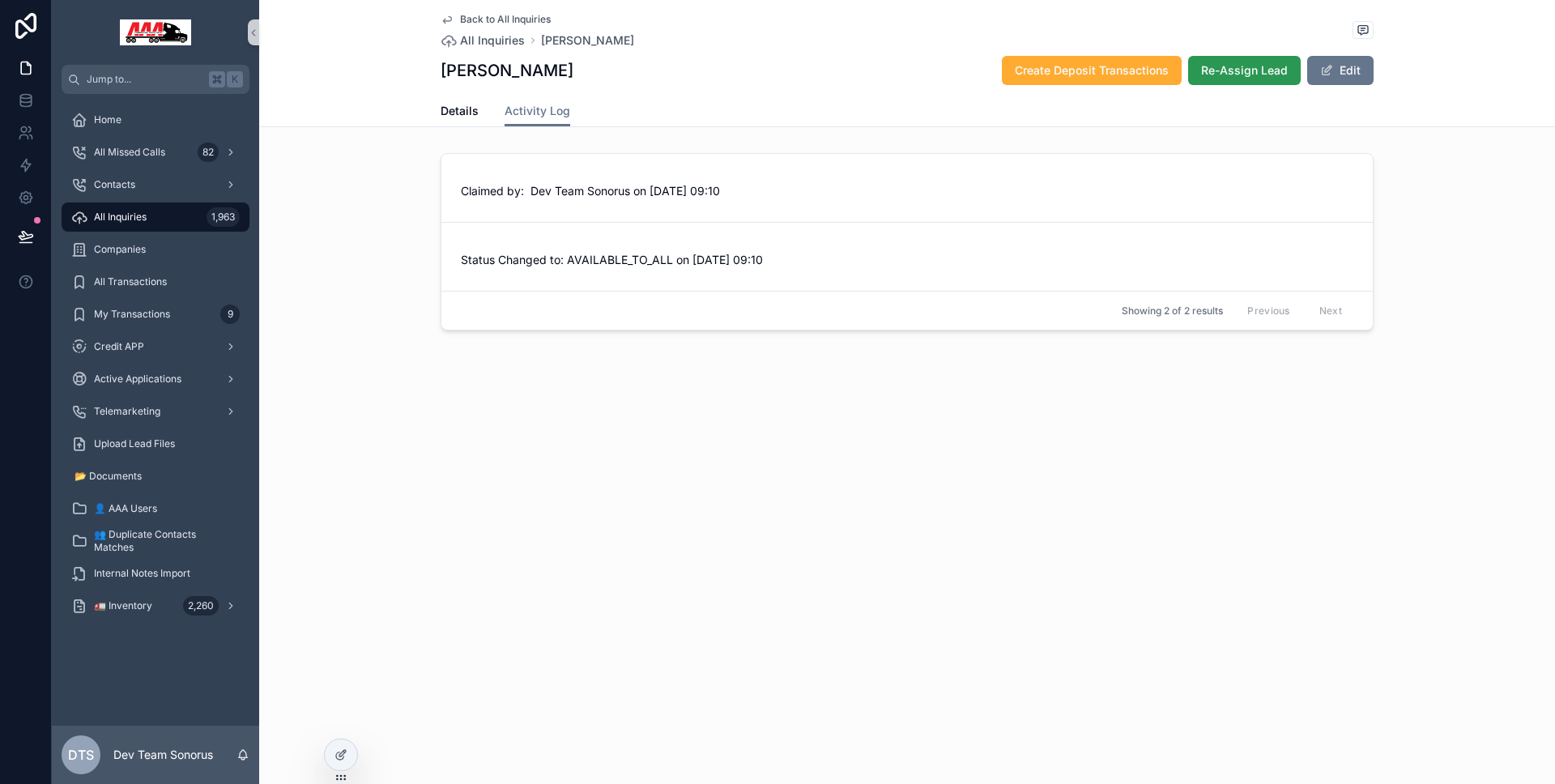
click at [1210, 72] on span "Re-Assign Lead" at bounding box center [1244, 70] width 87 height 16
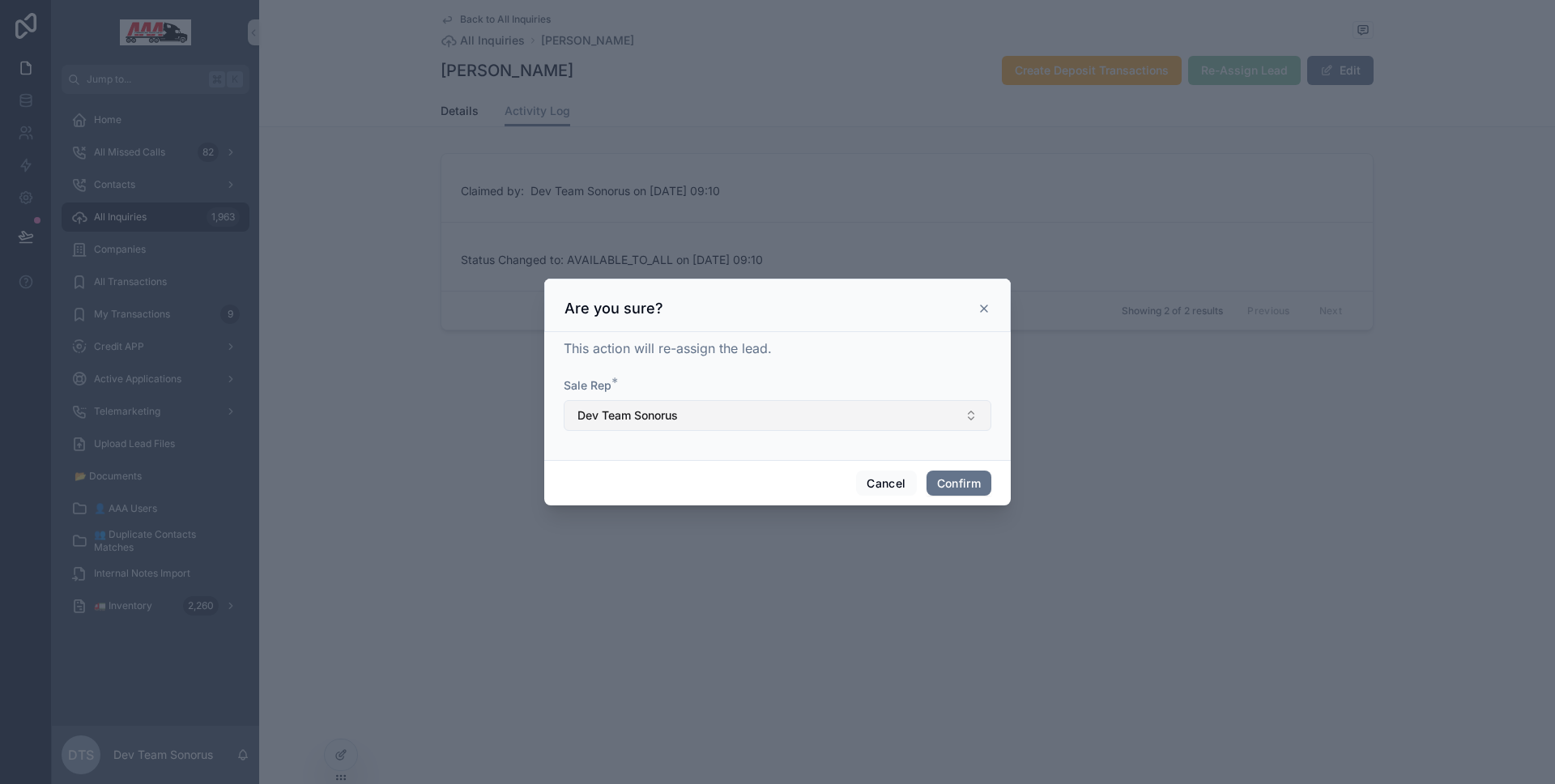
click at [751, 403] on button "Dev Team Sonorus" at bounding box center [778, 415] width 428 height 31
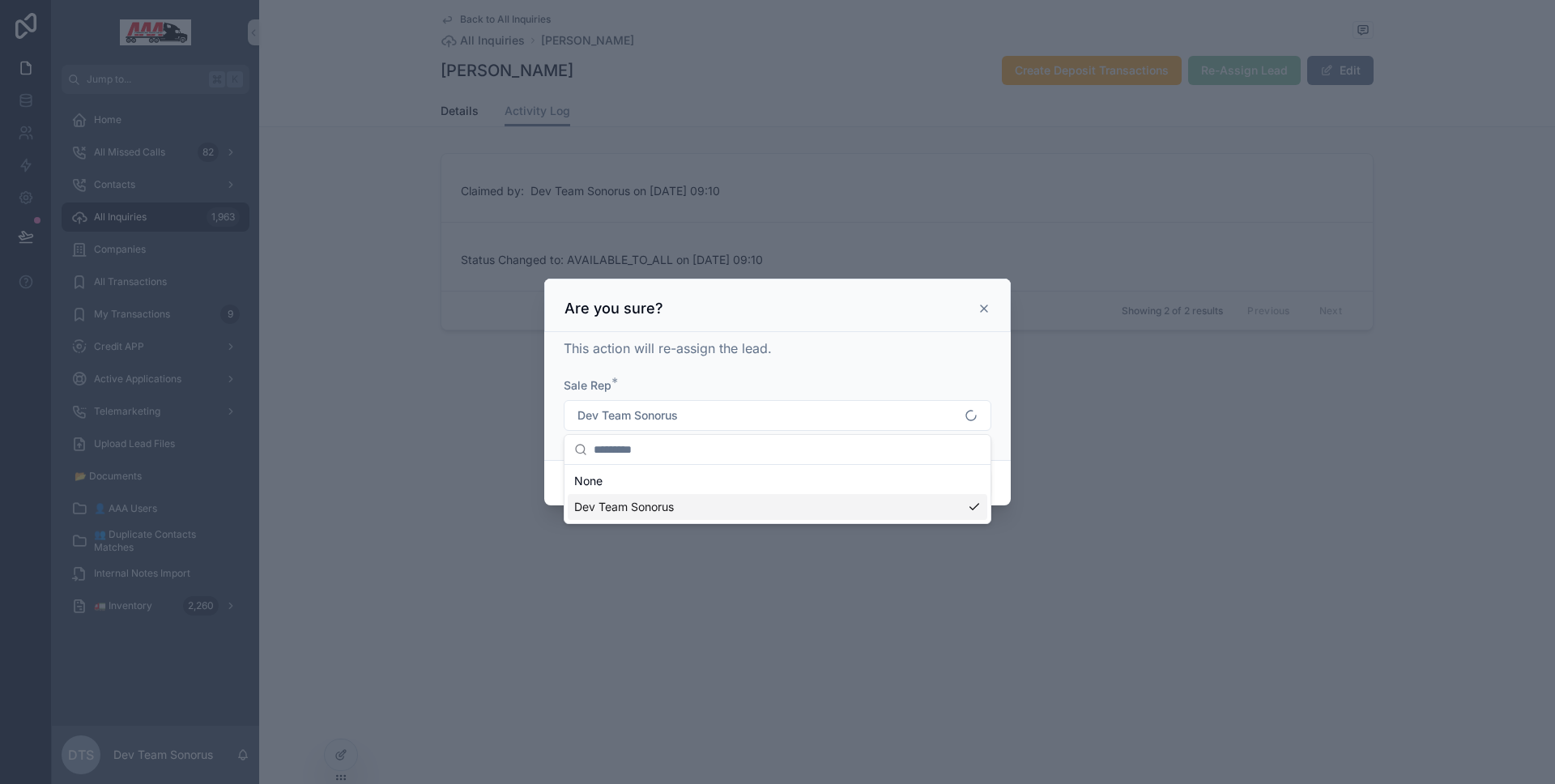
click at [759, 392] on div "Sale Rep *" at bounding box center [778, 385] width 428 height 16
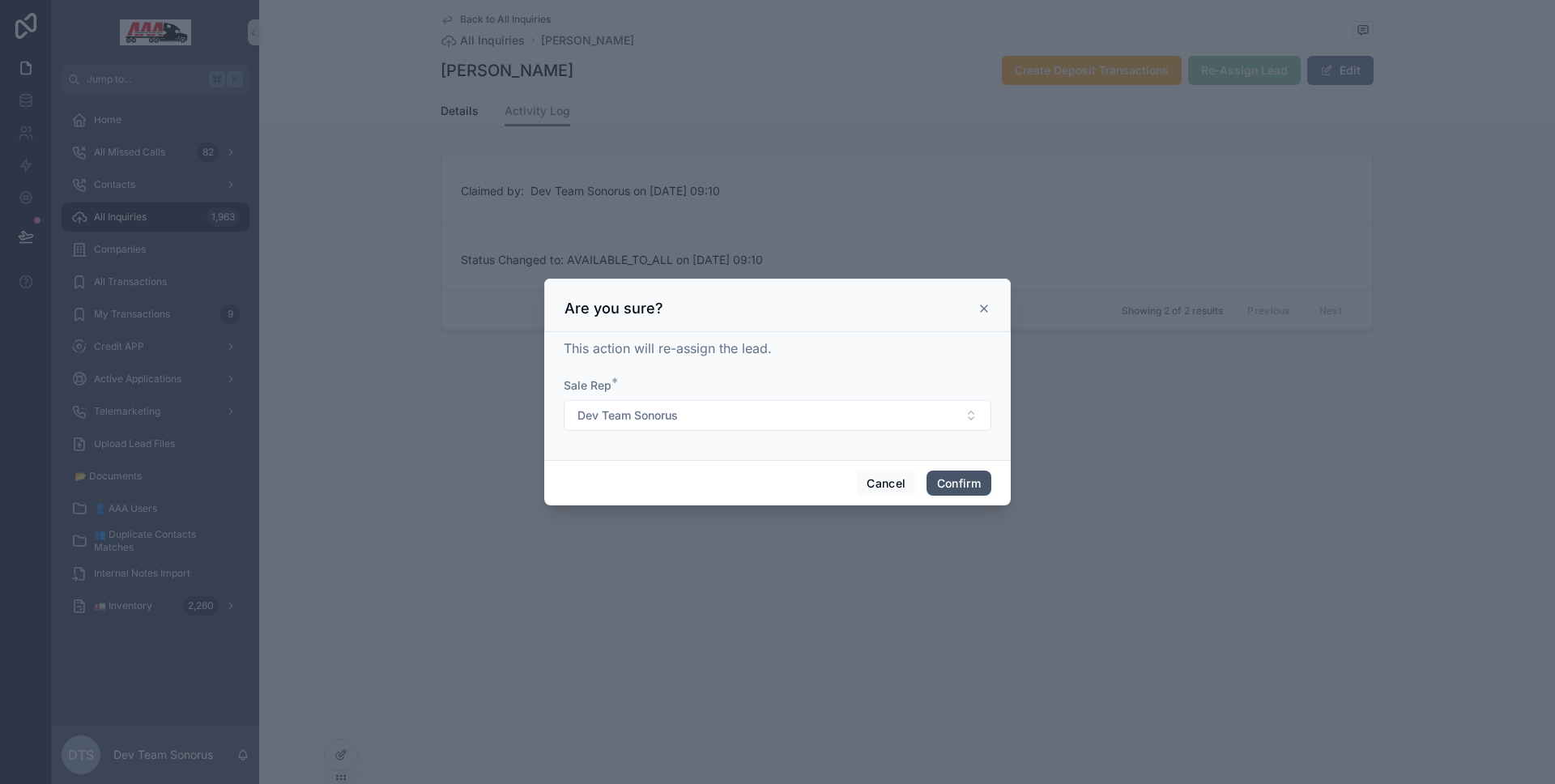
click at [956, 477] on button "Confirm" at bounding box center [958, 484] width 65 height 26
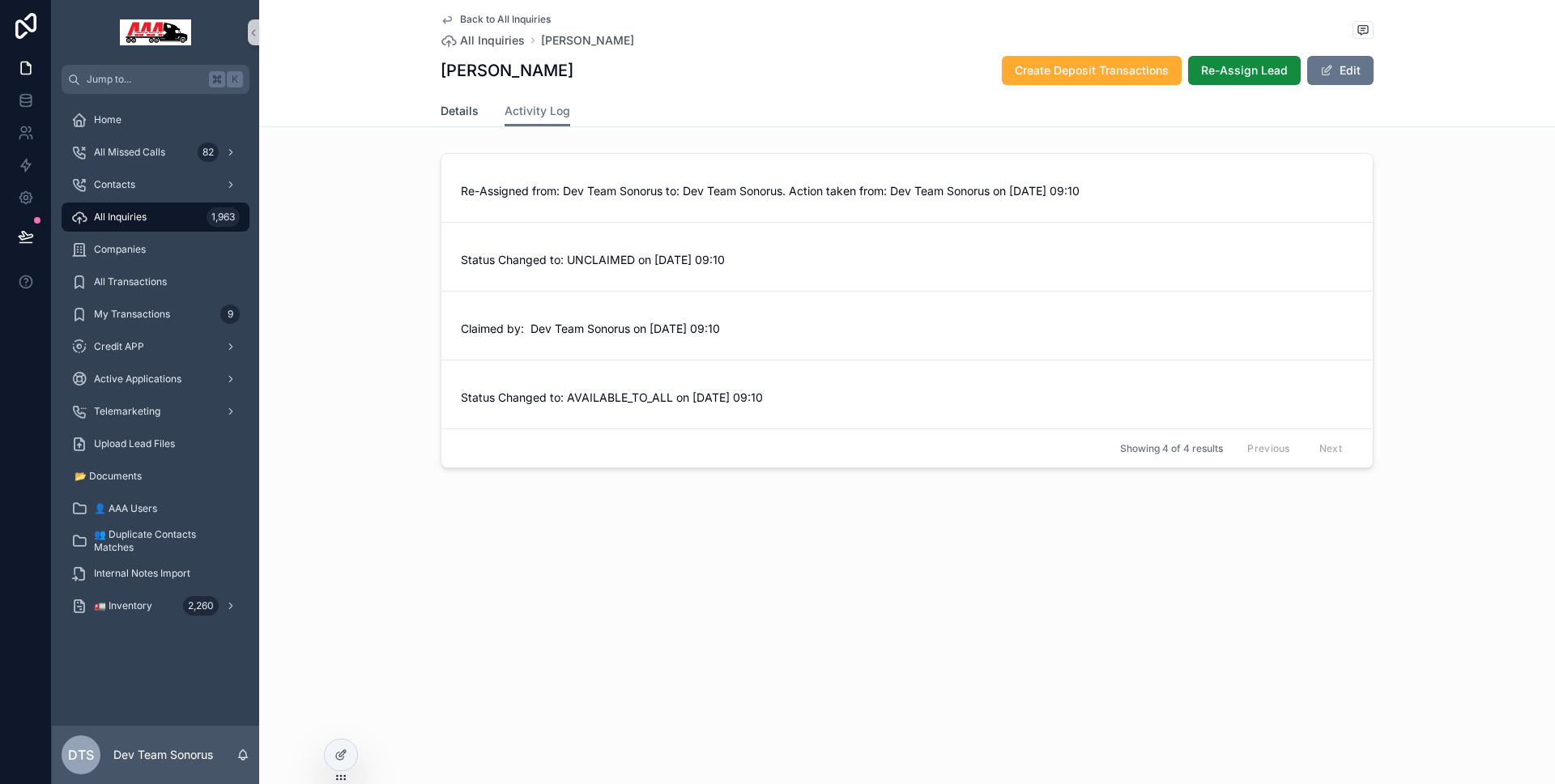
click at [471, 105] on span "Details" at bounding box center [460, 111] width 38 height 16
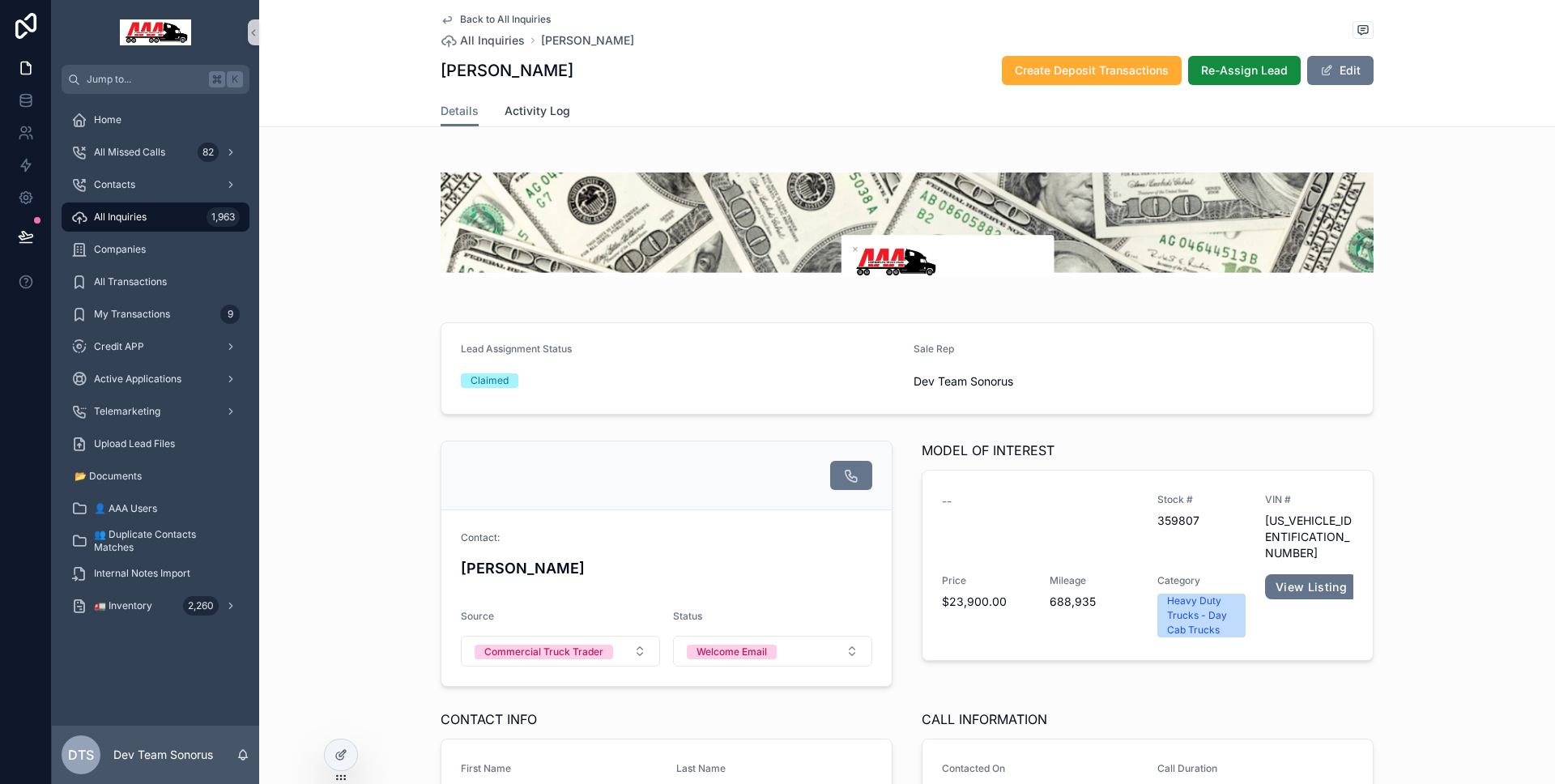
click at [534, 109] on span "Activity Log" at bounding box center [538, 111] width 66 height 16
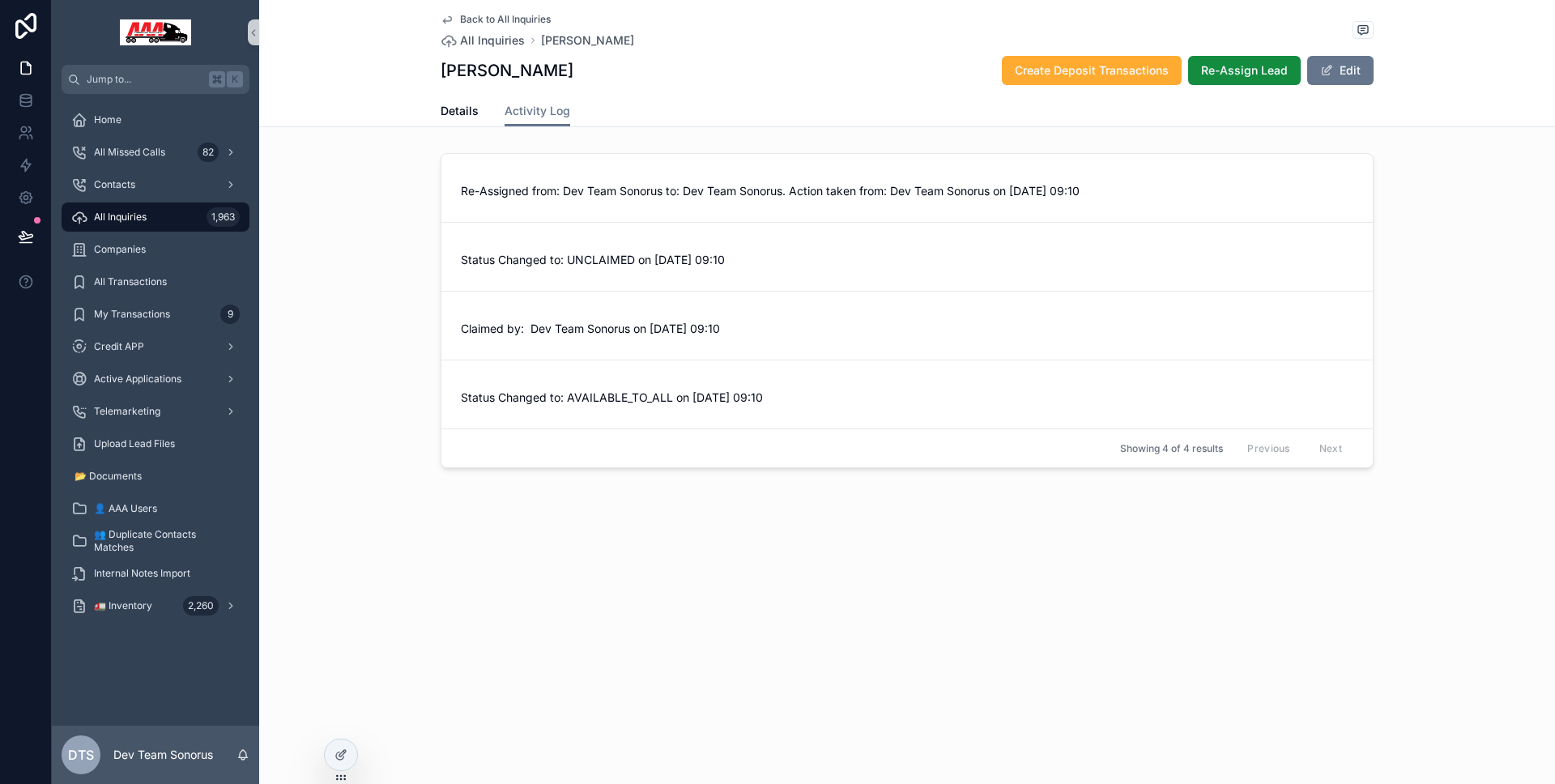
click at [167, 216] on div "All Inquiries 1,963" at bounding box center [155, 217] width 169 height 26
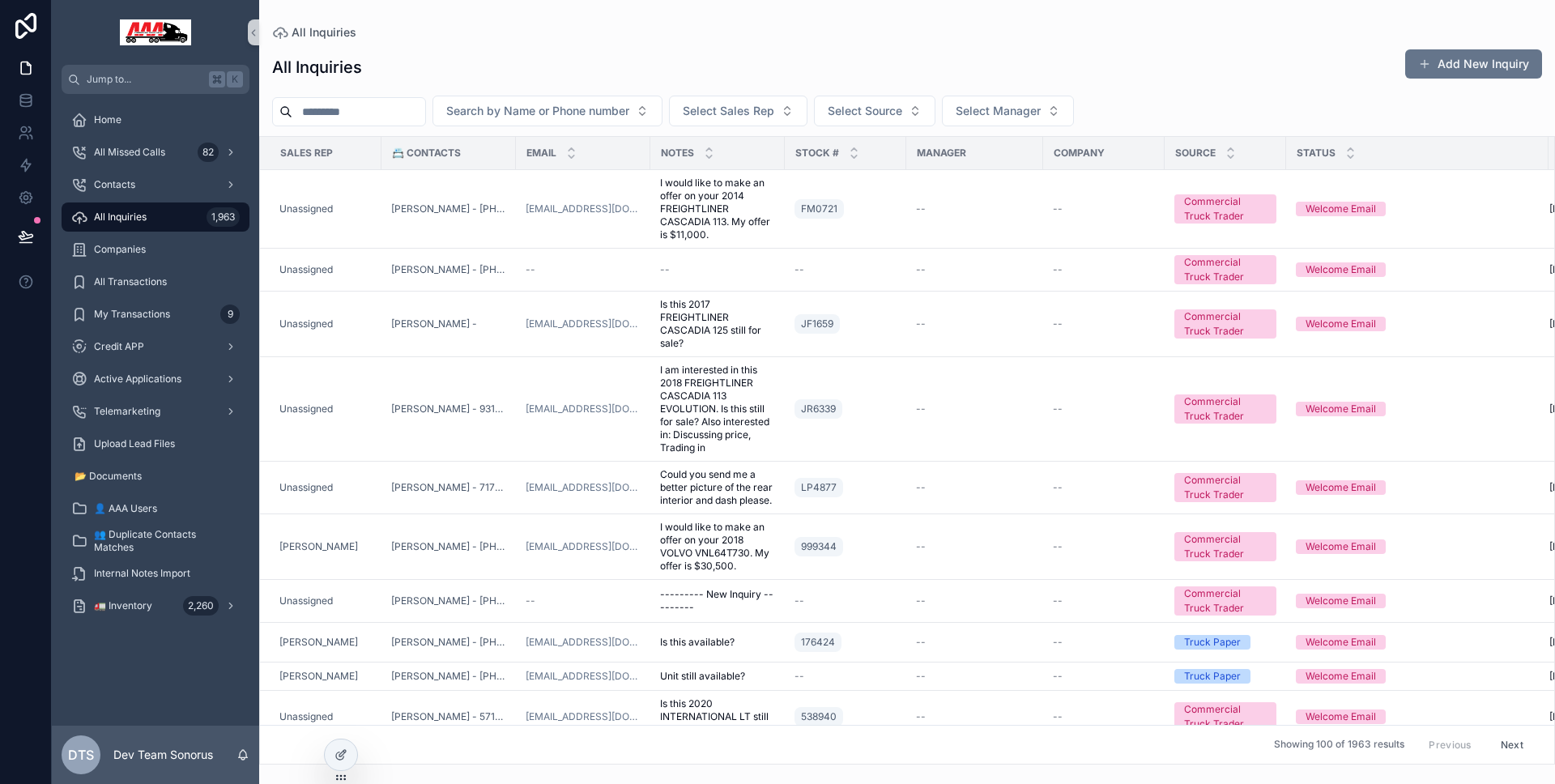
click at [194, 221] on div "All Inquiries 1,963" at bounding box center [155, 217] width 169 height 26
click at [343, 764] on div at bounding box center [340, 755] width 32 height 31
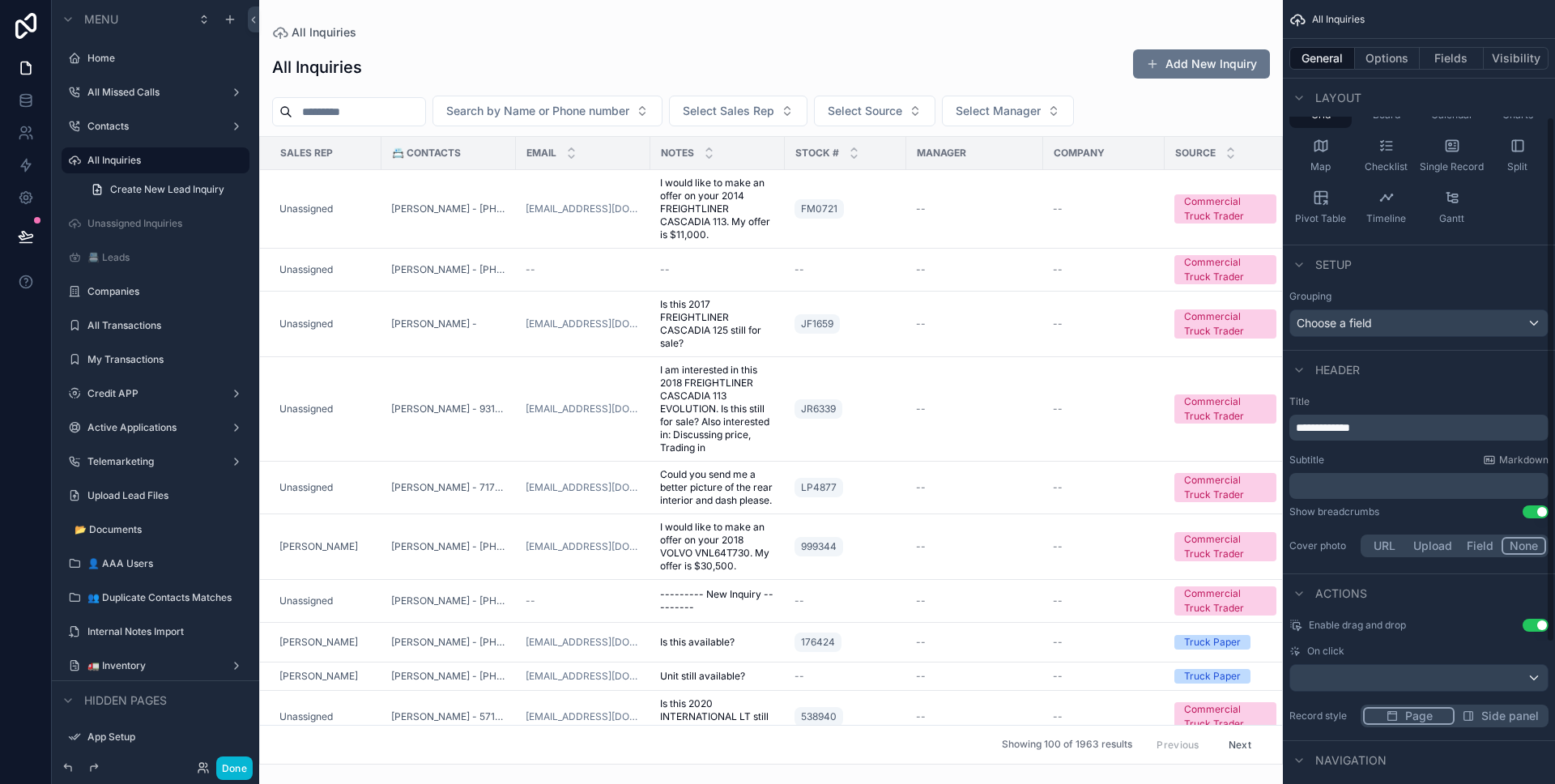
scroll to position [383, 0]
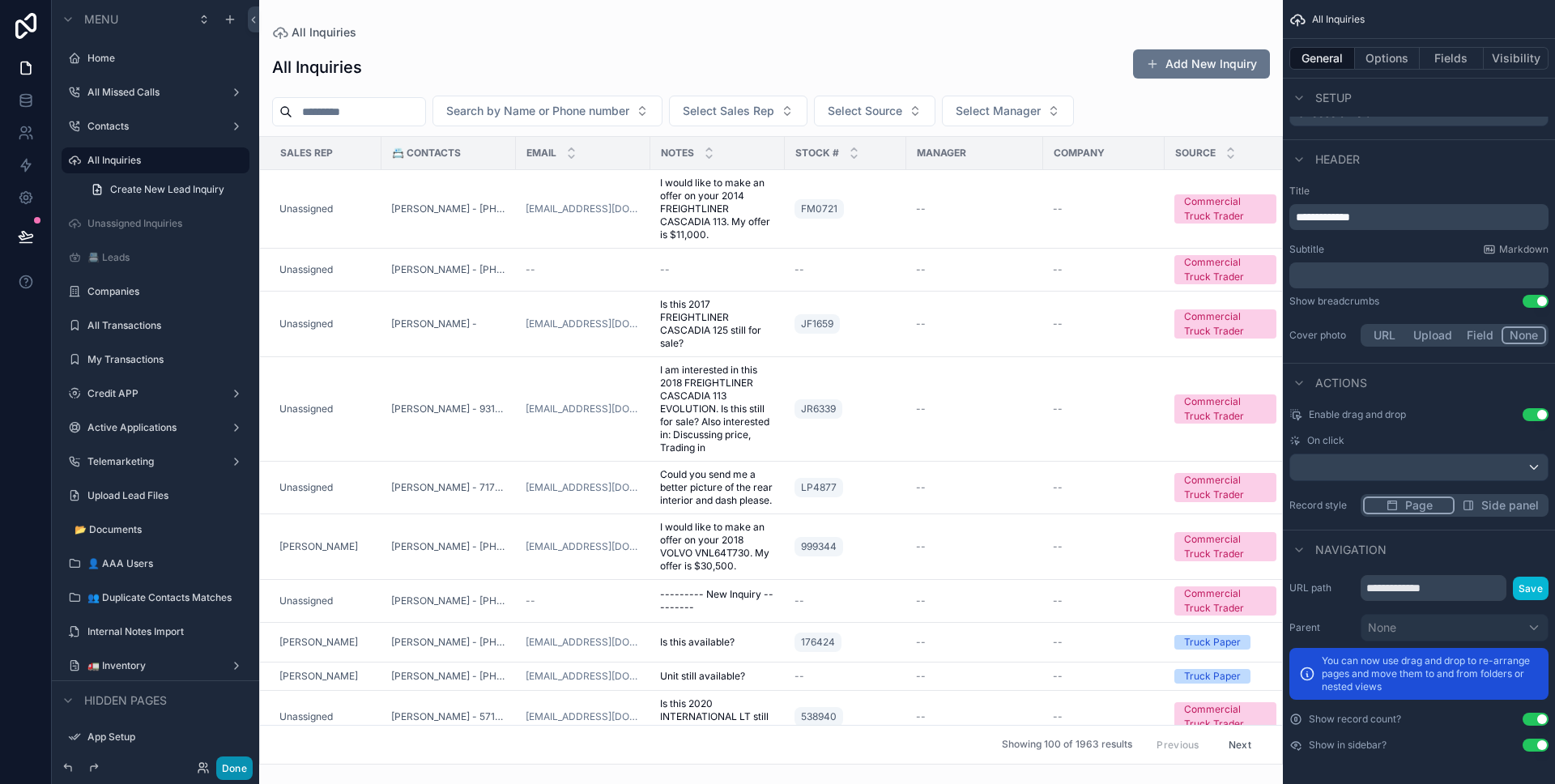
click at [242, 767] on button "Done" at bounding box center [235, 768] width 36 height 23
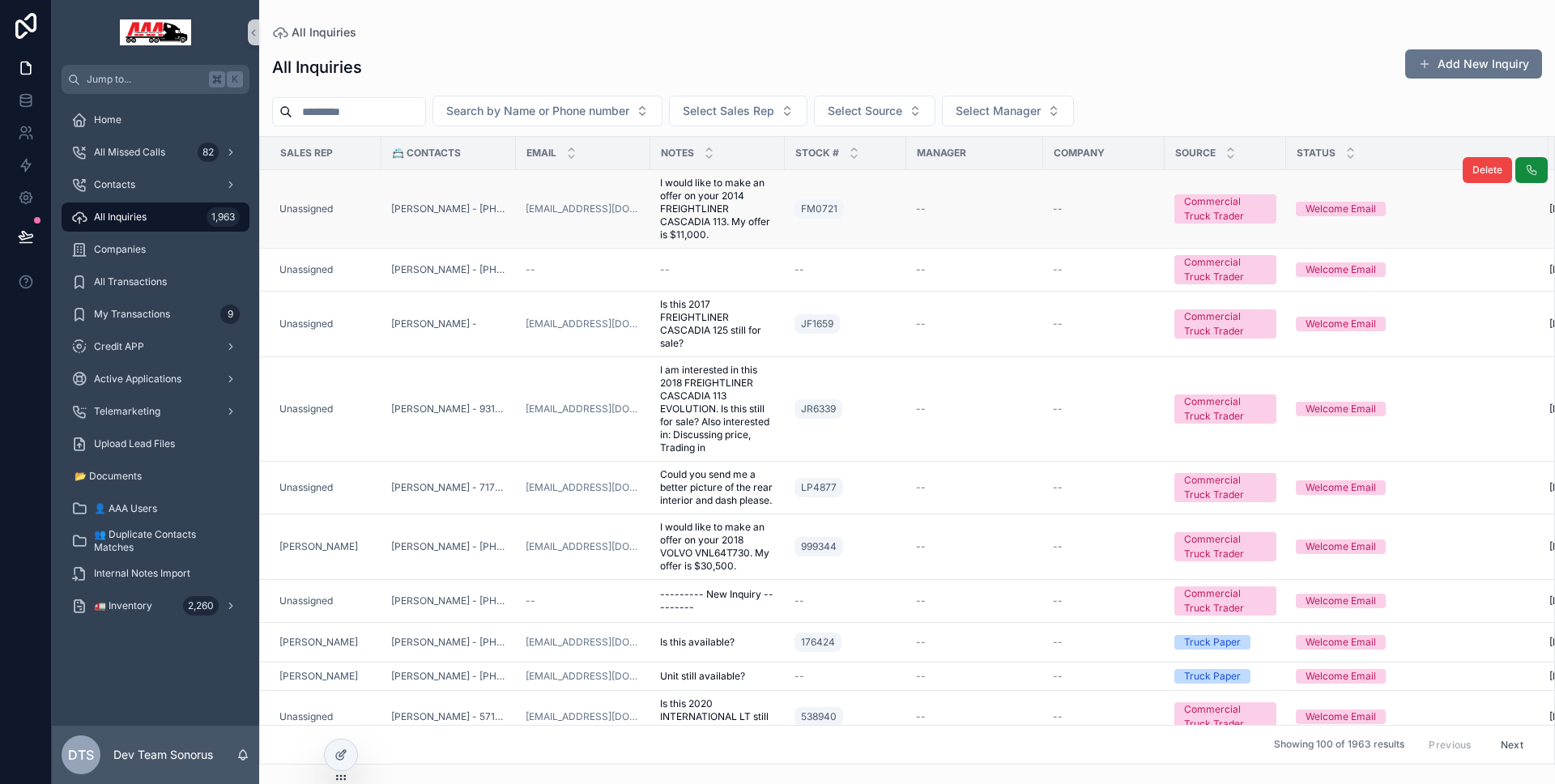
click at [376, 207] on td "Unassigned" at bounding box center [320, 209] width 121 height 79
click at [368, 199] on td "Unassigned" at bounding box center [320, 209] width 121 height 79
click at [903, 207] on td "FM0721" at bounding box center [846, 209] width 121 height 79
click at [880, 212] on div "FM0721" at bounding box center [846, 209] width 102 height 26
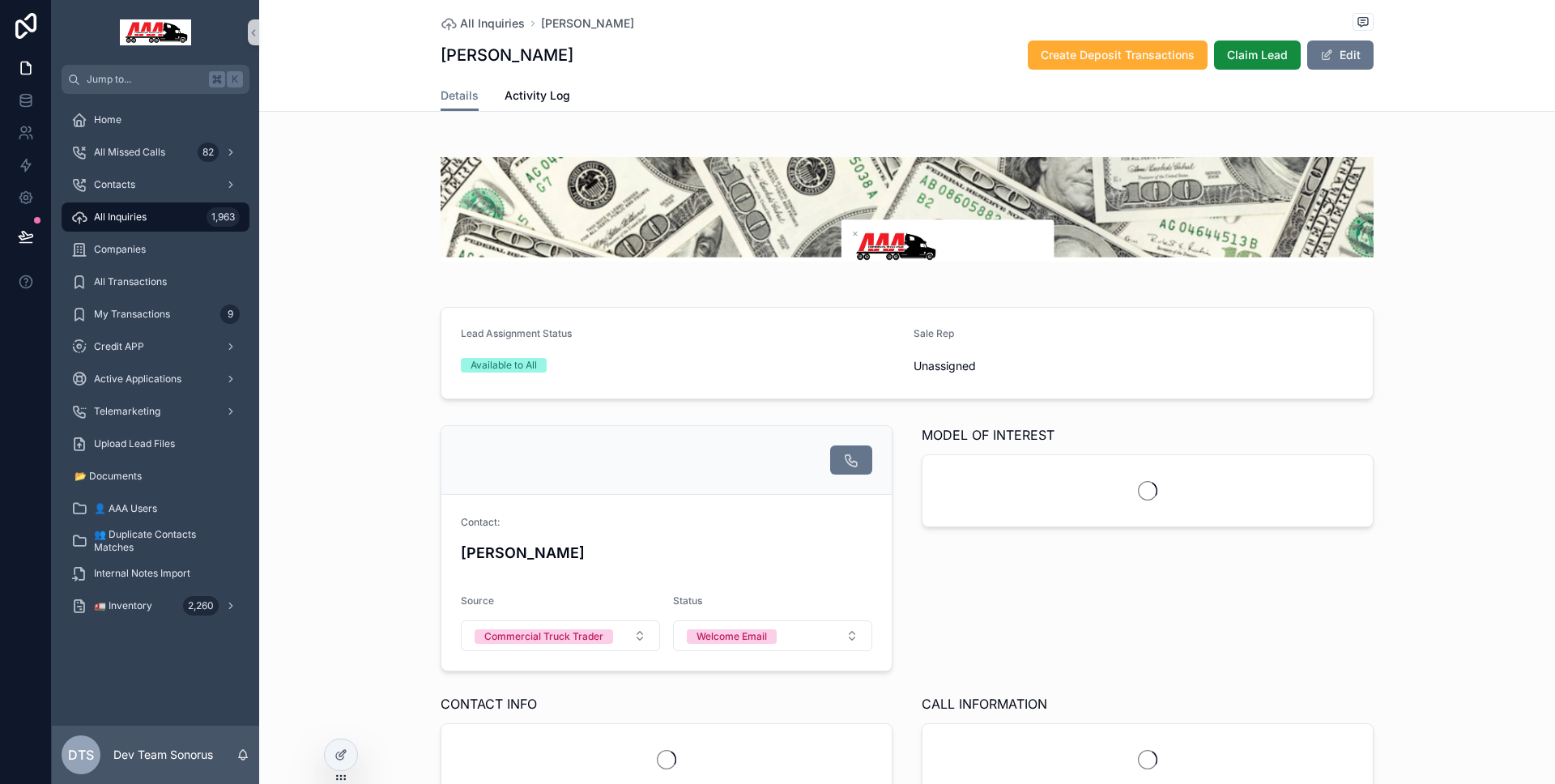
click at [552, 100] on span "Activity Log" at bounding box center [538, 95] width 66 height 16
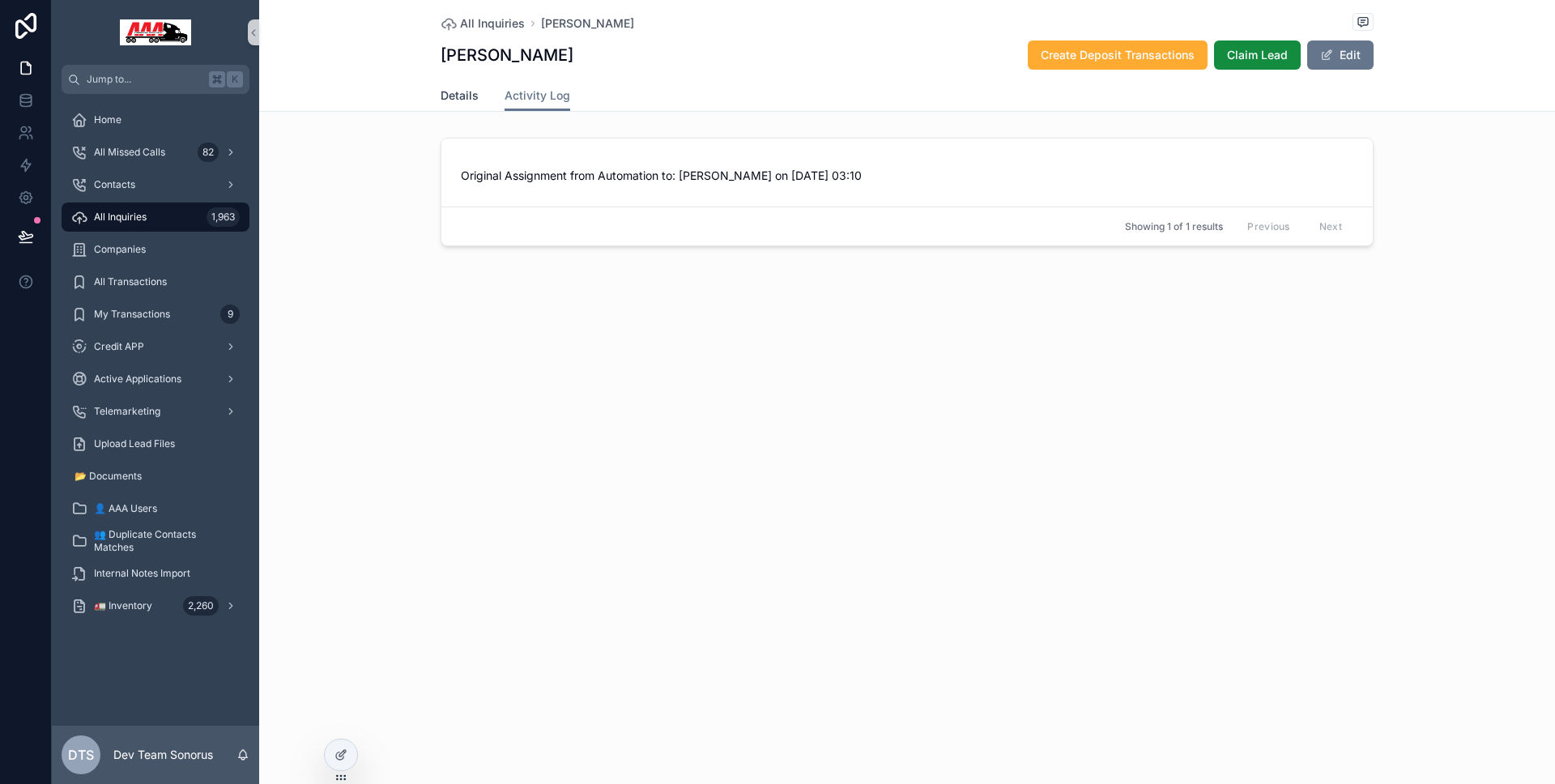
click at [462, 99] on span "Details" at bounding box center [460, 95] width 38 height 16
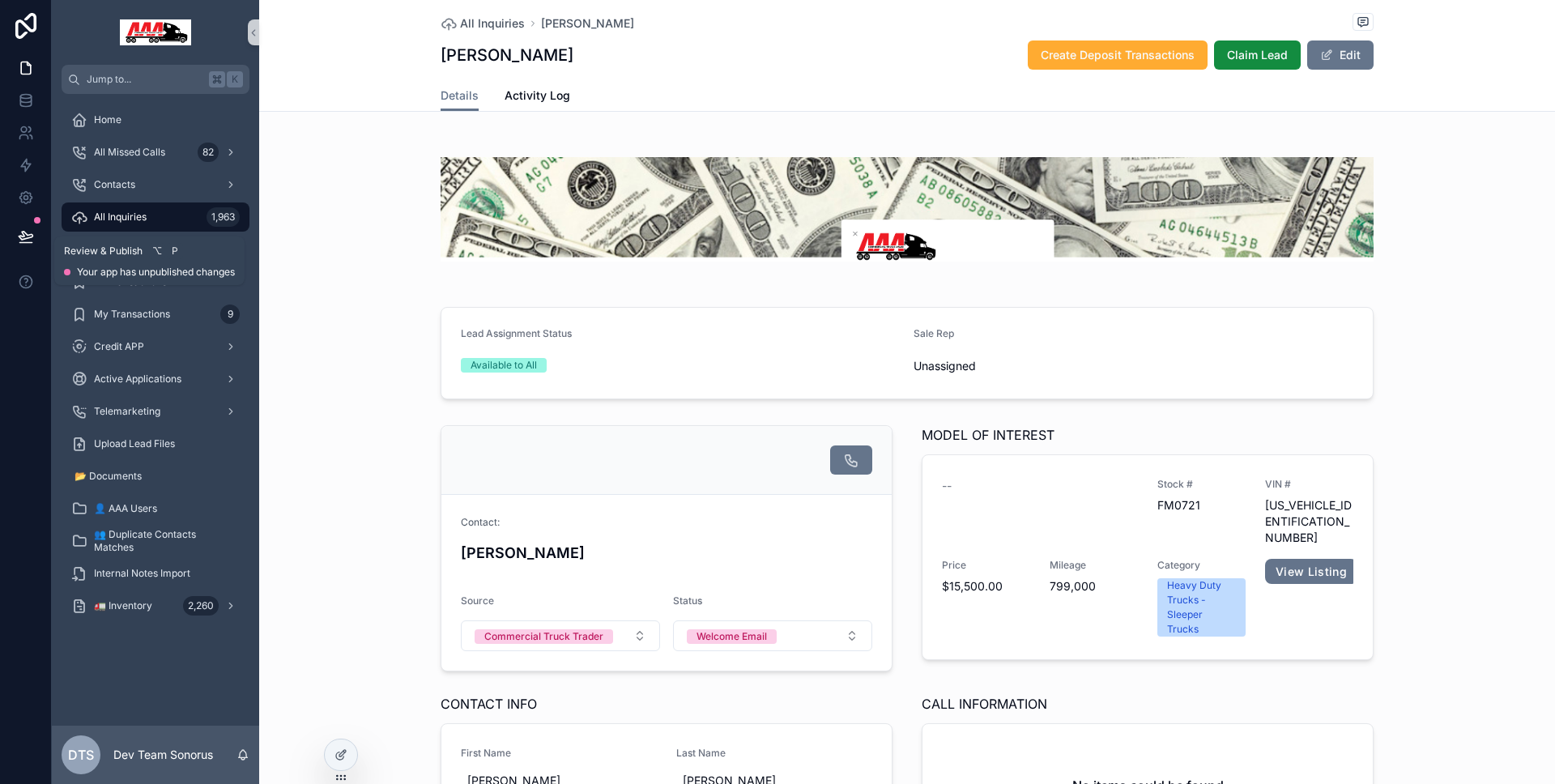
click at [30, 228] on icon at bounding box center [26, 236] width 16 height 16
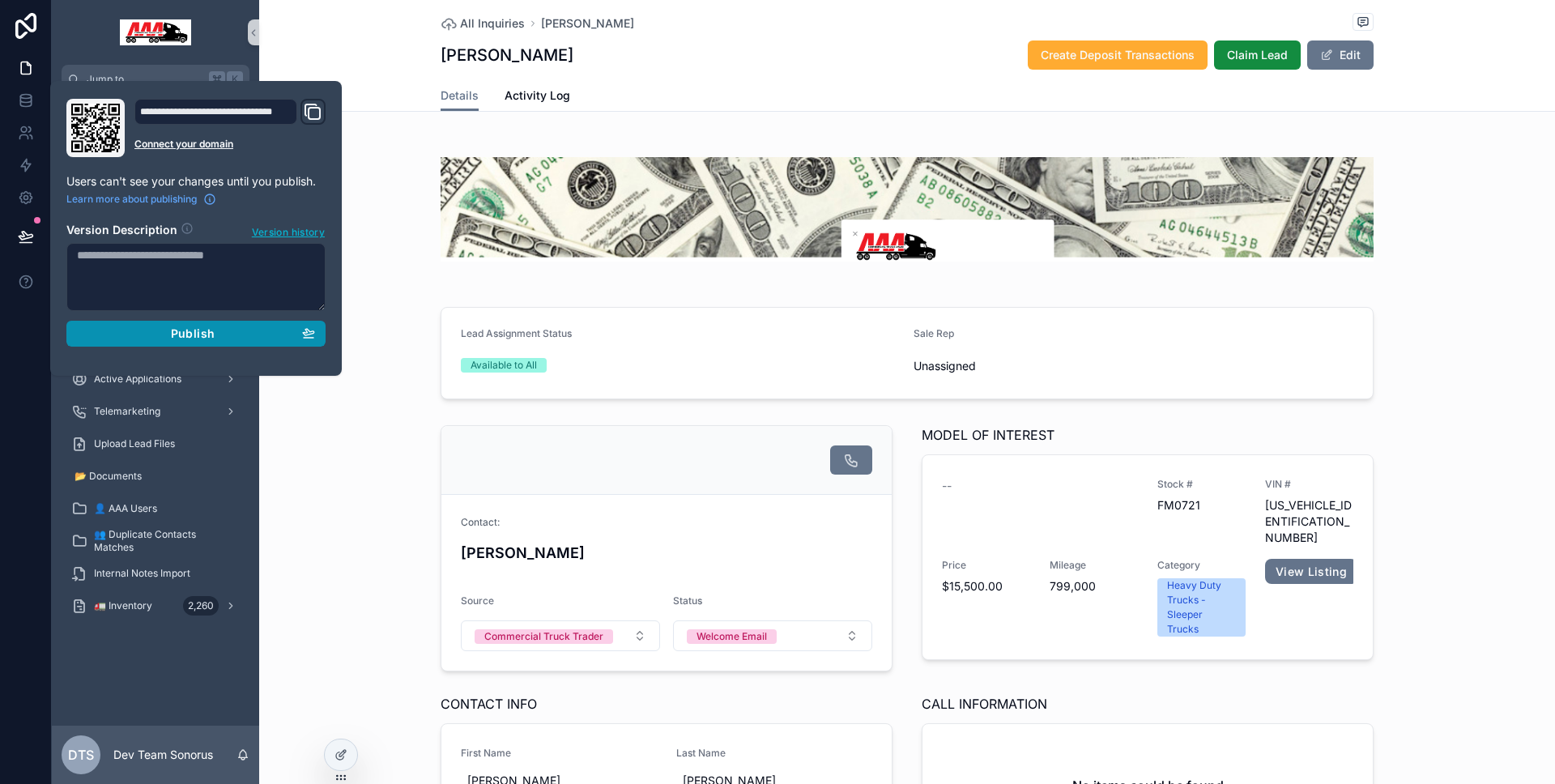
click at [152, 342] on button "Publish" at bounding box center [196, 333] width 259 height 26
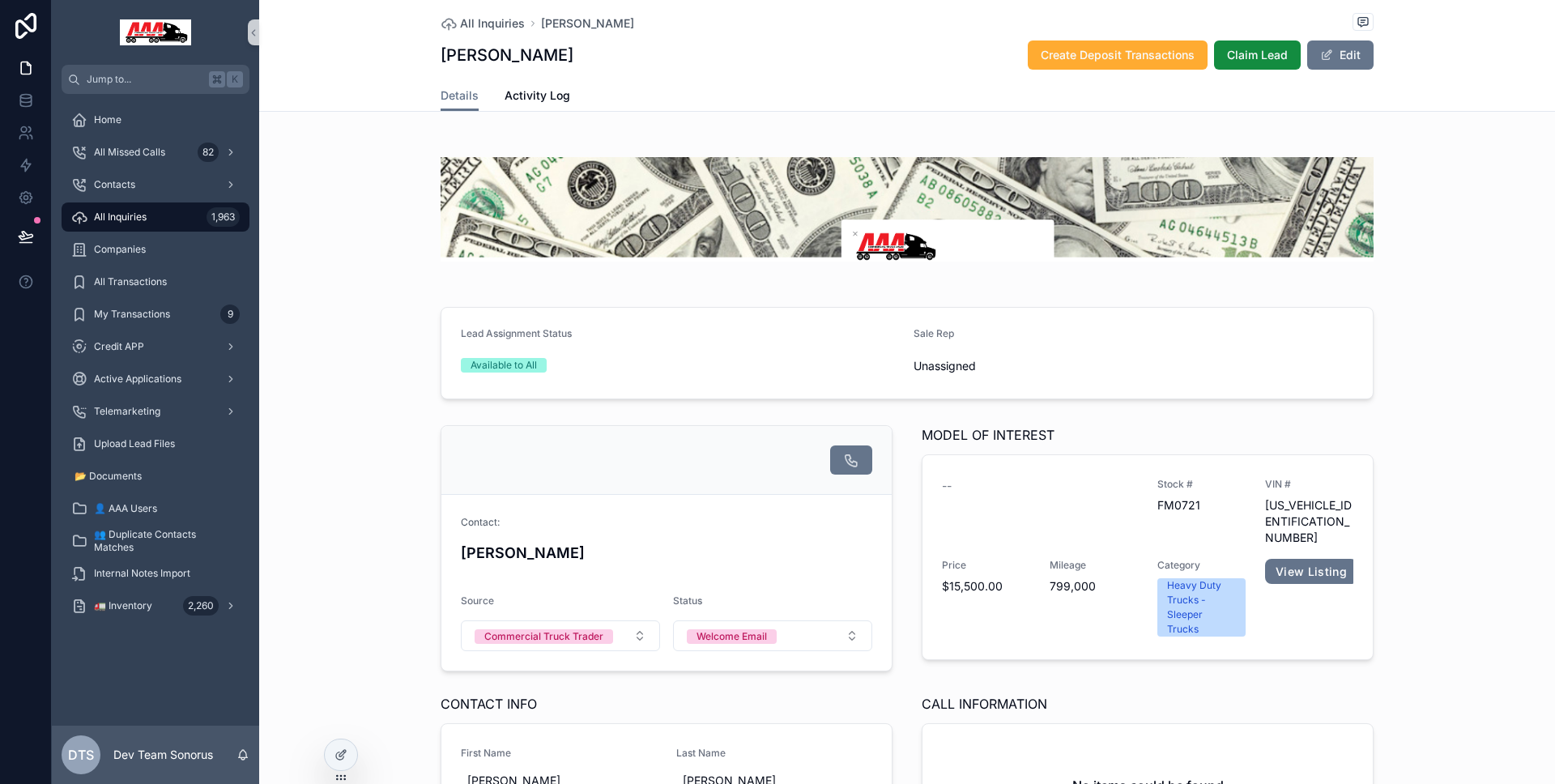
click at [23, 392] on div at bounding box center [26, 392] width 52 height 784
click at [539, 101] on span "Activity Log" at bounding box center [538, 95] width 66 height 16
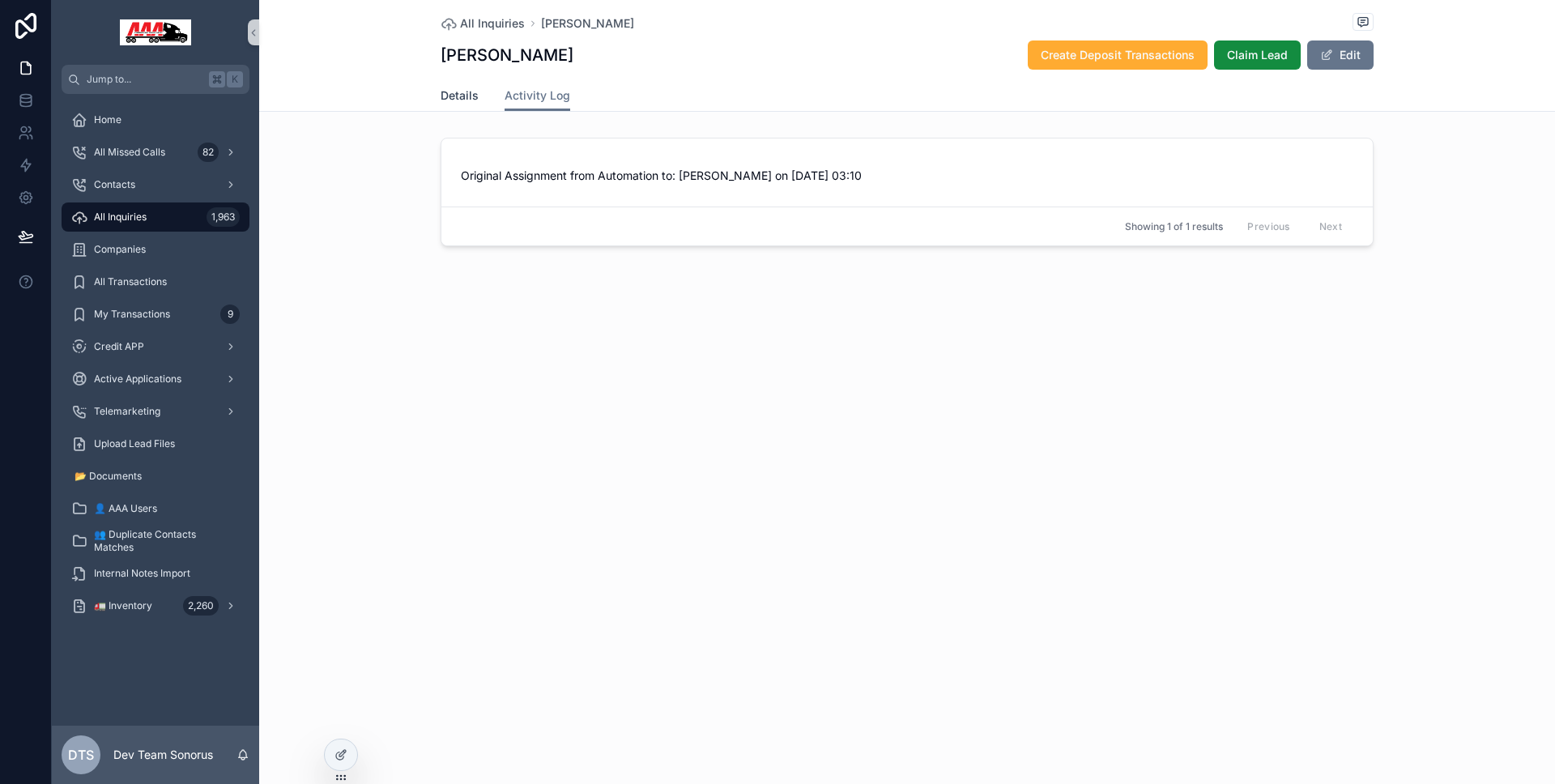
click at [452, 101] on span "Details" at bounding box center [460, 95] width 38 height 16
